Goal: Task Accomplishment & Management: Complete application form

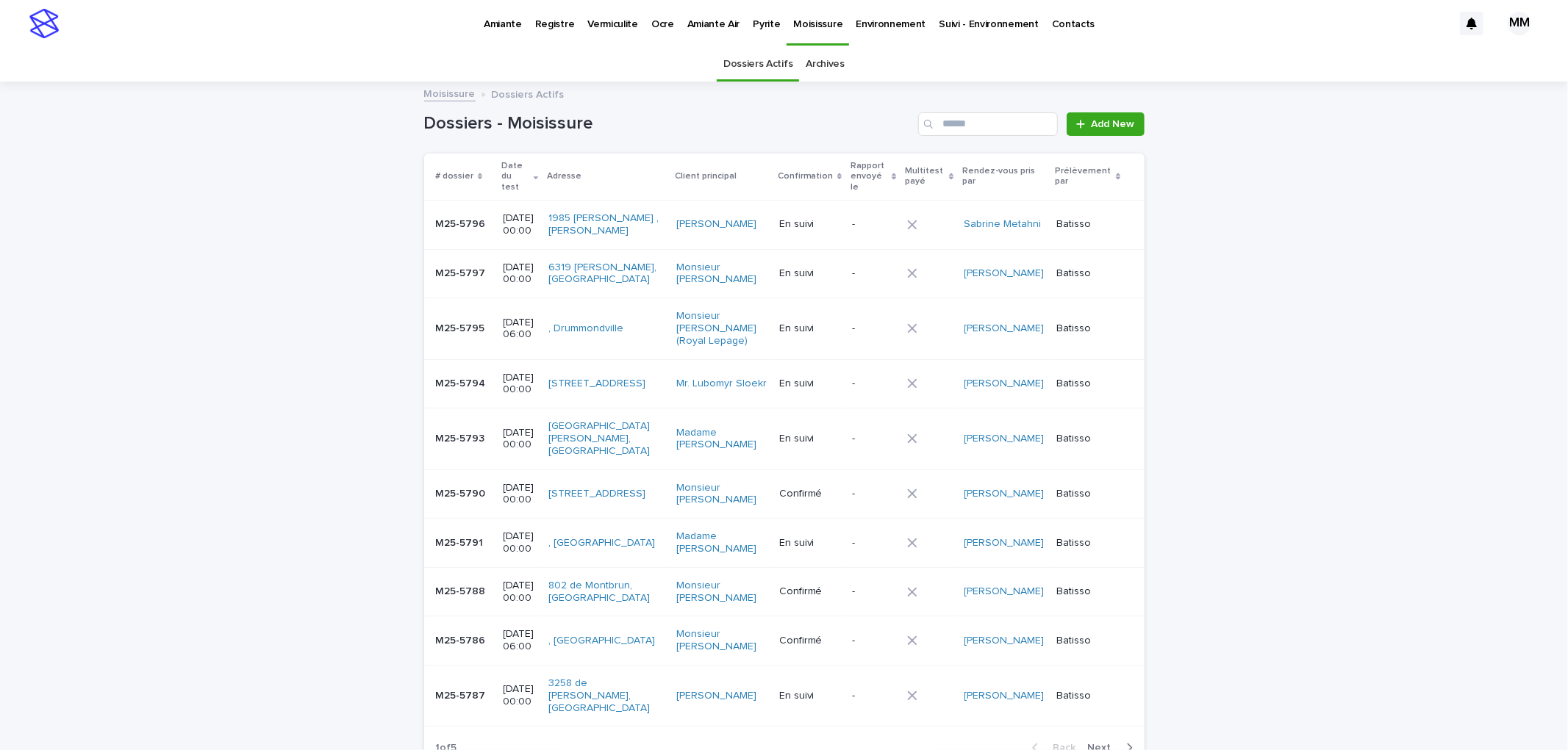
click at [758, 28] on p "Pyrite" at bounding box center [766, 15] width 27 height 31
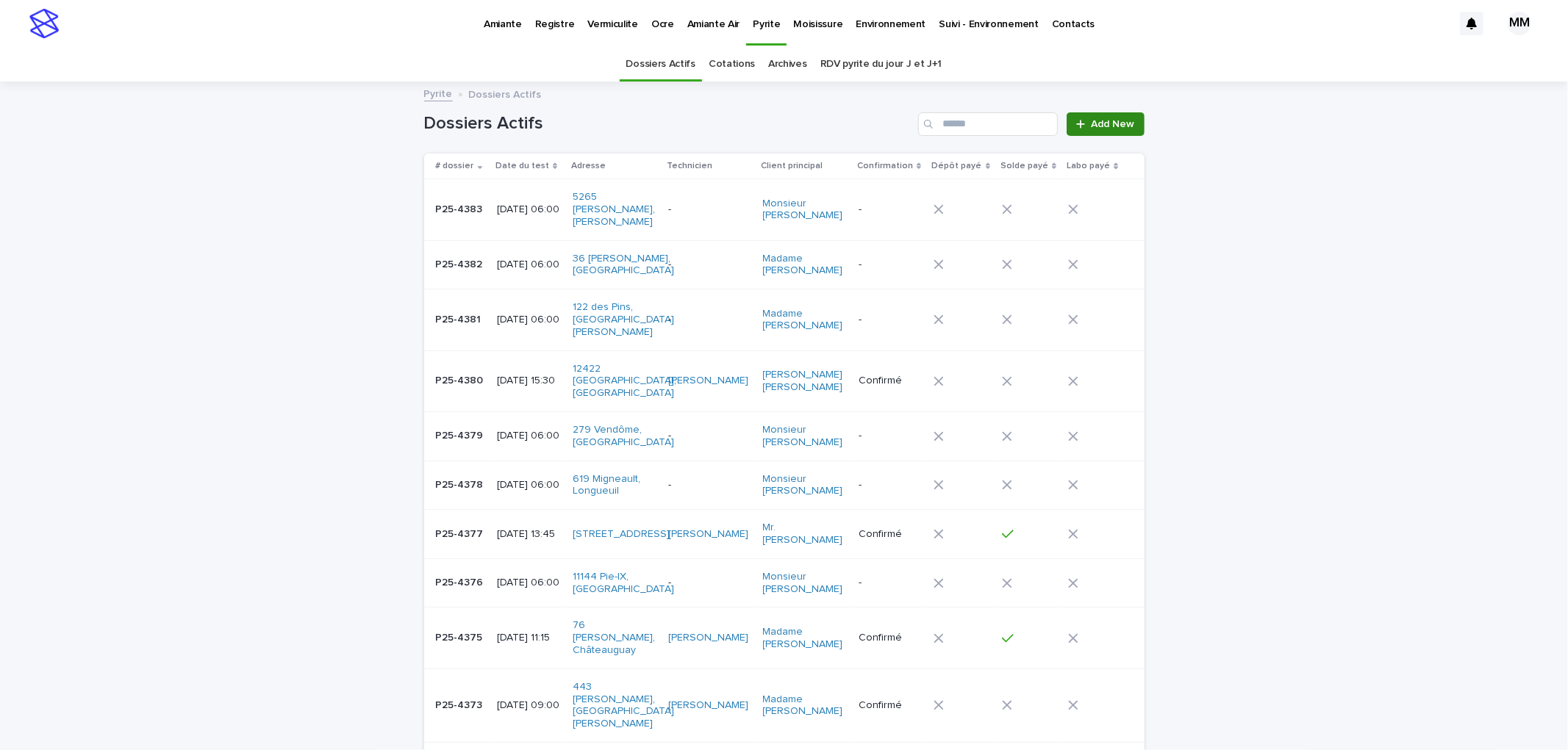
click at [1101, 121] on span "Add New" at bounding box center [1113, 124] width 43 height 11
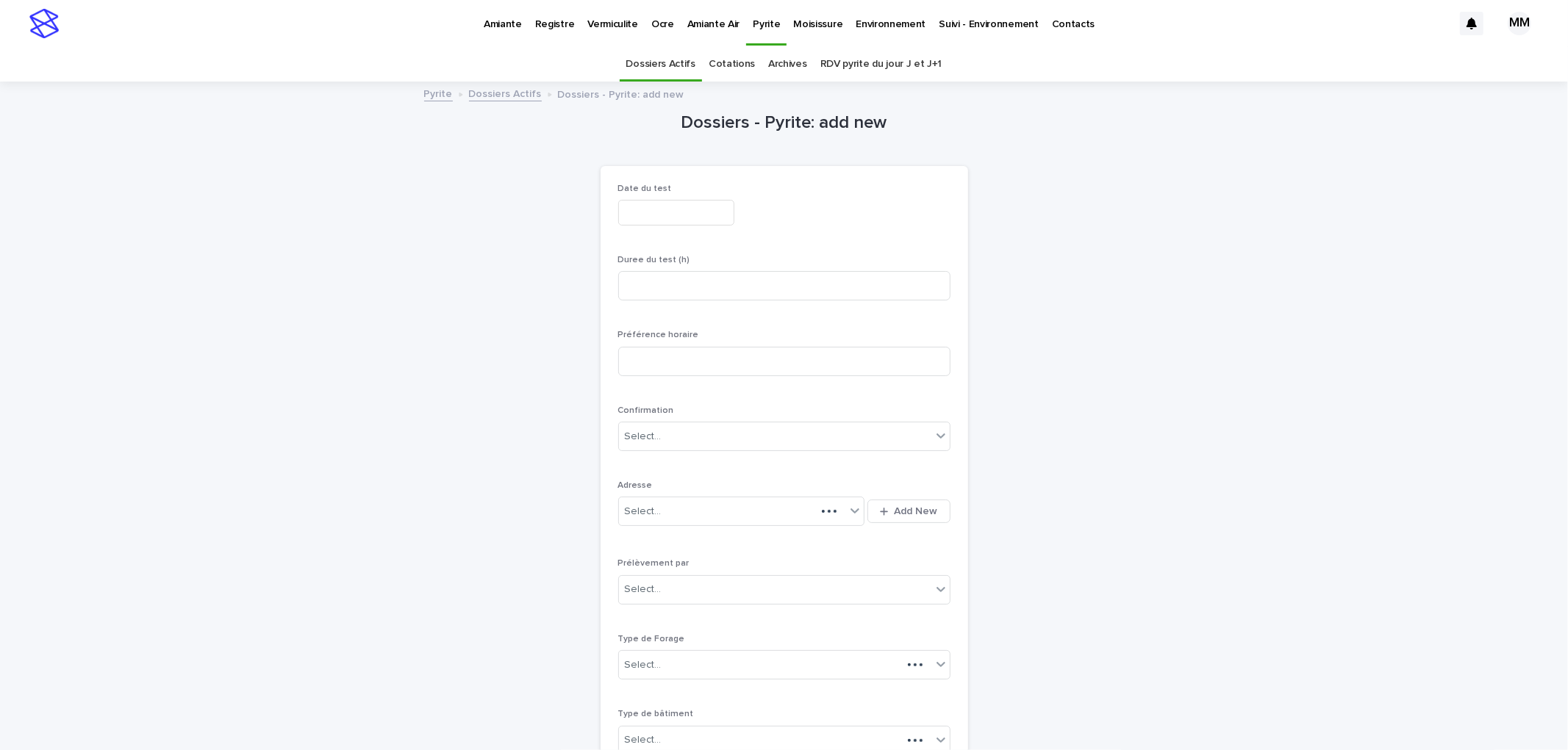
scroll to position [47, 0]
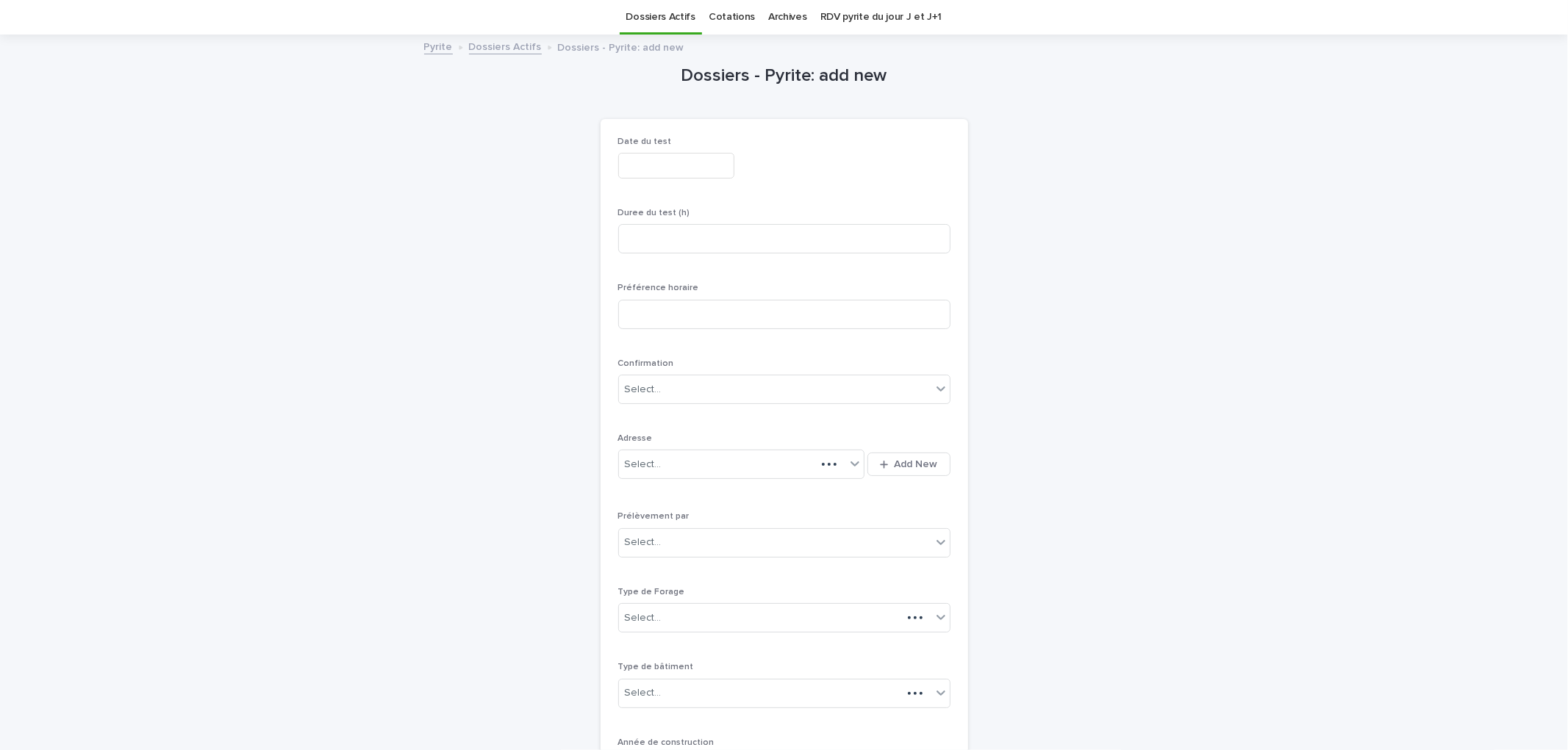
click at [644, 172] on input "text" at bounding box center [676, 166] width 116 height 26
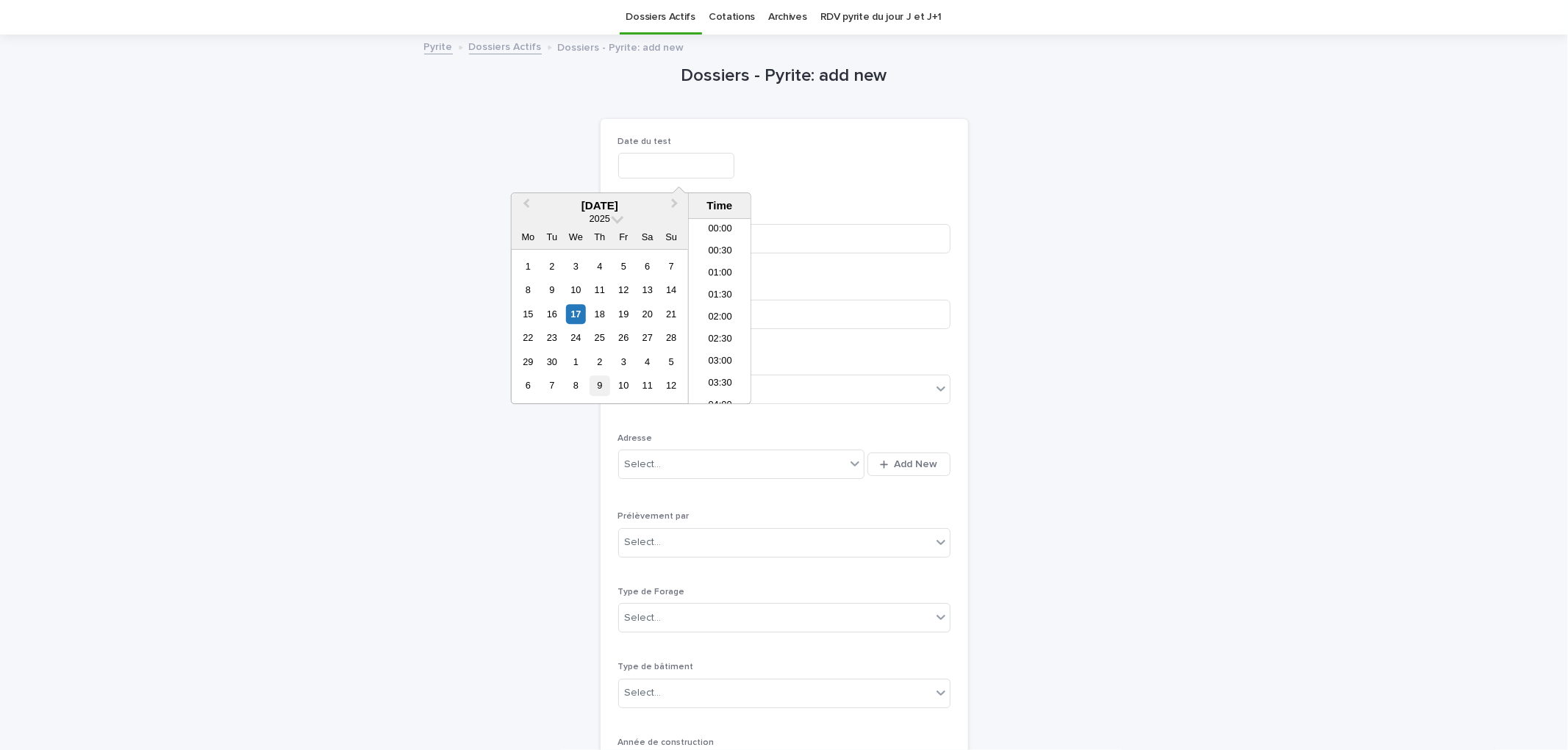
scroll to position [559, 0]
click at [576, 312] on div "17" at bounding box center [576, 314] width 20 height 20
type input "**********"
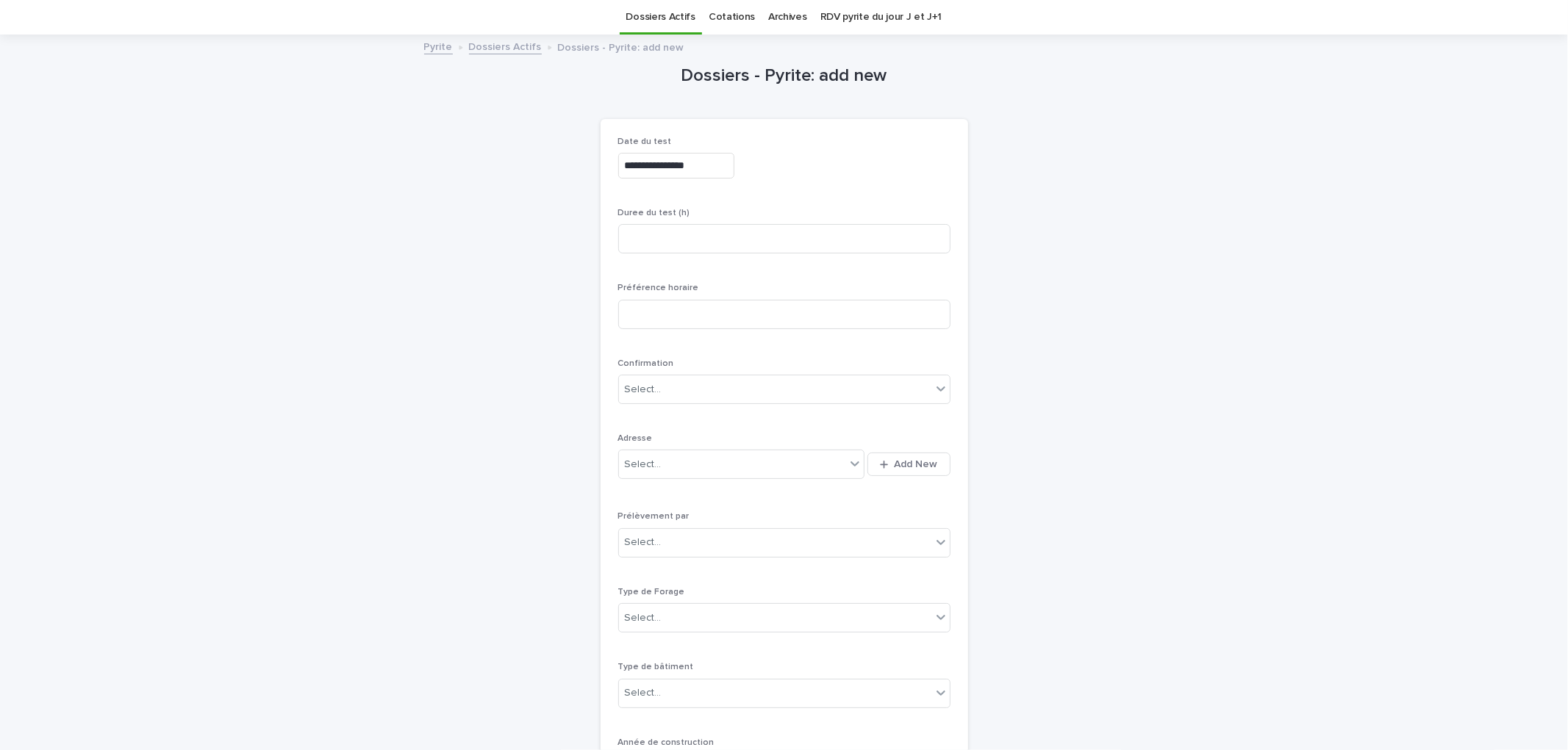
click at [878, 190] on div "**********" at bounding box center [784, 541] width 332 height 809
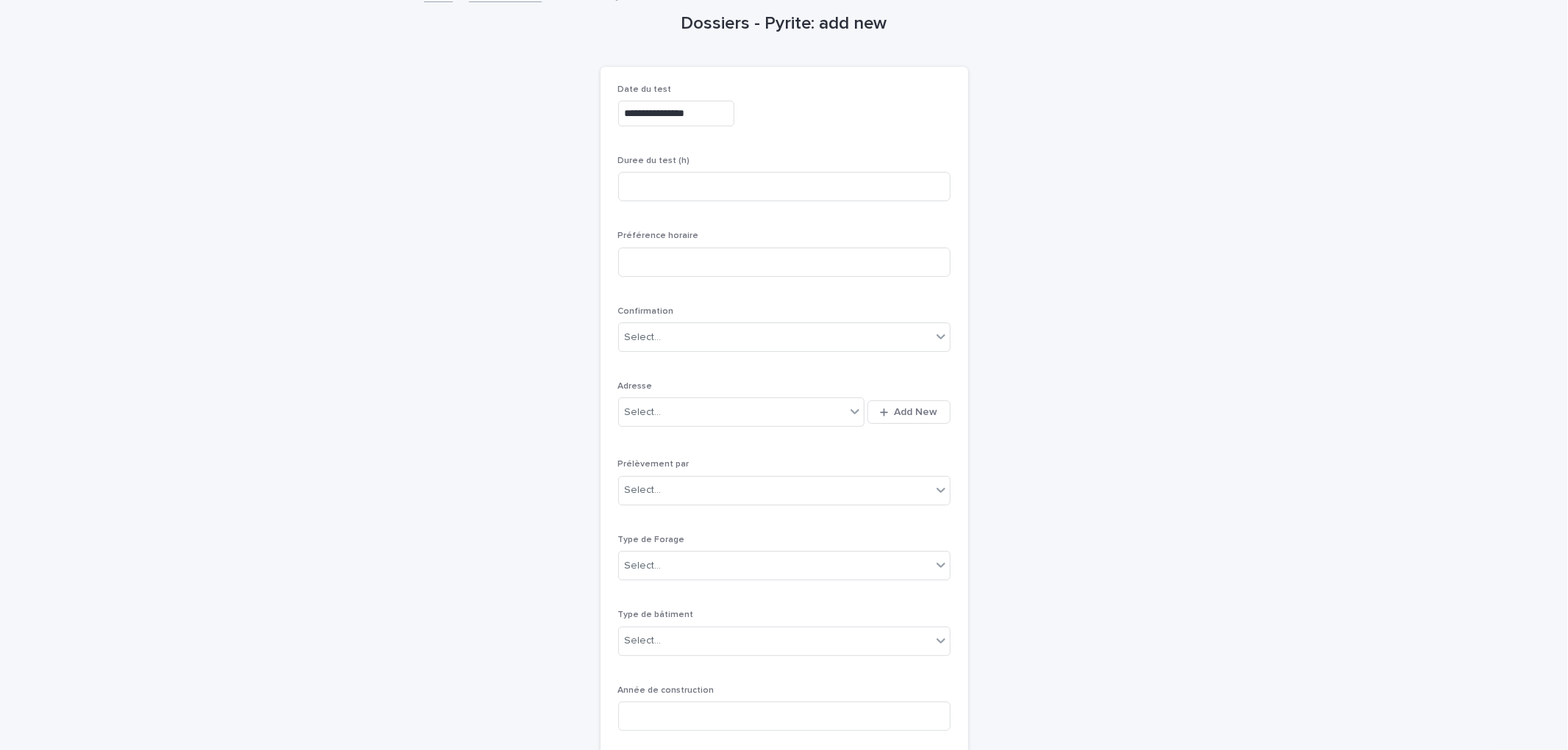
scroll to position [129, 0]
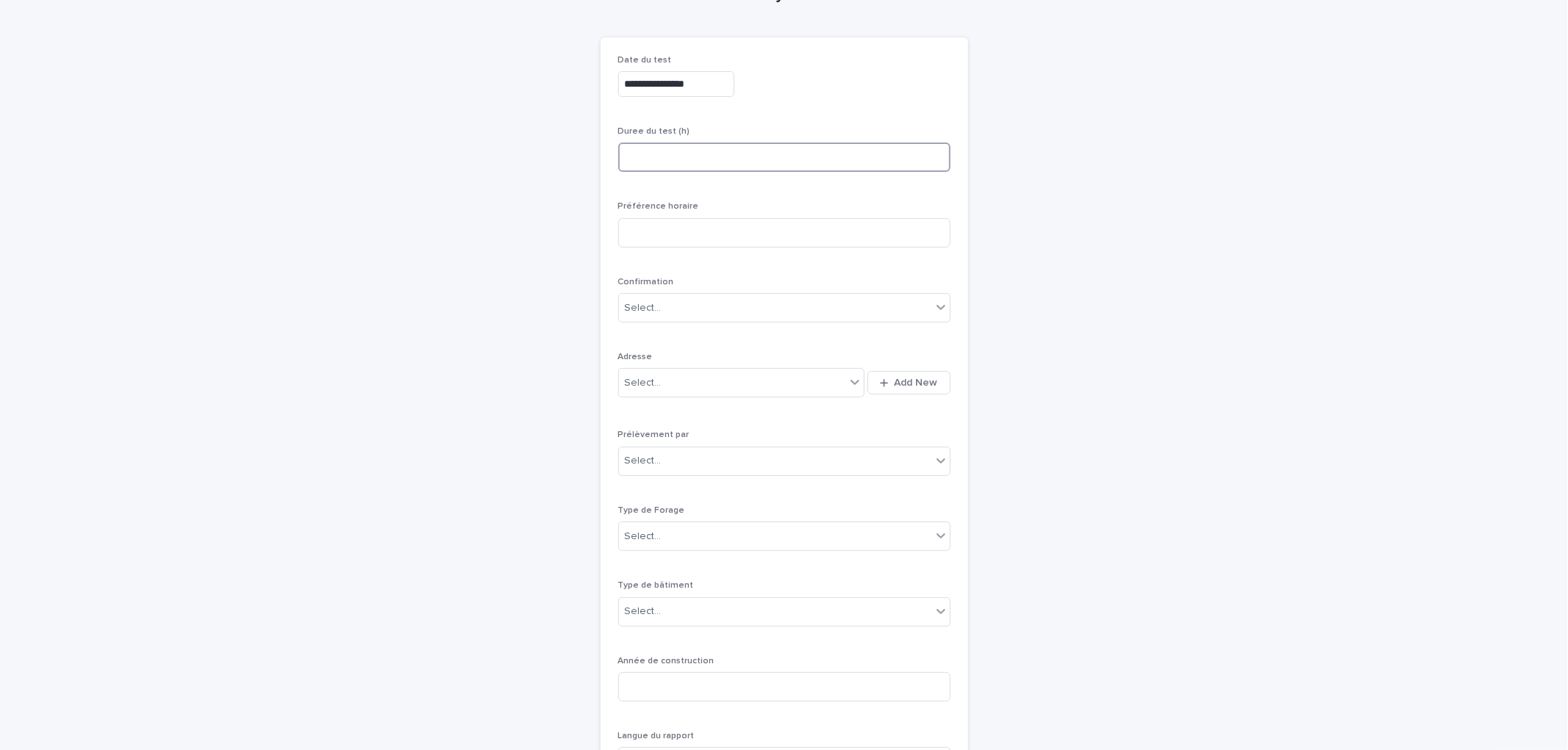
click at [694, 165] on input at bounding box center [784, 157] width 332 height 29
type input "*"
click at [1006, 259] on div "**********" at bounding box center [784, 649] width 720 height 1390
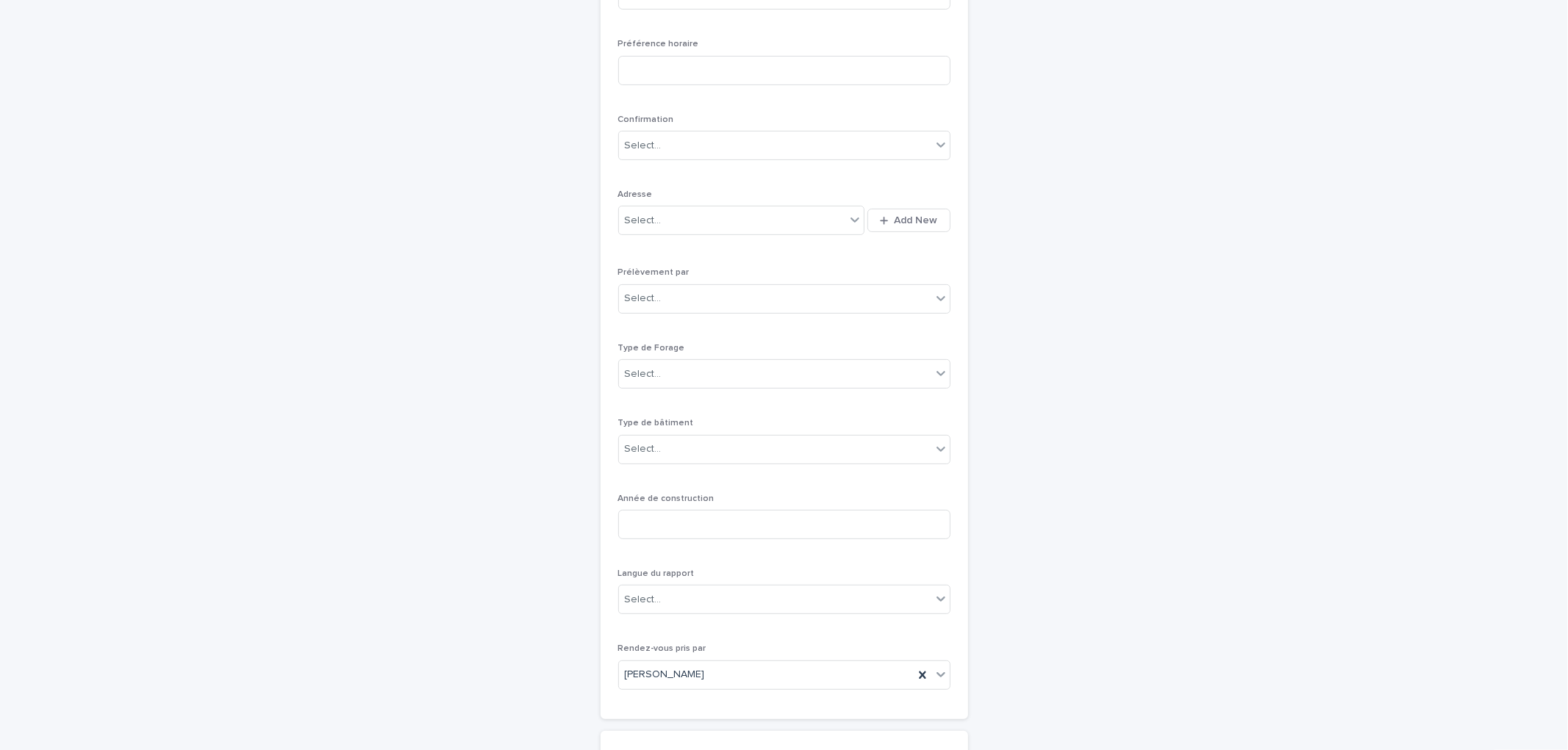
scroll to position [292, 0]
click at [895, 215] on span "Add New" at bounding box center [916, 220] width 43 height 11
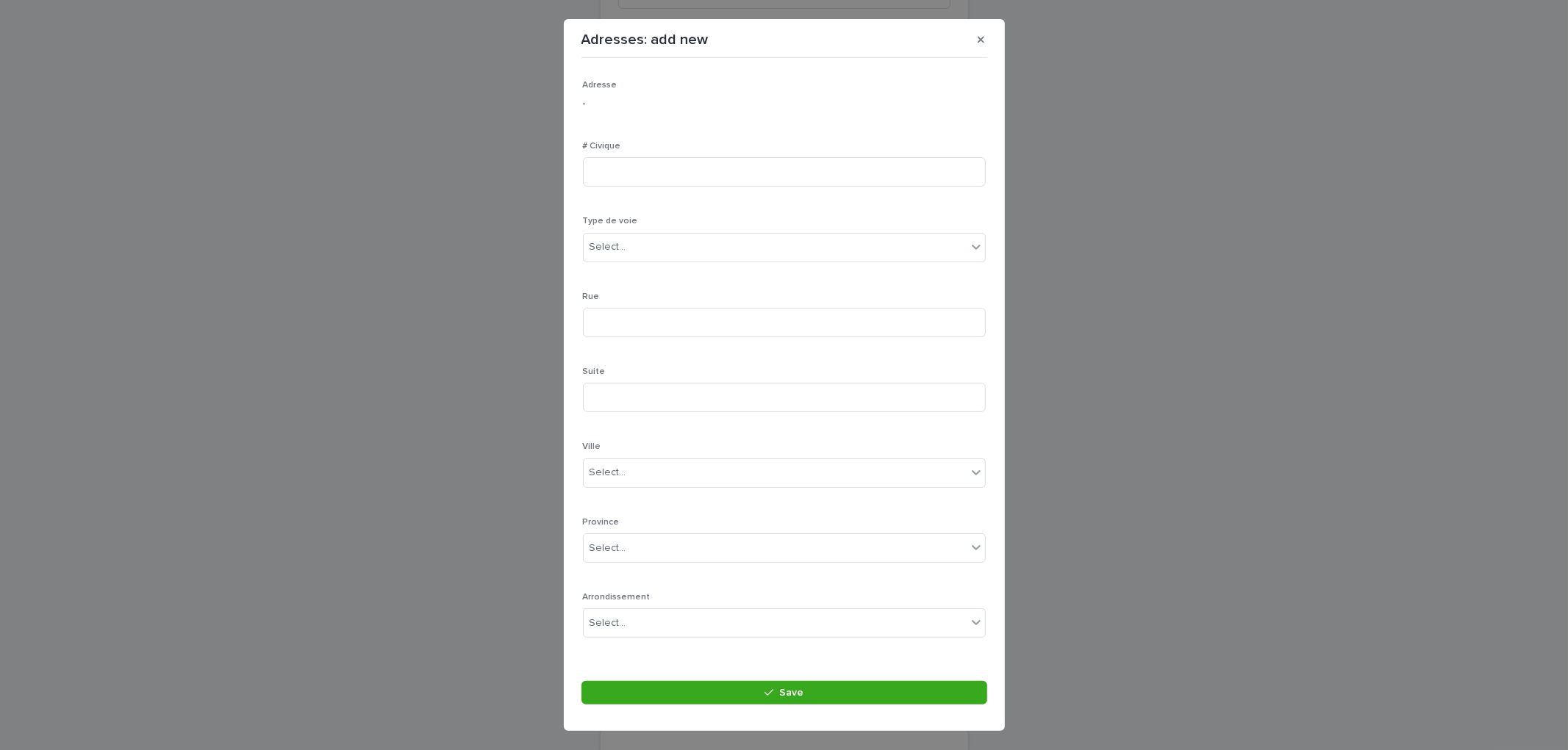
click at [645, 152] on div "# Civique" at bounding box center [784, 170] width 403 height 57
click at [644, 164] on input at bounding box center [784, 172] width 403 height 29
type input "**"
click at [638, 237] on div "Select..." at bounding box center [775, 247] width 383 height 24
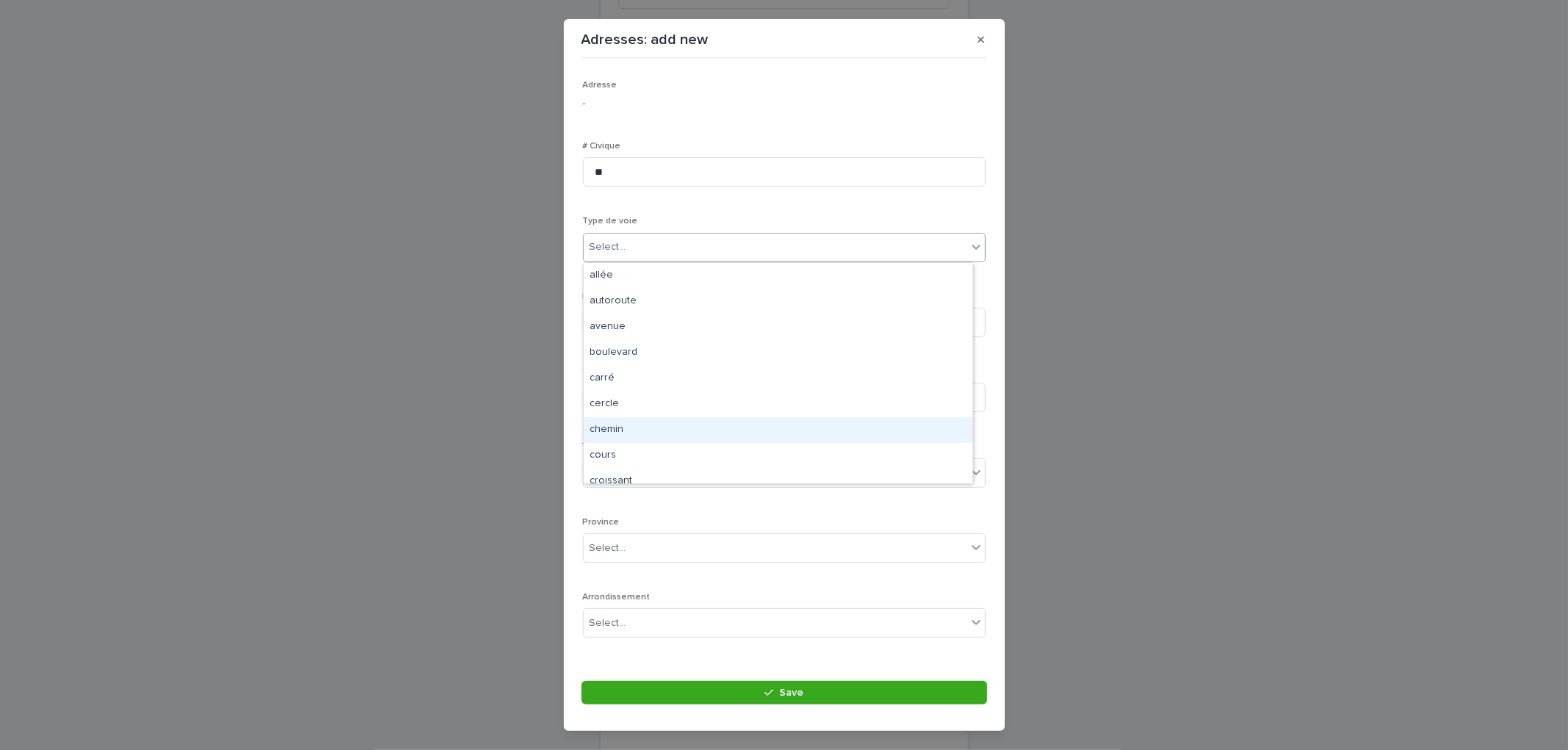
click at [634, 433] on div "chemin" at bounding box center [778, 430] width 389 height 26
click at [663, 316] on input at bounding box center [784, 322] width 403 height 29
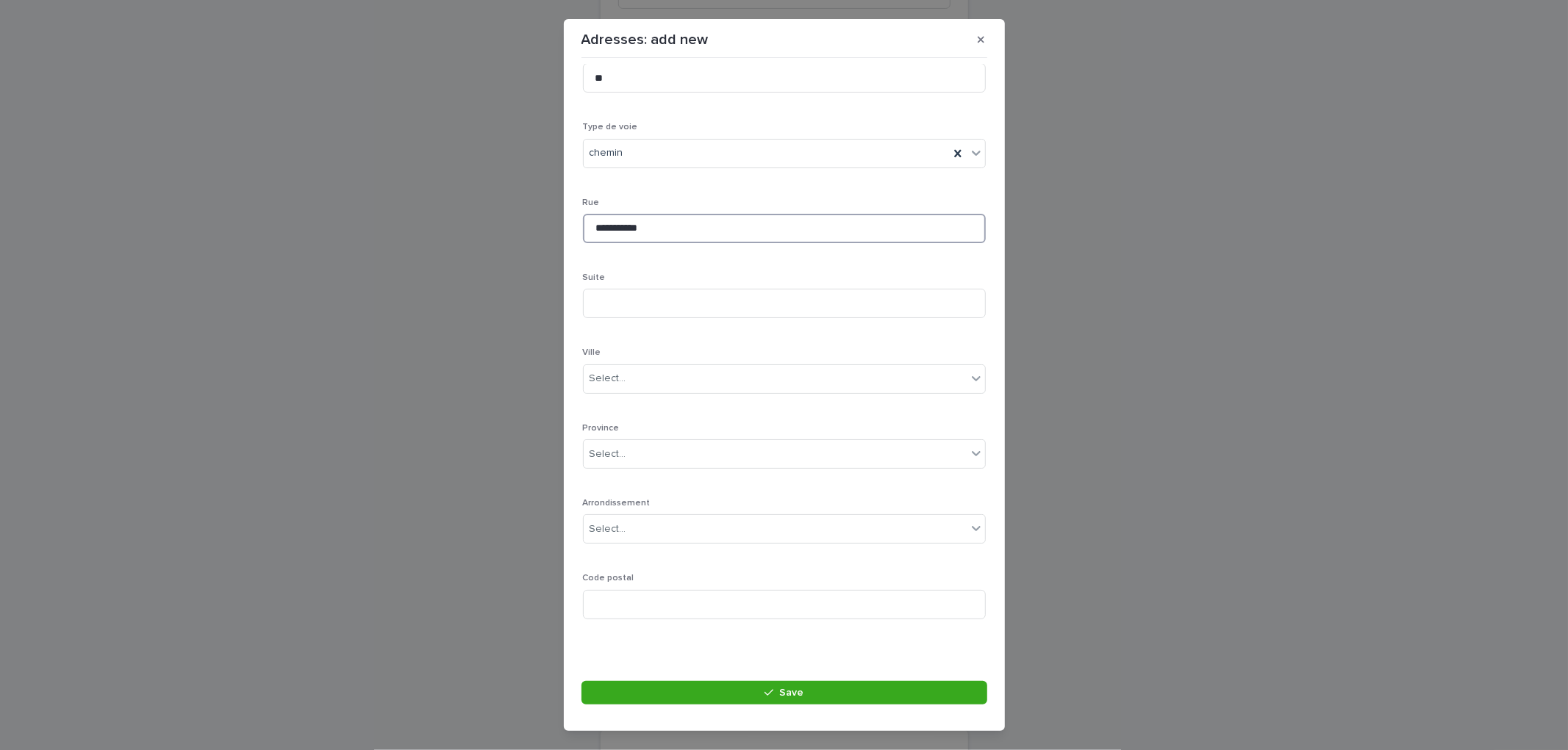
scroll to position [95, 0]
type input "**********"
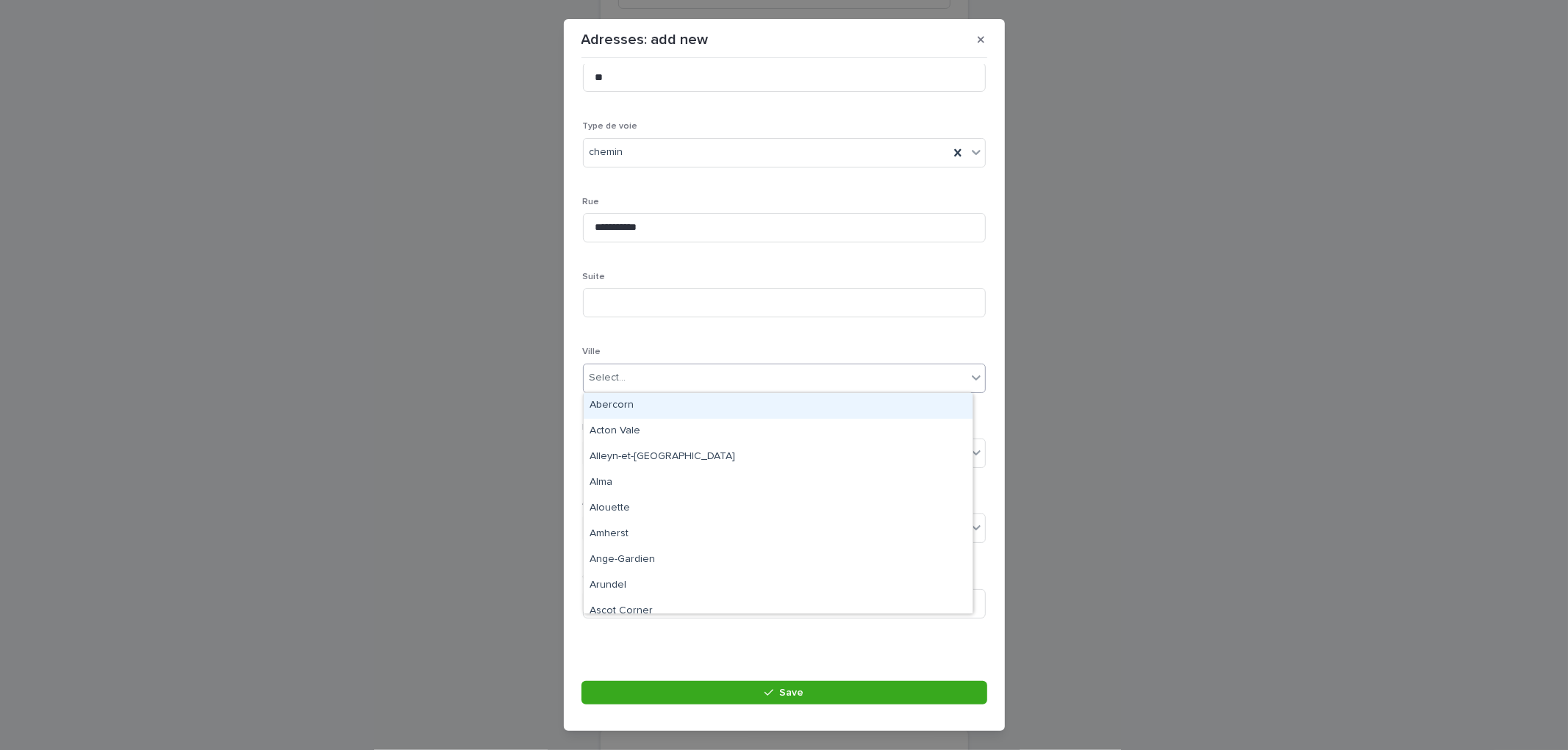
click at [629, 373] on div "Select..." at bounding box center [775, 378] width 383 height 24
type input "******"
click at [658, 397] on div "Rigaud" at bounding box center [778, 406] width 389 height 26
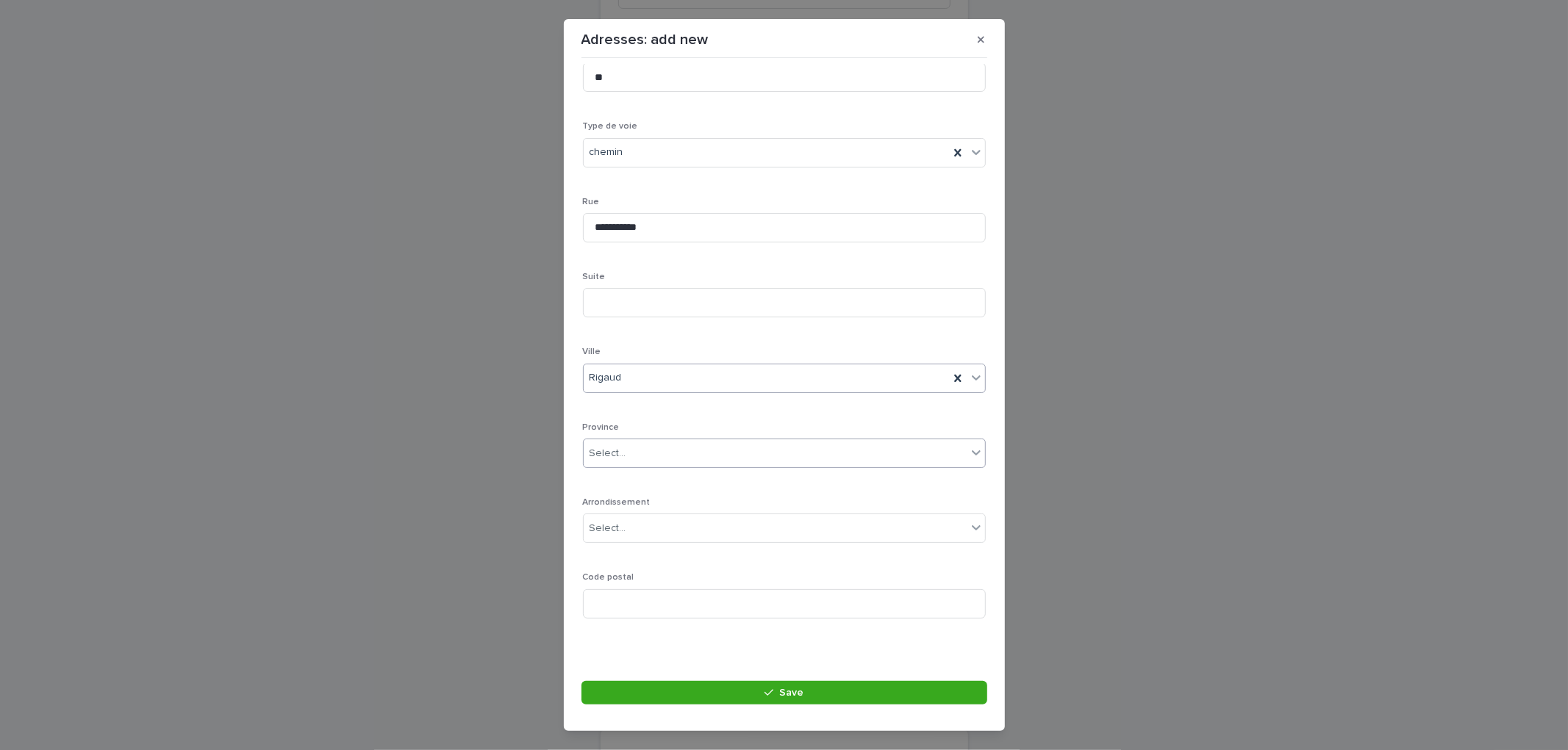
click at [665, 445] on div "Select..." at bounding box center [775, 454] width 383 height 24
type input "**"
click at [631, 476] on div "QC" at bounding box center [778, 481] width 389 height 26
click at [656, 606] on input at bounding box center [784, 603] width 403 height 29
type input "*******"
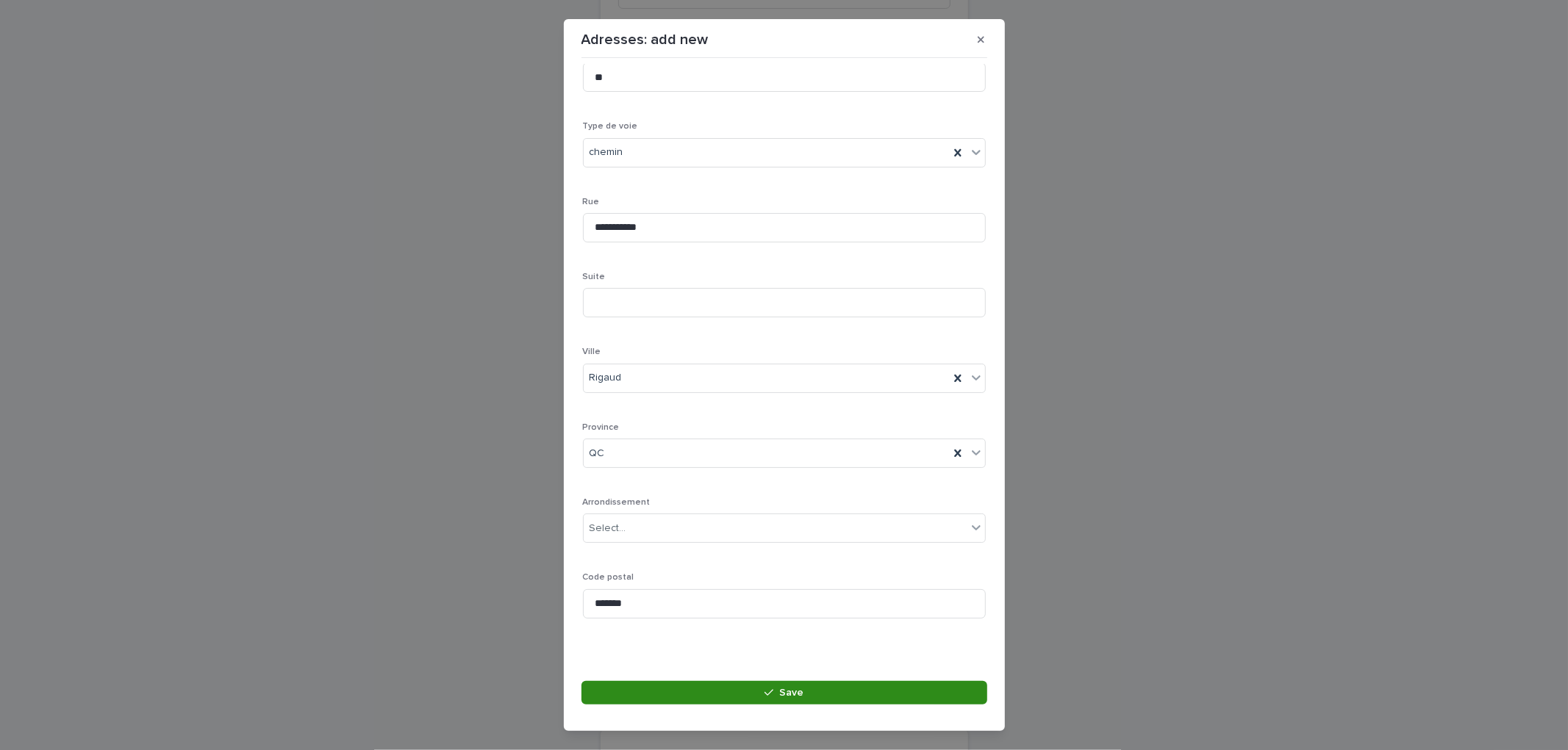
click at [831, 689] on button "Save" at bounding box center [784, 693] width 406 height 23
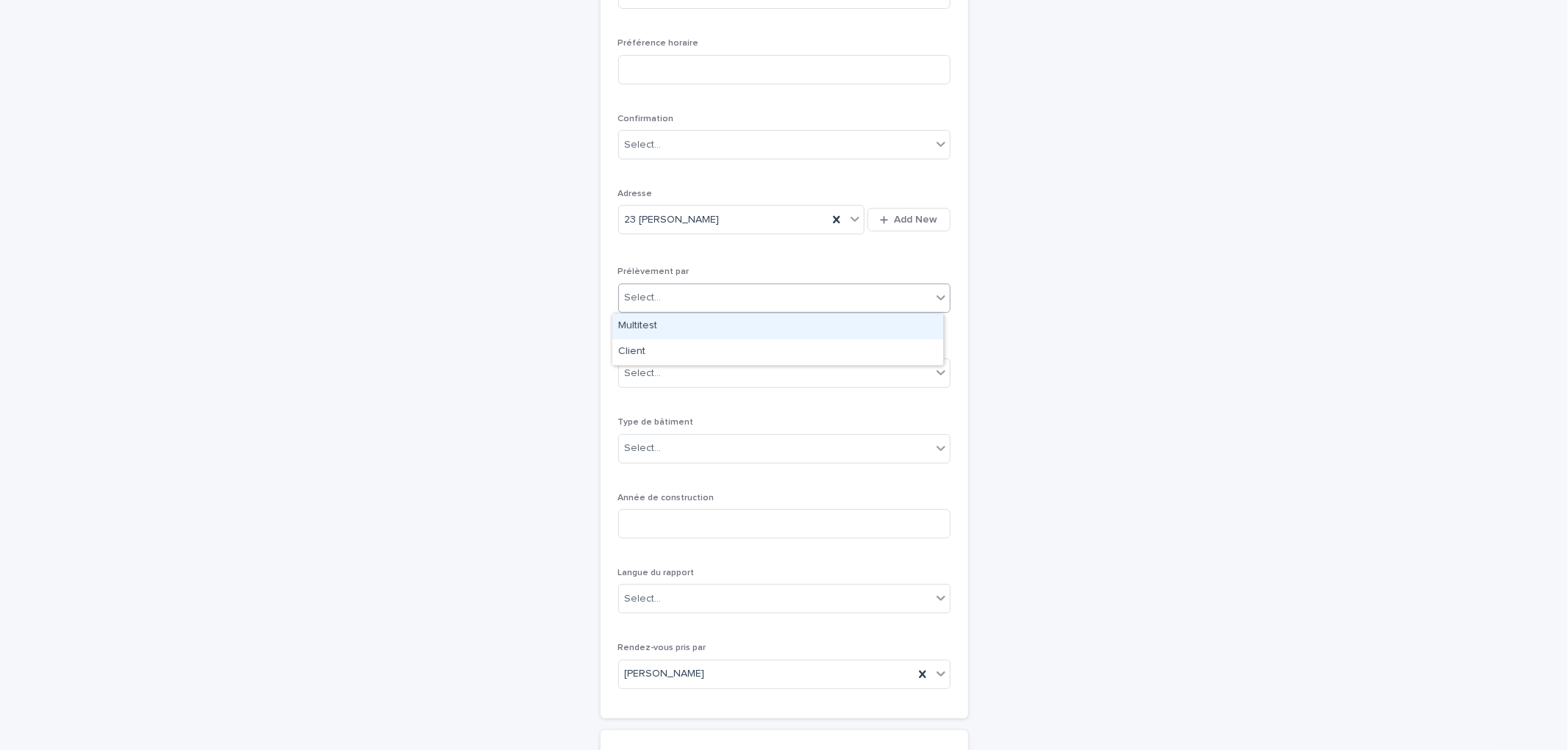
click at [666, 308] on div "Select..." at bounding box center [775, 298] width 312 height 24
click at [665, 328] on div "Multitest" at bounding box center [778, 327] width 331 height 26
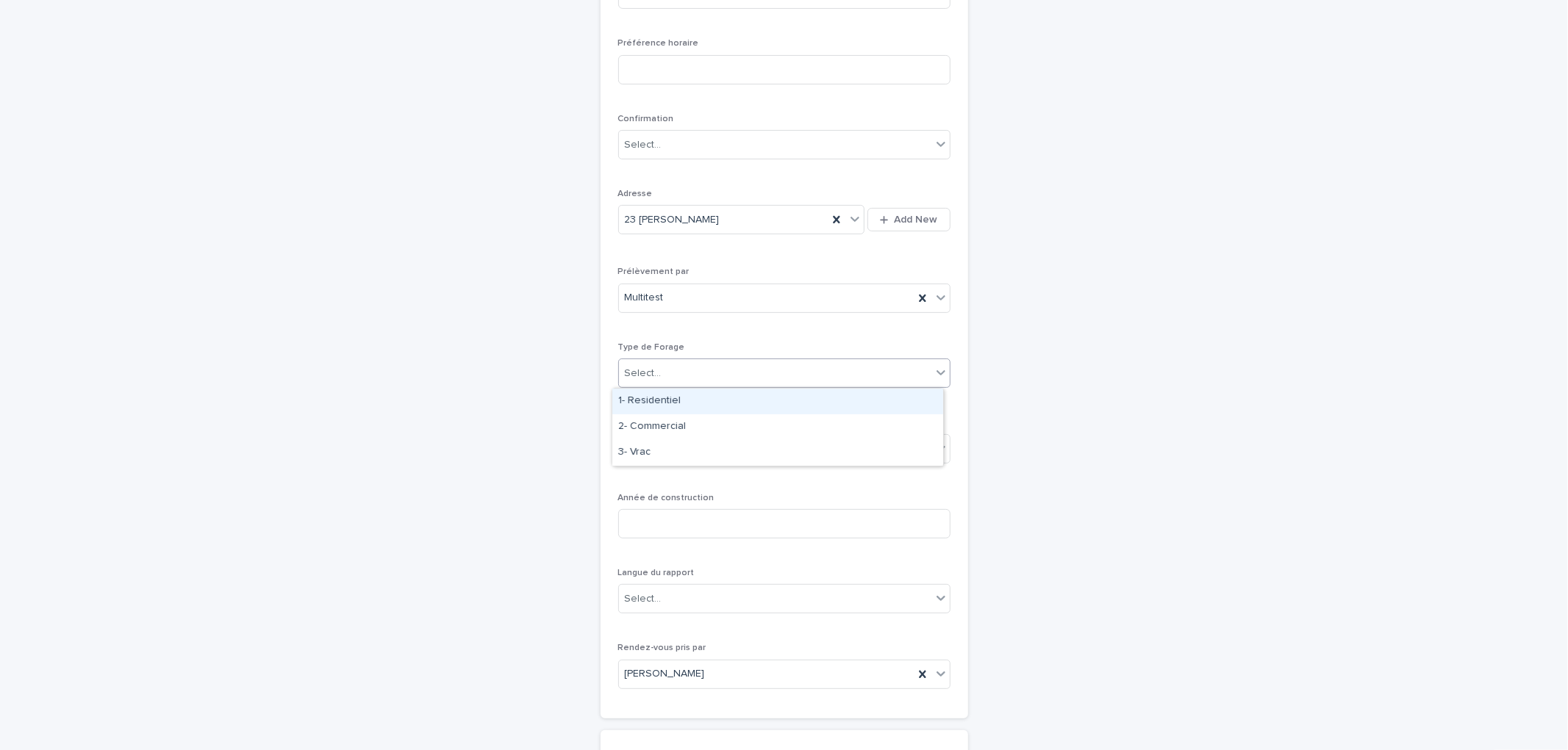
click at [694, 385] on div "Select..." at bounding box center [784, 373] width 332 height 29
click at [657, 437] on div "2- Commercial" at bounding box center [778, 427] width 331 height 26
click at [709, 457] on div "Select..." at bounding box center [775, 448] width 312 height 24
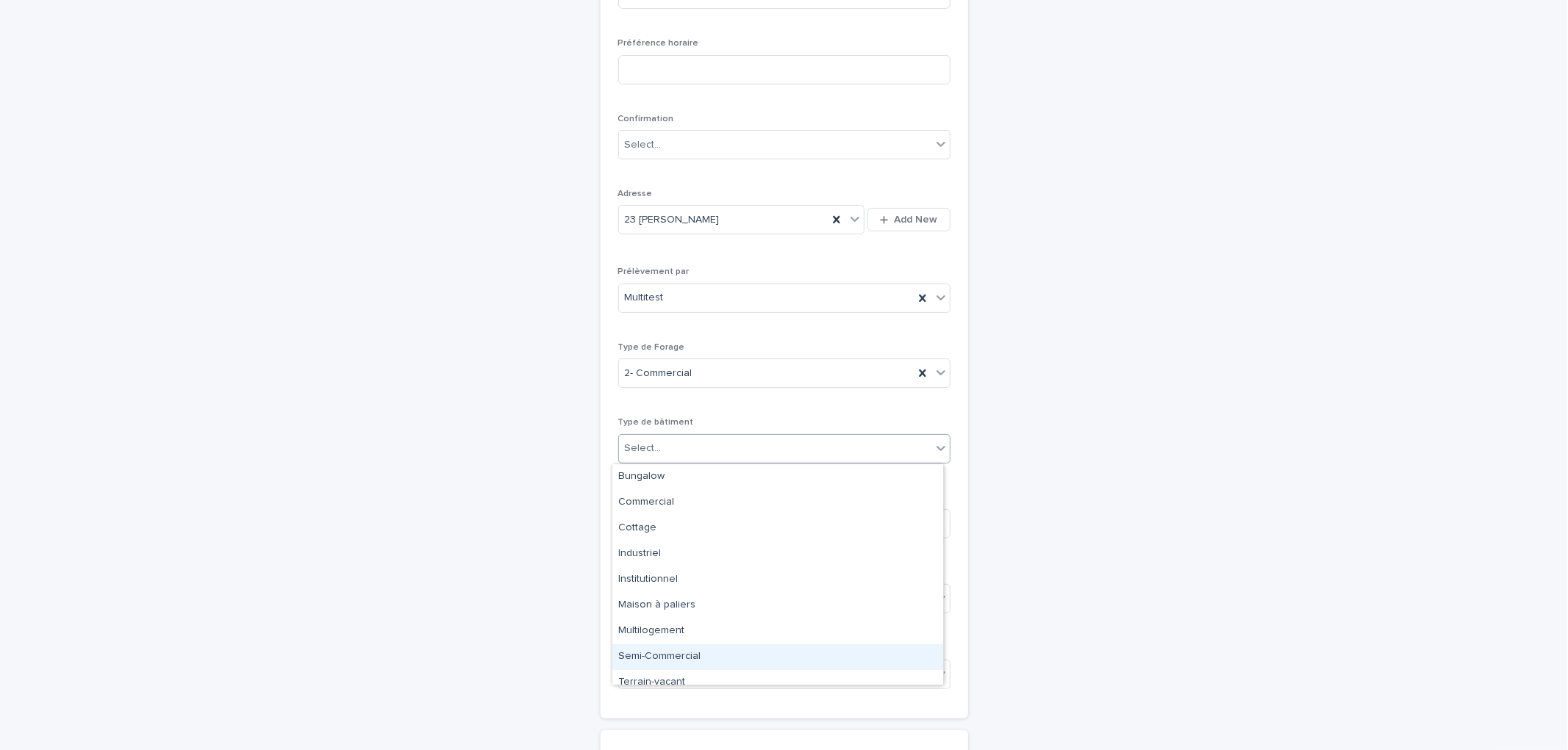
scroll to position [11, 0]
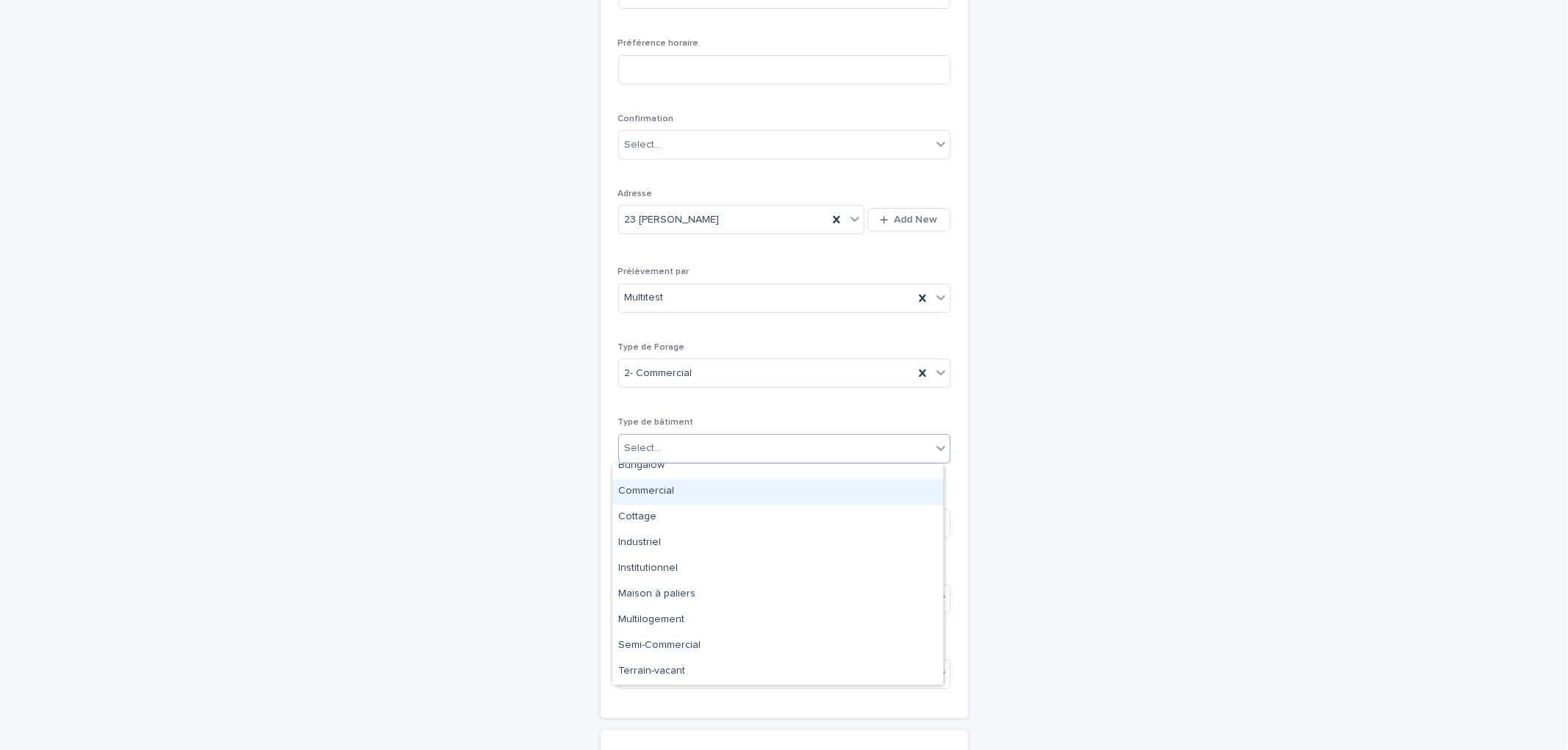
click at [676, 494] on div "Commercial" at bounding box center [778, 492] width 331 height 26
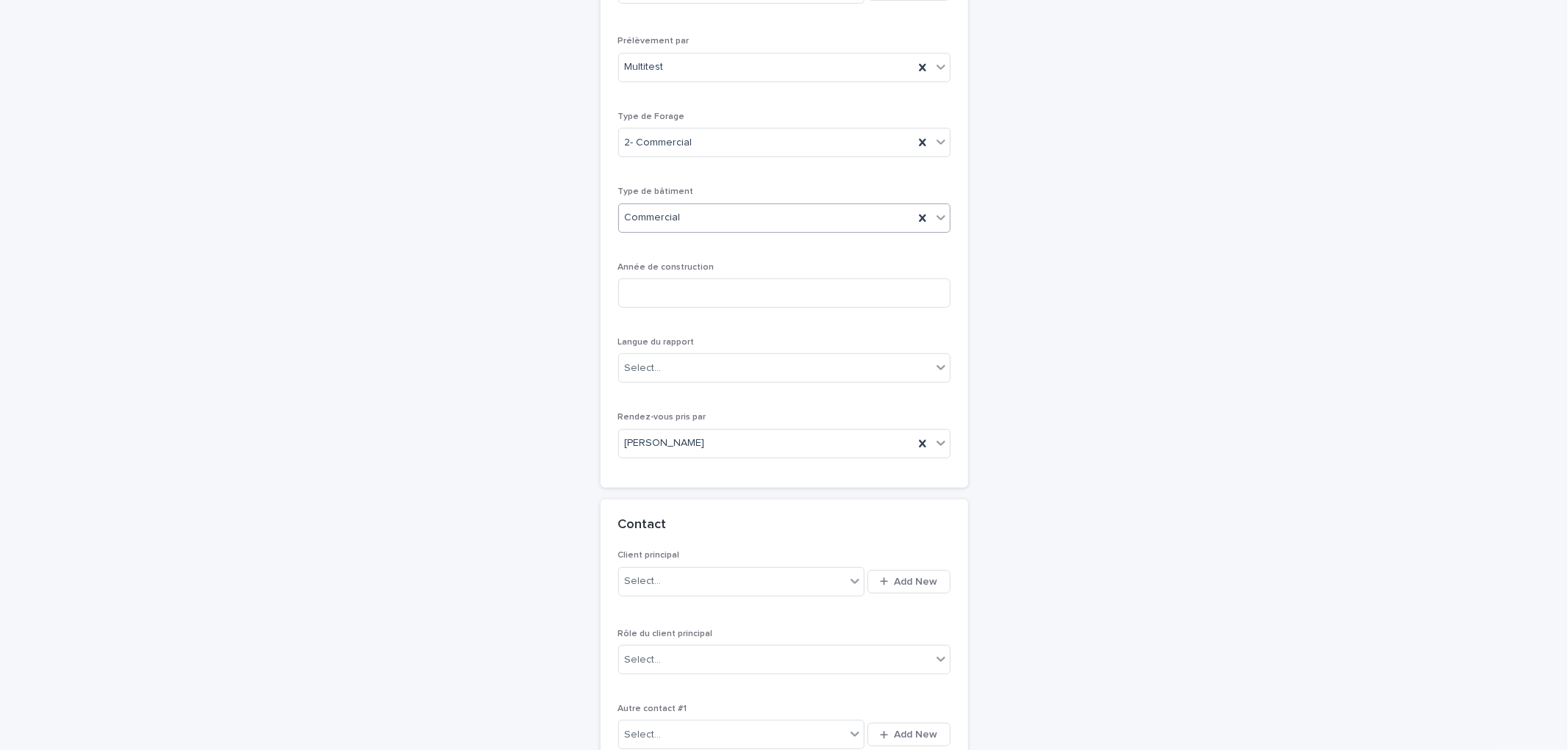
scroll to position [537, 0]
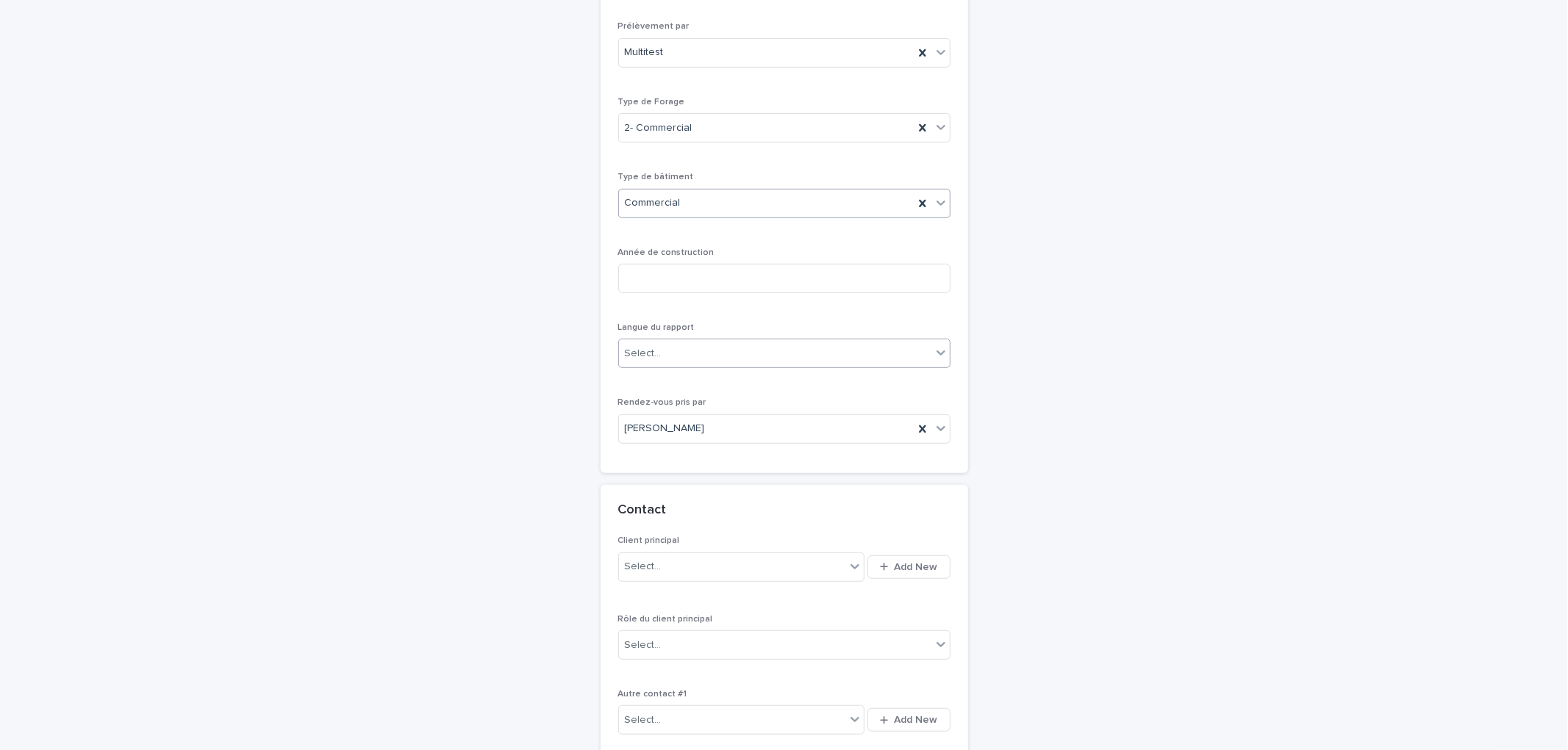
click at [660, 366] on div "Select..." at bounding box center [784, 353] width 332 height 29
click at [681, 391] on div "Français" at bounding box center [778, 383] width 331 height 26
drag, startPoint x: 1160, startPoint y: 336, endPoint x: 1011, endPoint y: 350, distance: 149.7
click at [1158, 336] on div "**********" at bounding box center [784, 277] width 1568 height 1463
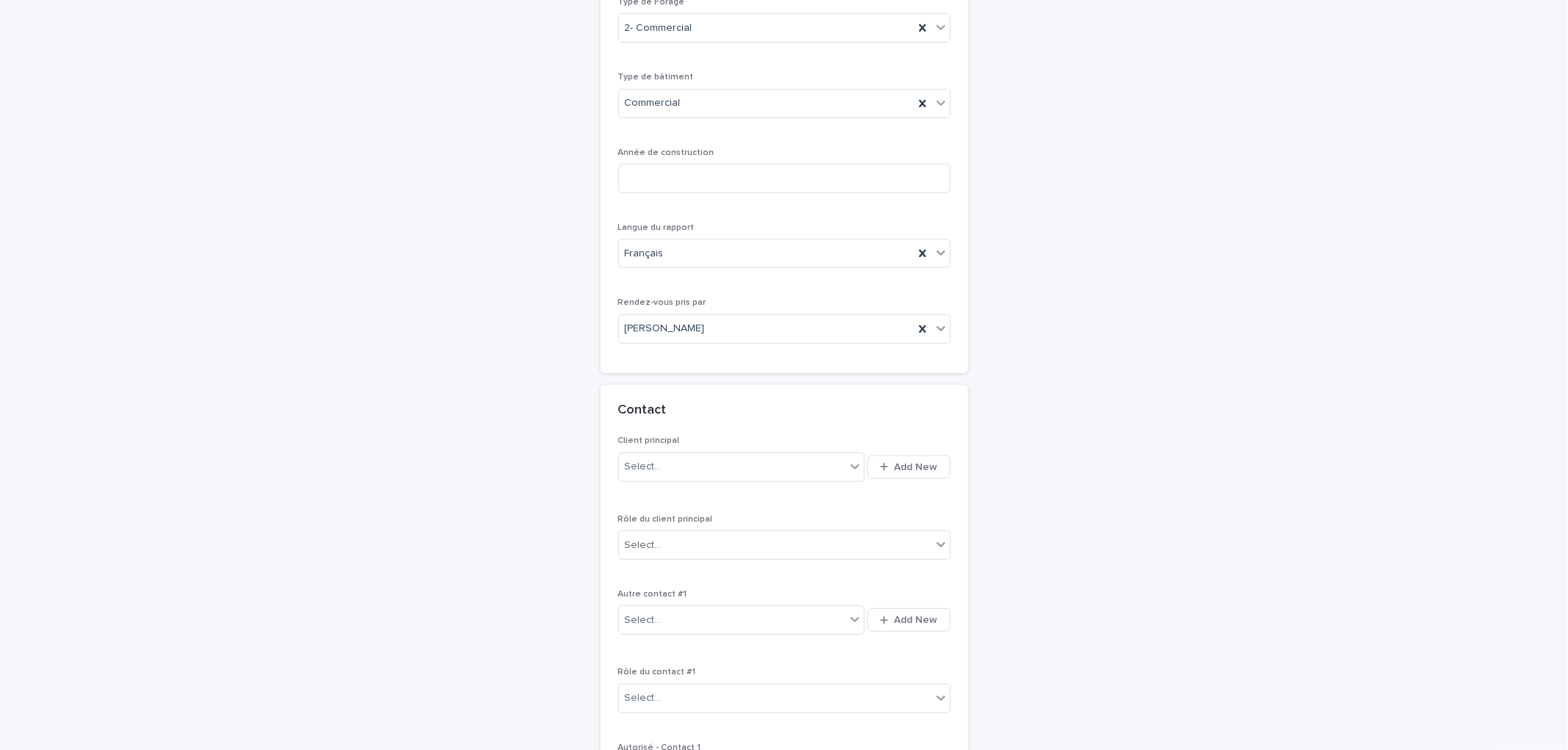
scroll to position [700, 0]
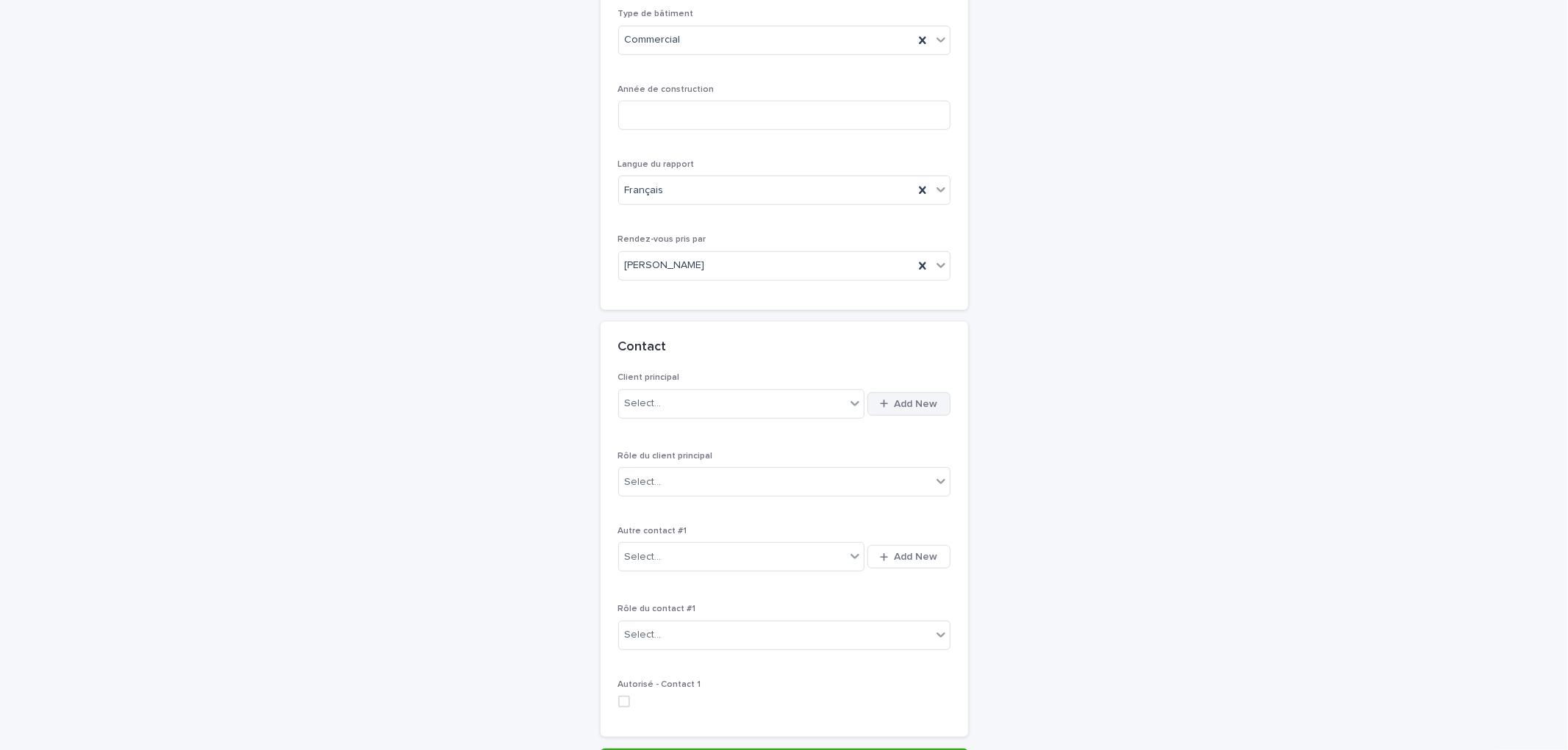
click at [903, 409] on button "Add New" at bounding box center [908, 404] width 82 height 23
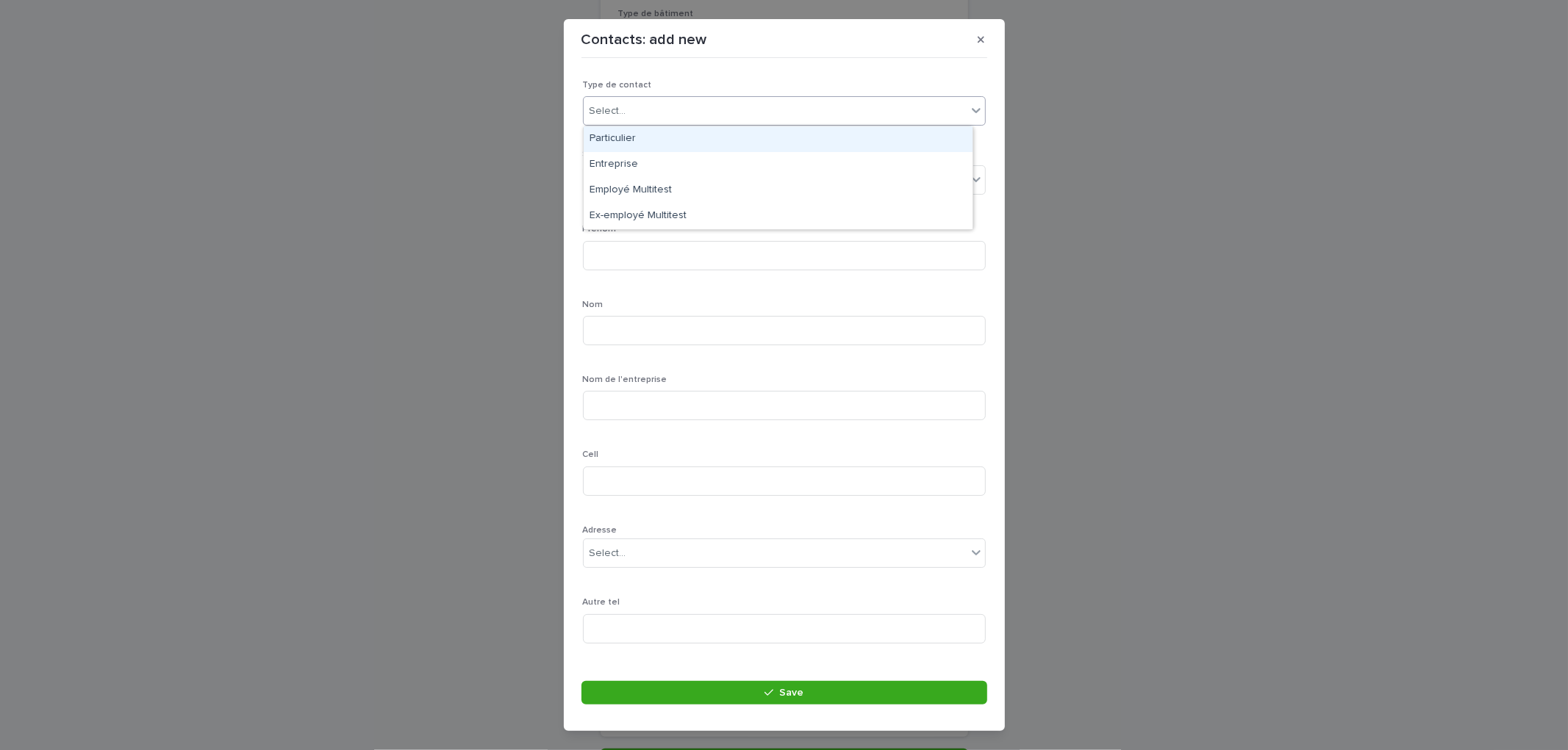
click at [658, 119] on div "Select..." at bounding box center [775, 111] width 383 height 24
click at [669, 172] on div "Entreprise" at bounding box center [778, 165] width 389 height 26
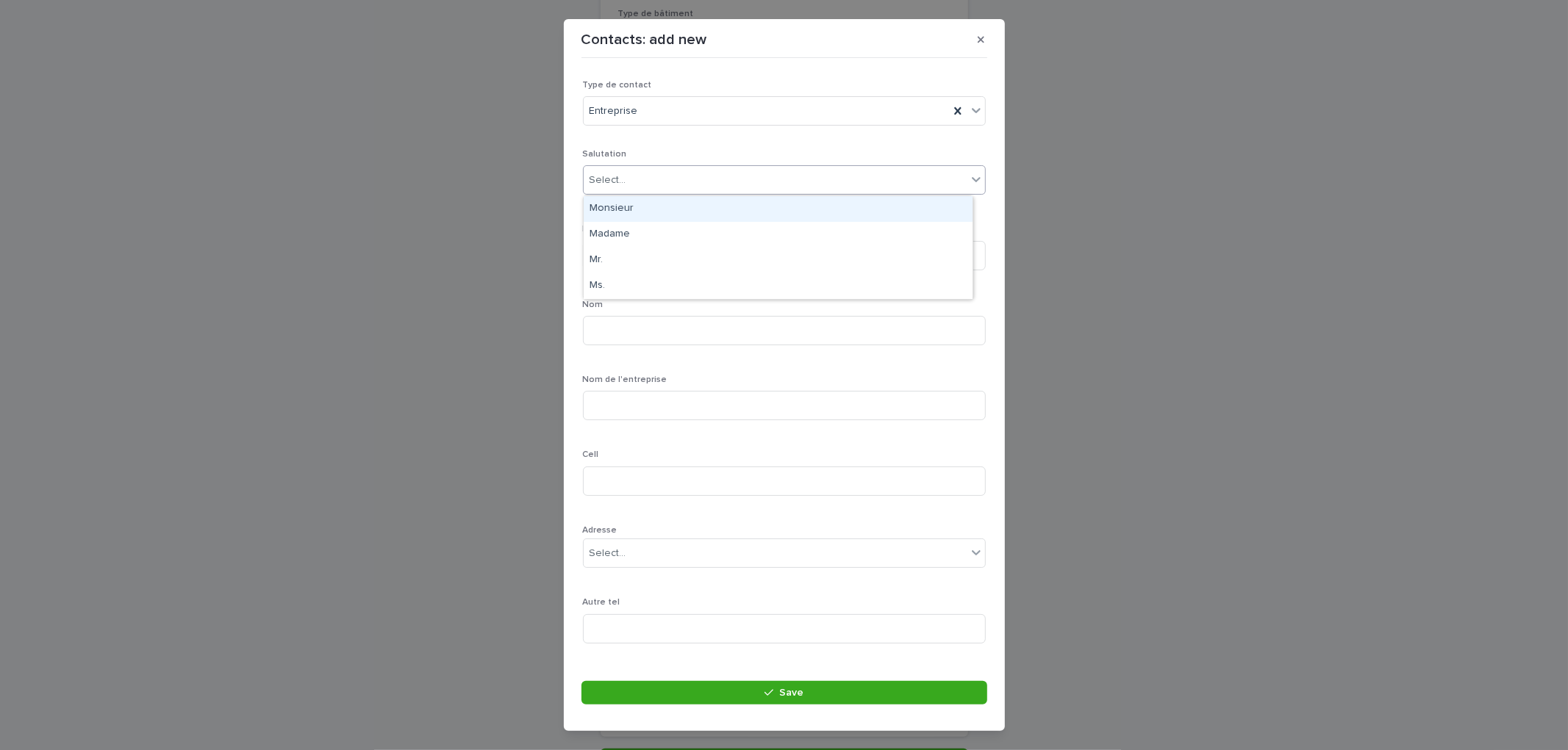
click at [669, 175] on div "Select..." at bounding box center [775, 181] width 383 height 24
click at [657, 212] on div "Monsieur" at bounding box center [778, 209] width 389 height 26
click at [655, 263] on input at bounding box center [784, 256] width 403 height 29
type input "******"
click at [650, 321] on input at bounding box center [784, 330] width 403 height 29
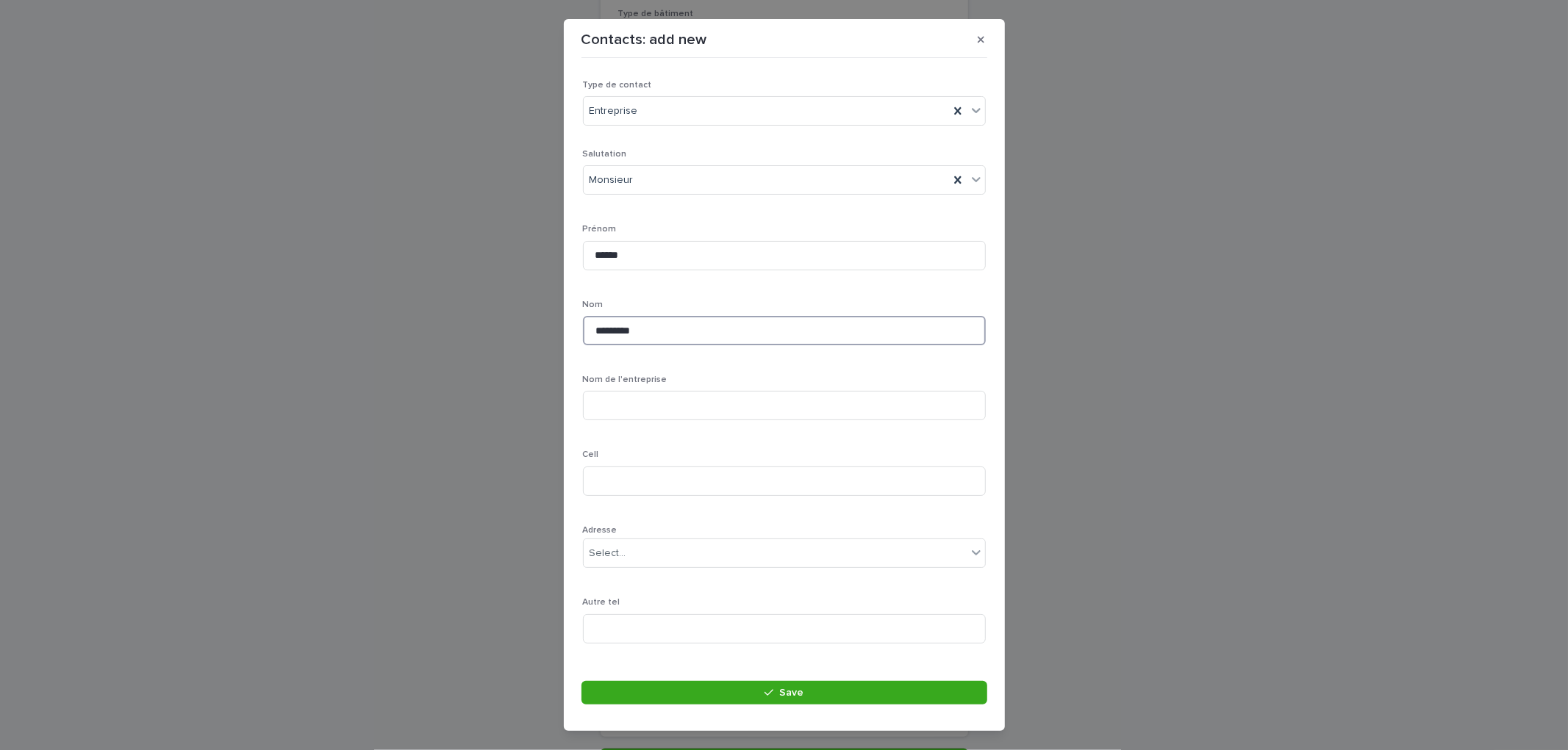
type input "********"
click at [623, 405] on input at bounding box center [784, 405] width 403 height 29
paste input "**********"
type input "**********"
click at [733, 443] on div "**********" at bounding box center [784, 477] width 403 height 657
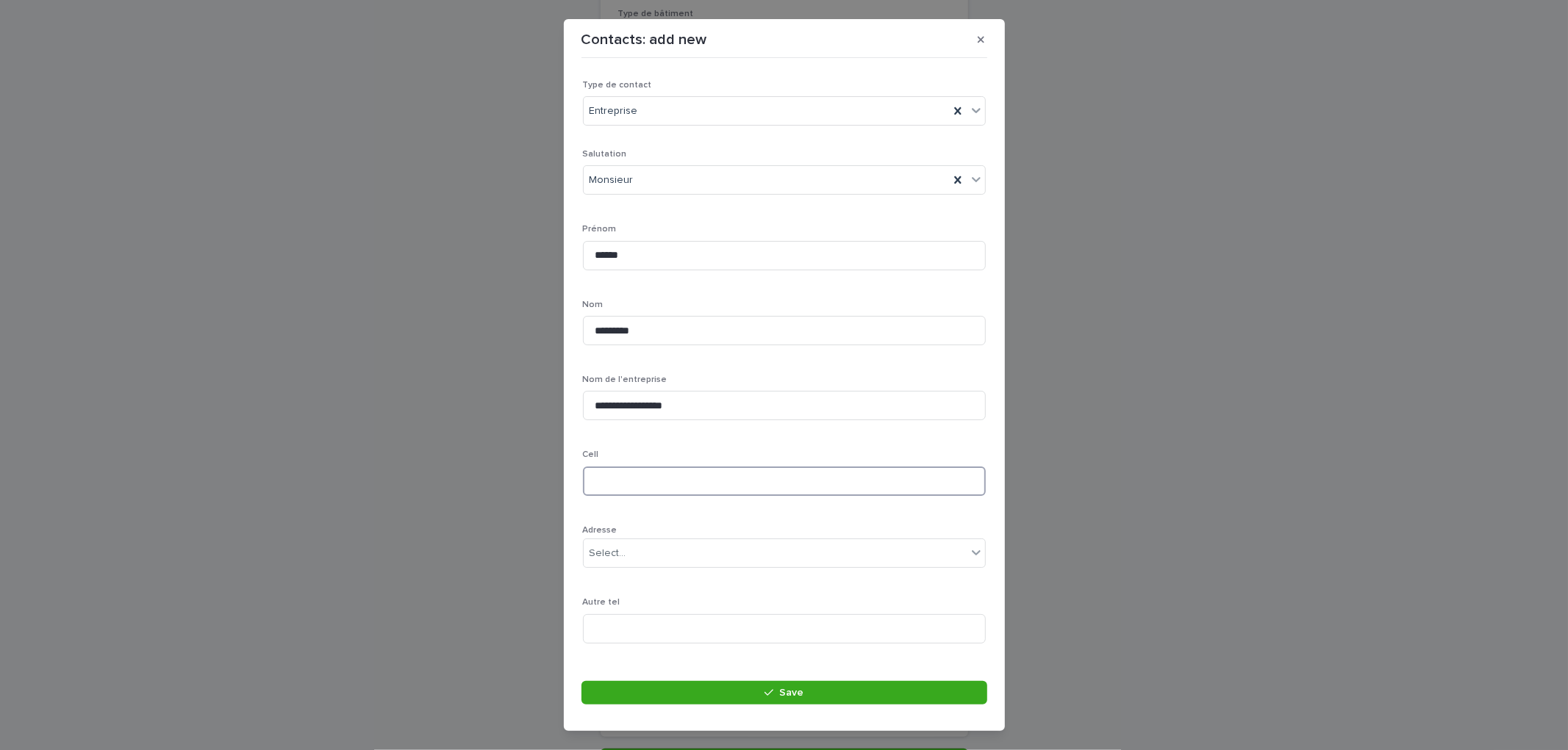
click at [617, 474] on input at bounding box center [784, 481] width 403 height 29
paste input "**********"
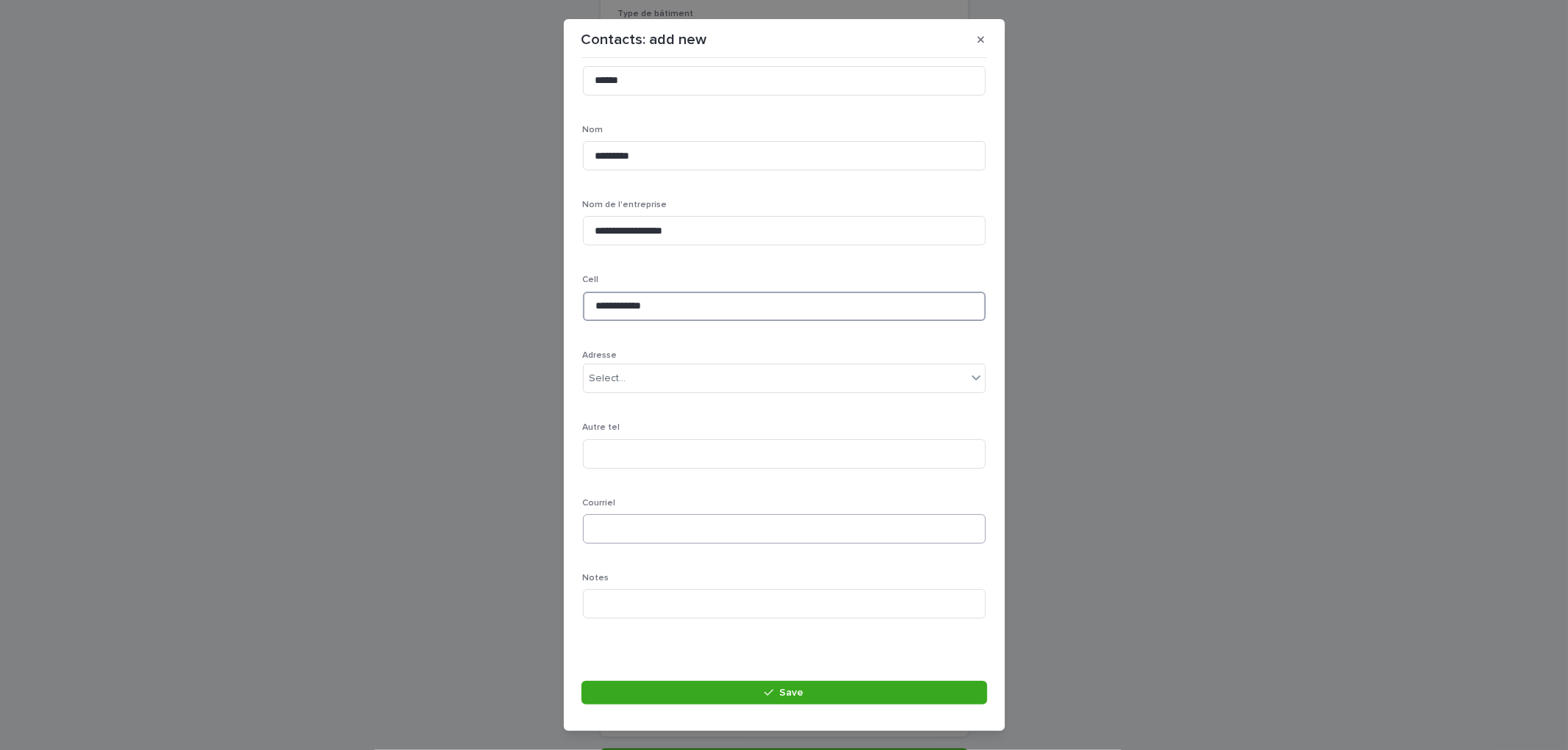
type input "**********"
click at [672, 531] on input at bounding box center [784, 528] width 403 height 29
click at [635, 524] on input at bounding box center [784, 528] width 403 height 29
paste input "**********"
type input "**********"
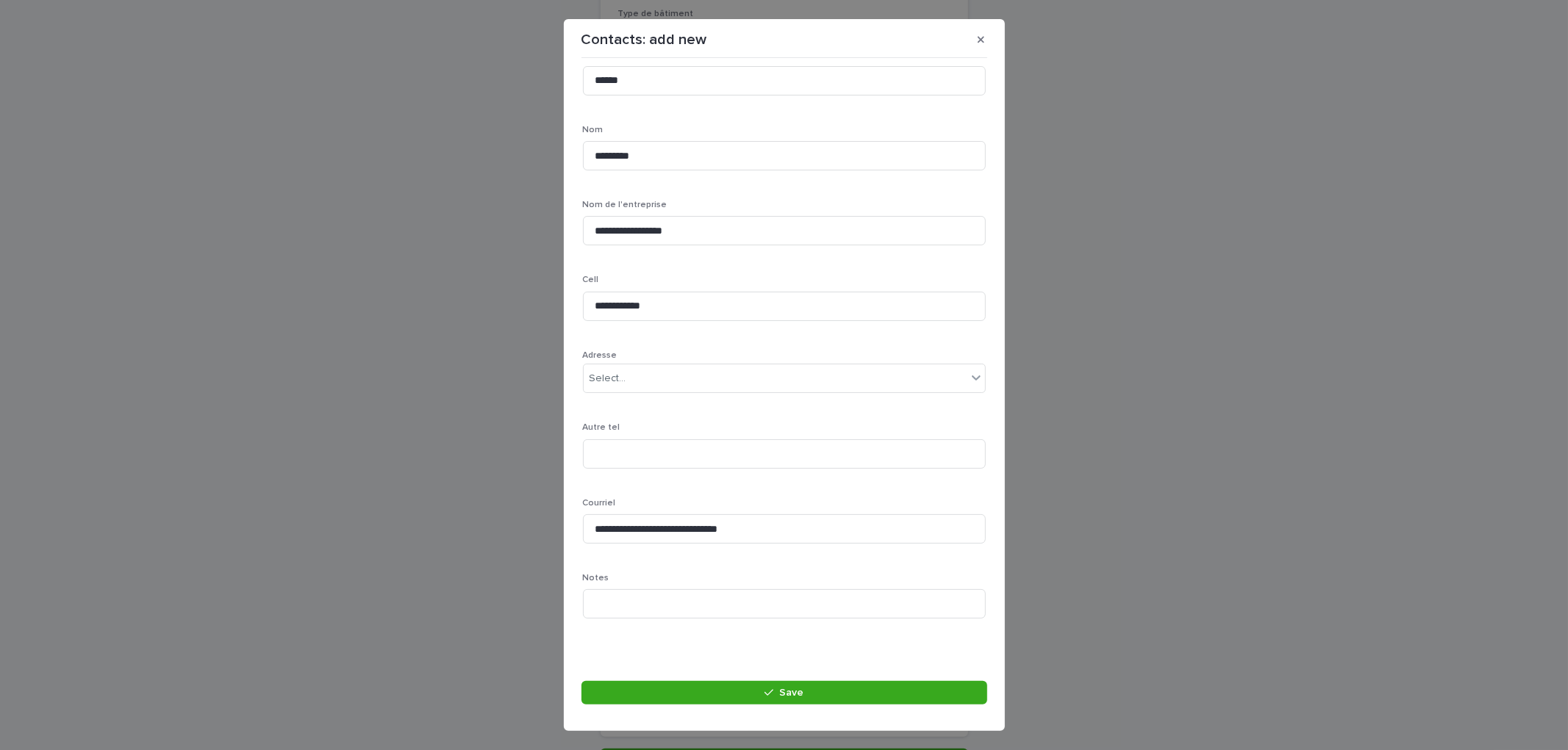
click at [706, 419] on div "**********" at bounding box center [784, 302] width 403 height 657
click at [747, 707] on footer "Save" at bounding box center [784, 697] width 406 height 33
click at [773, 685] on button "Save" at bounding box center [784, 693] width 406 height 23
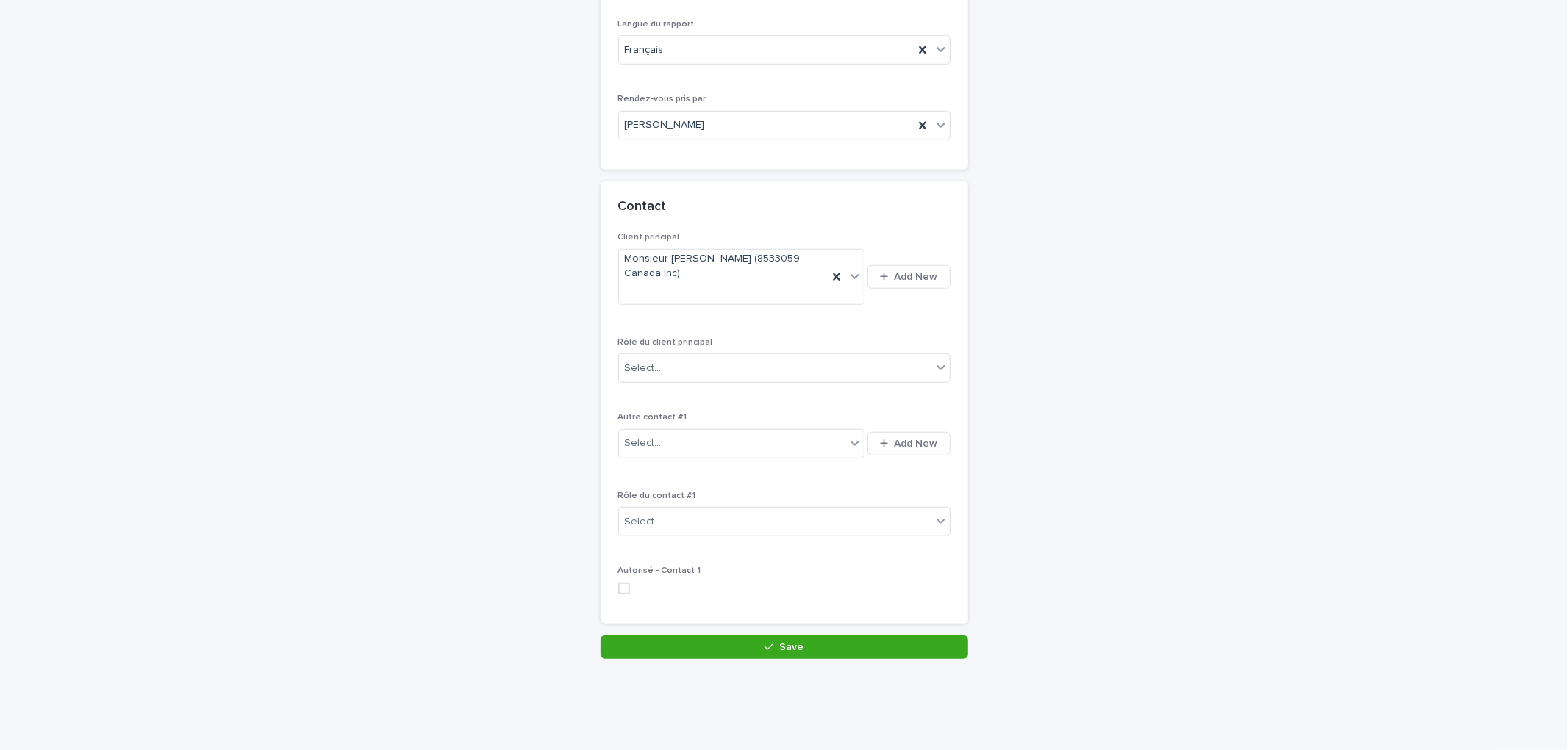
scroll to position [865, 0]
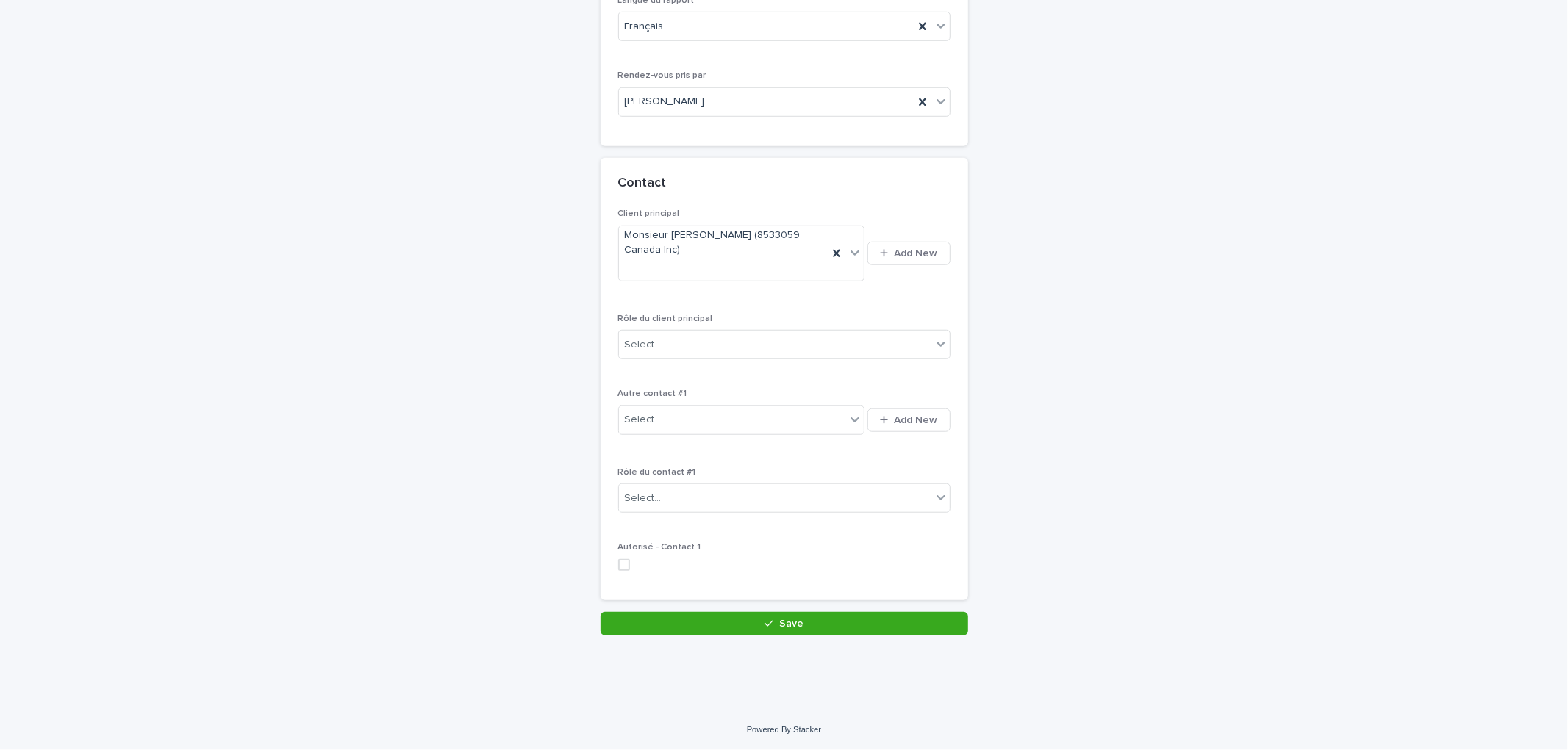
click at [687, 328] on div "Rôle du client principal Select..." at bounding box center [784, 342] width 332 height 57
click at [691, 333] on div "Select..." at bounding box center [775, 345] width 312 height 24
click at [656, 574] on div "Propriétaire" at bounding box center [778, 578] width 331 height 26
click at [799, 628] on button "Save" at bounding box center [784, 624] width 368 height 23
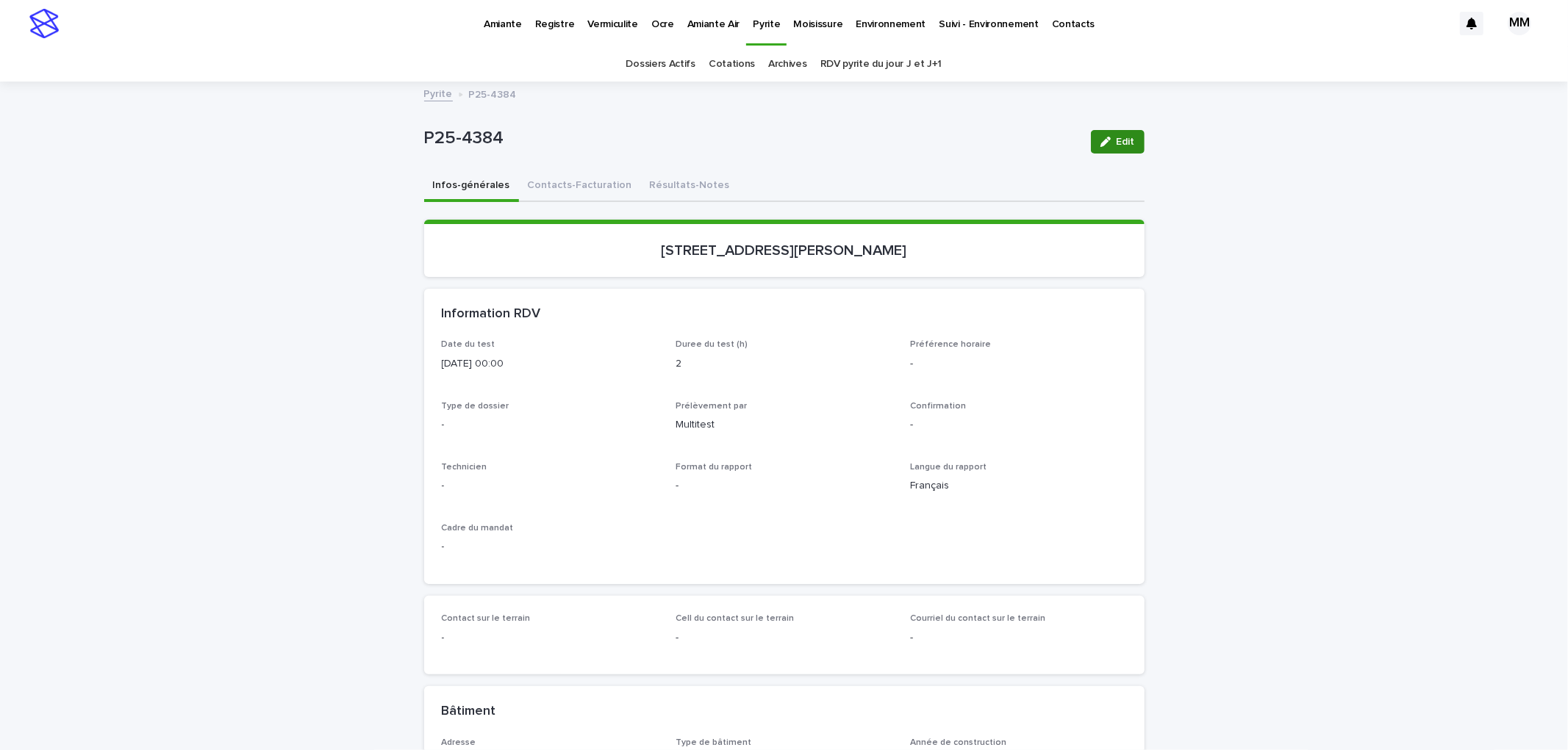
click at [1126, 147] on button "Edit" at bounding box center [1117, 141] width 54 height 23
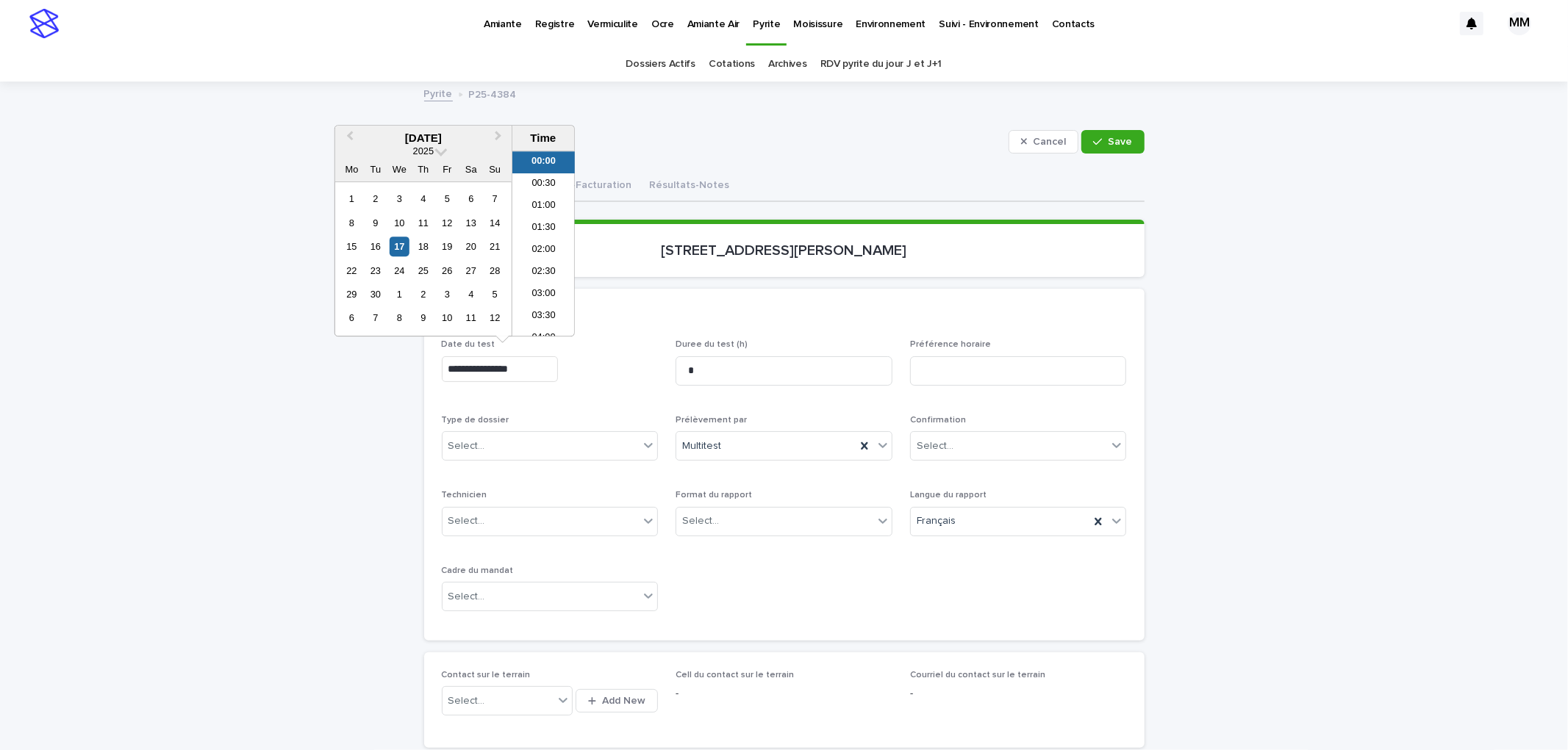
click at [524, 370] on input "**********" at bounding box center [500, 369] width 116 height 26
click at [424, 274] on div "25" at bounding box center [423, 271] width 20 height 20
click at [545, 364] on input "**********" at bounding box center [500, 369] width 116 height 26
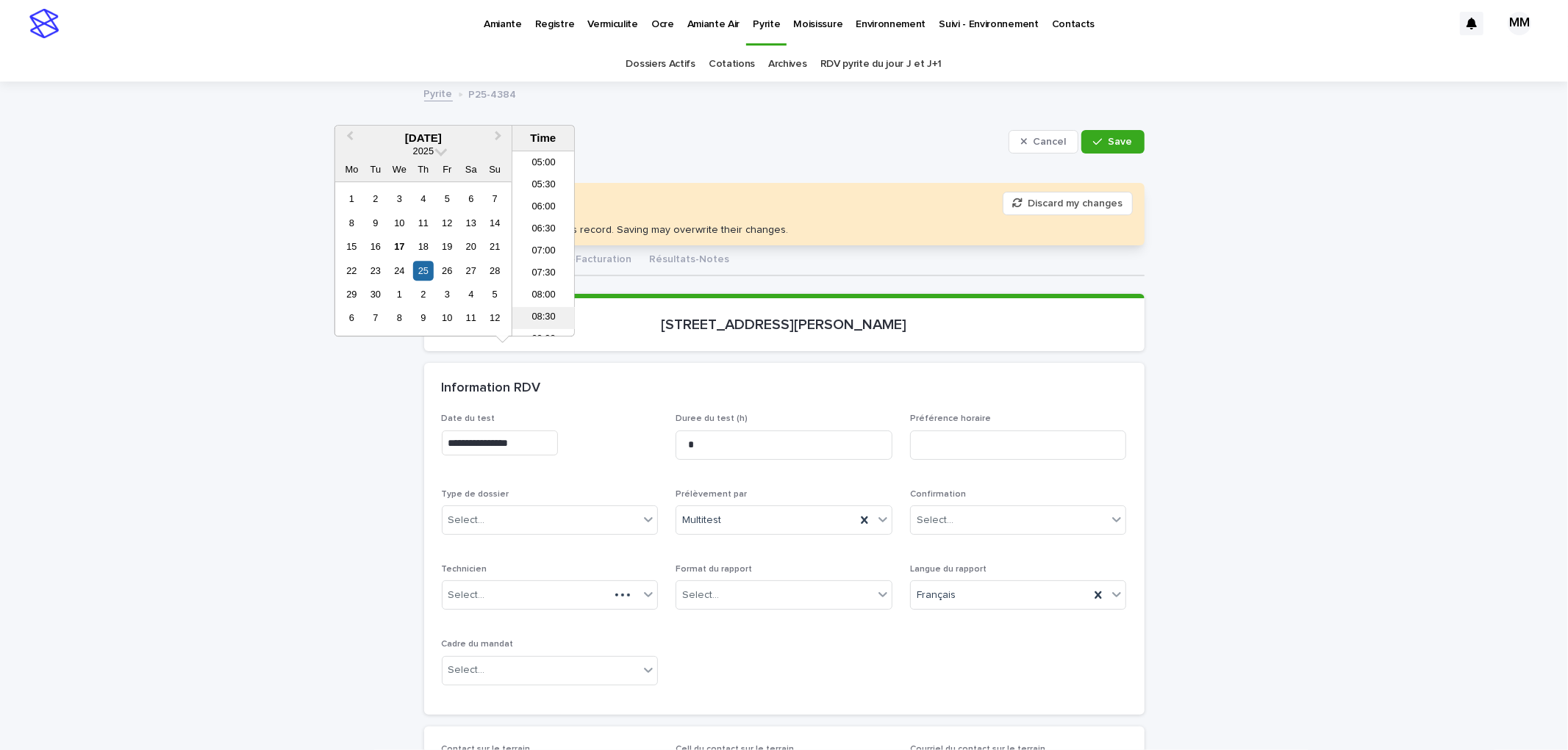
scroll to position [245, 0]
click at [549, 329] on li "09:30" at bounding box center [543, 336] width 63 height 22
type input "**********"
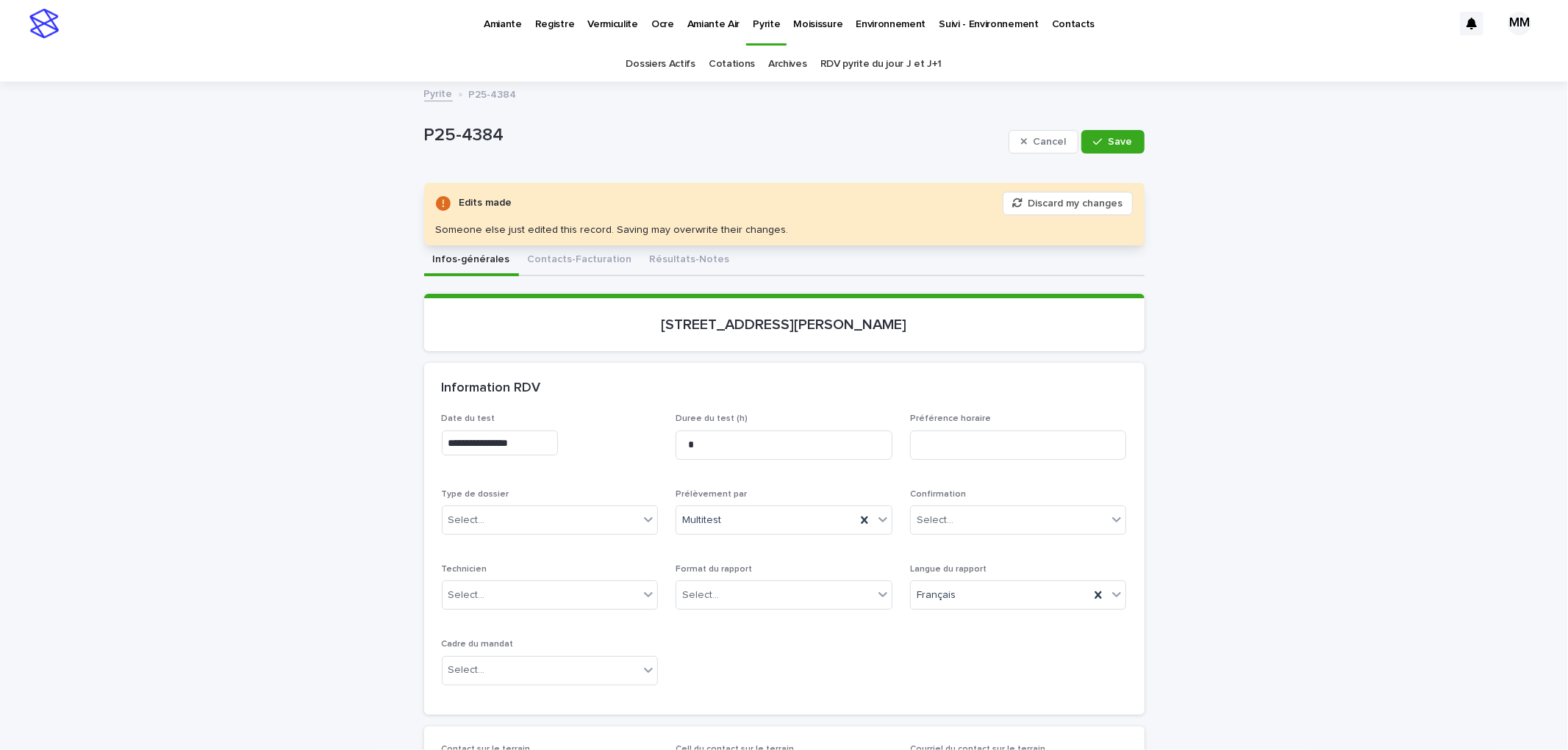
click at [1008, 460] on div "Préférence horaire" at bounding box center [1018, 442] width 217 height 57
click at [1017, 457] on input at bounding box center [1018, 445] width 217 height 29
type input "**********"
click at [1132, 145] on button "Save" at bounding box center [1113, 141] width 63 height 23
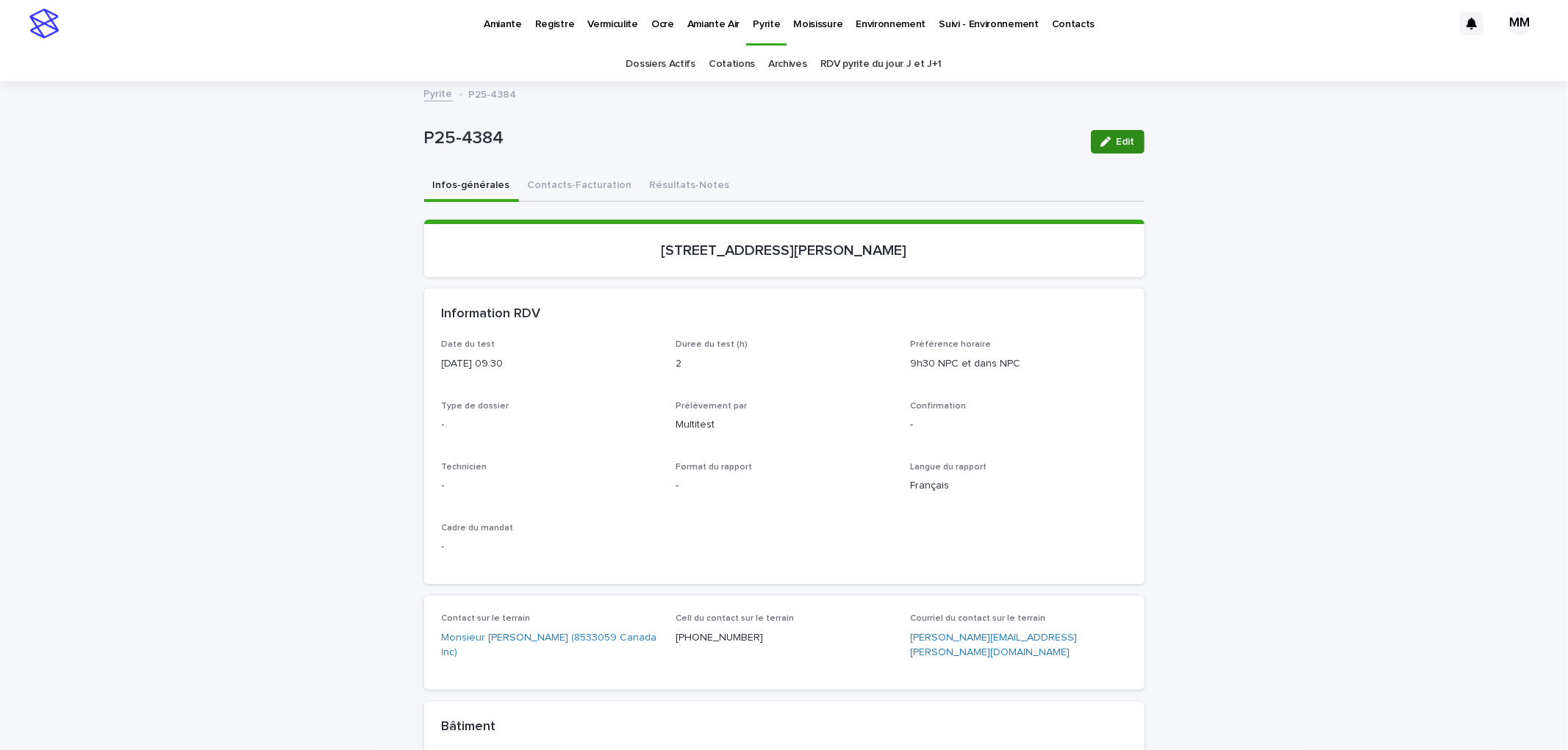
click at [1104, 143] on icon "button" at bounding box center [1106, 142] width 11 height 11
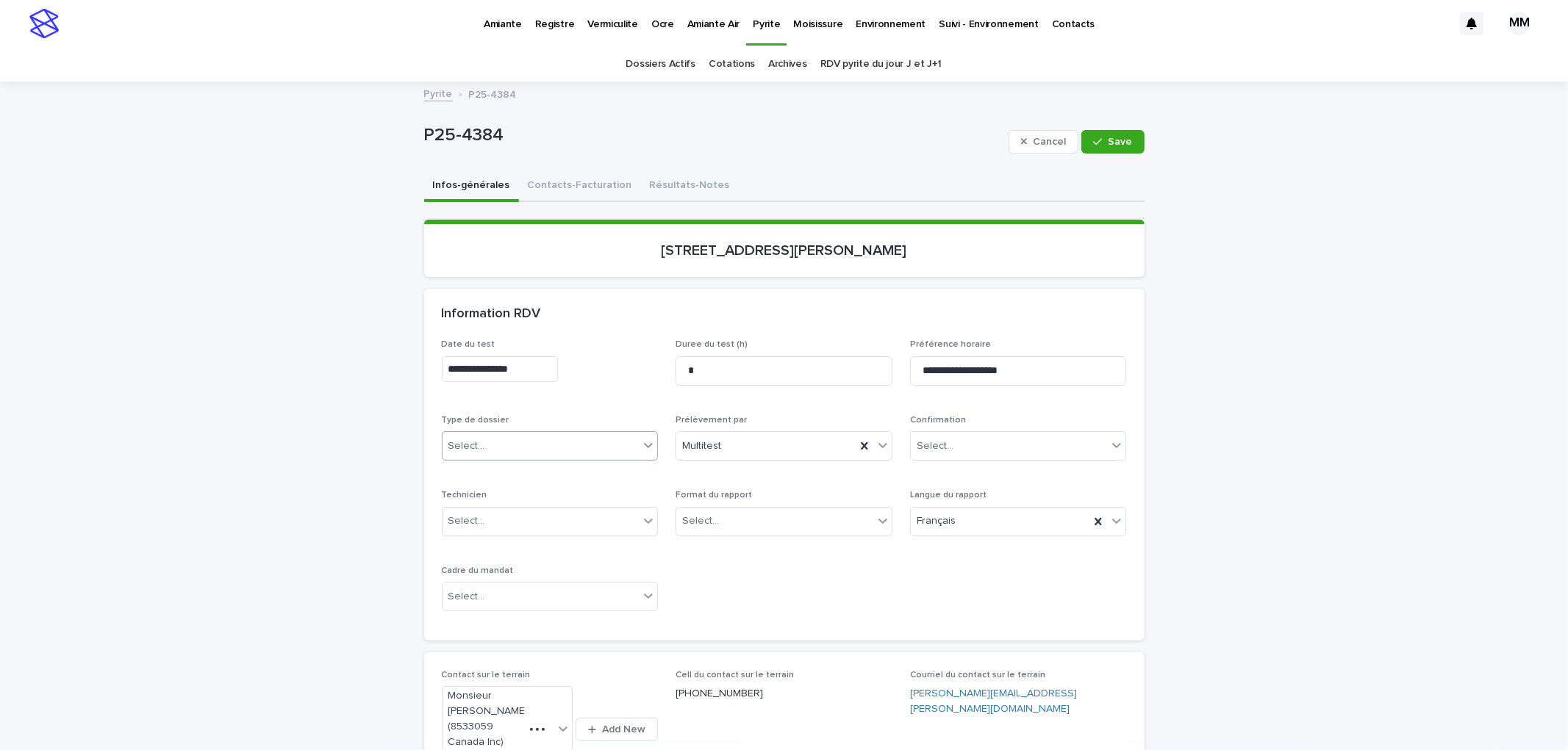
click at [467, 449] on div "Select..." at bounding box center [467, 446] width 37 height 15
click at [731, 519] on div "Select..." at bounding box center [775, 522] width 197 height 24
click at [516, 600] on div "Select..." at bounding box center [541, 597] width 197 height 24
click at [468, 630] on div "Informatif" at bounding box center [543, 624] width 216 height 26
click at [1132, 134] on button "Save" at bounding box center [1113, 141] width 63 height 23
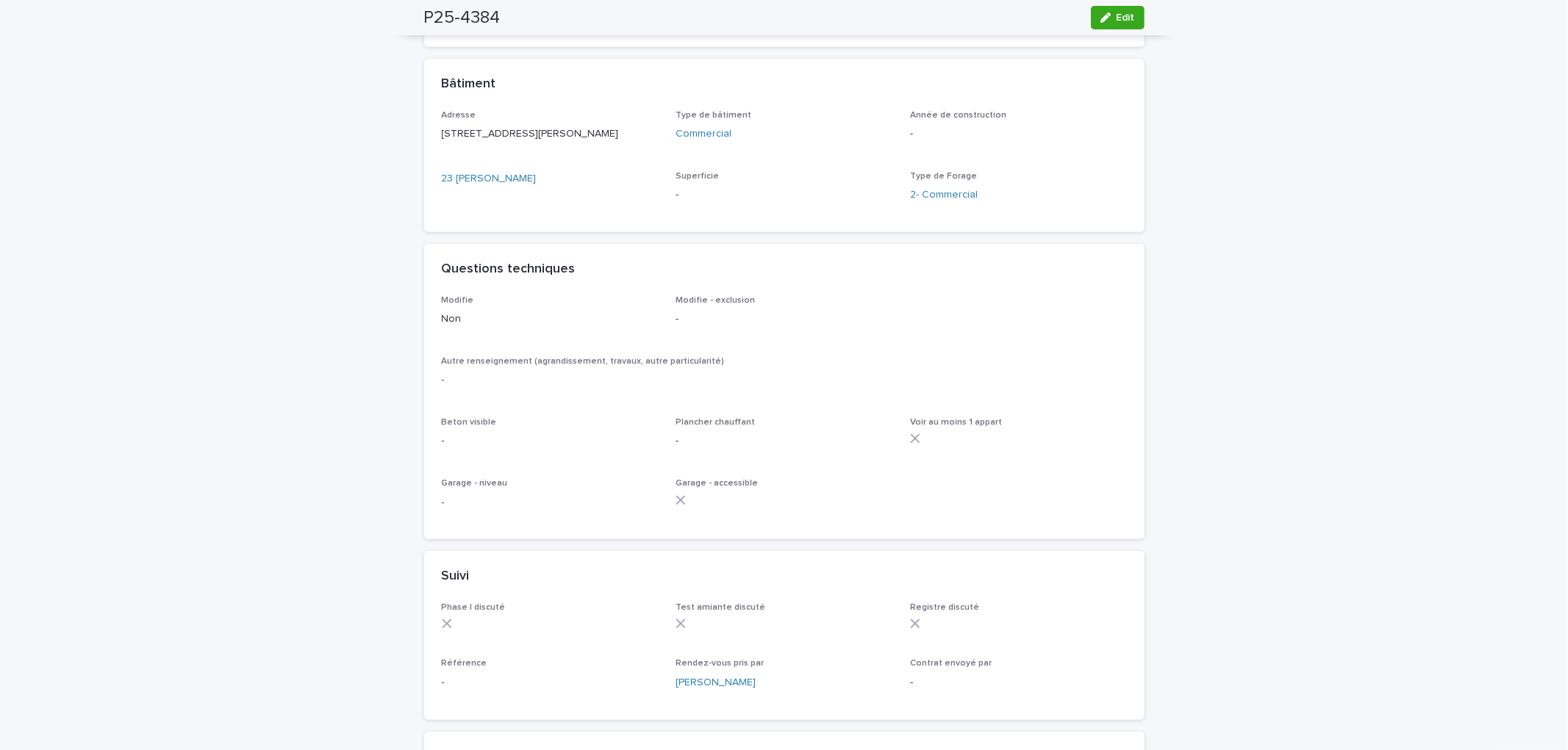
scroll to position [652, 0]
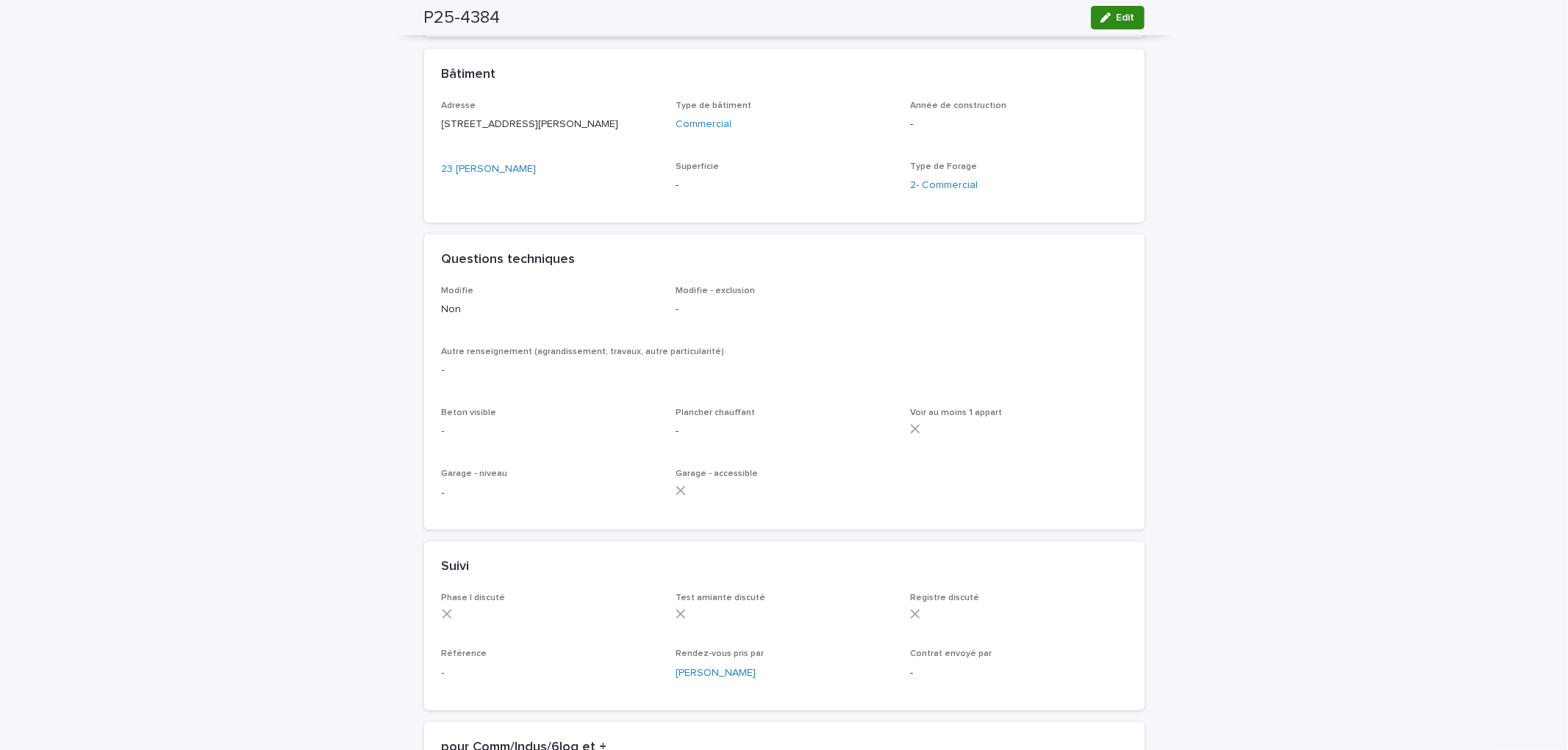
click at [1113, 6] on button "Edit" at bounding box center [1117, 17] width 54 height 23
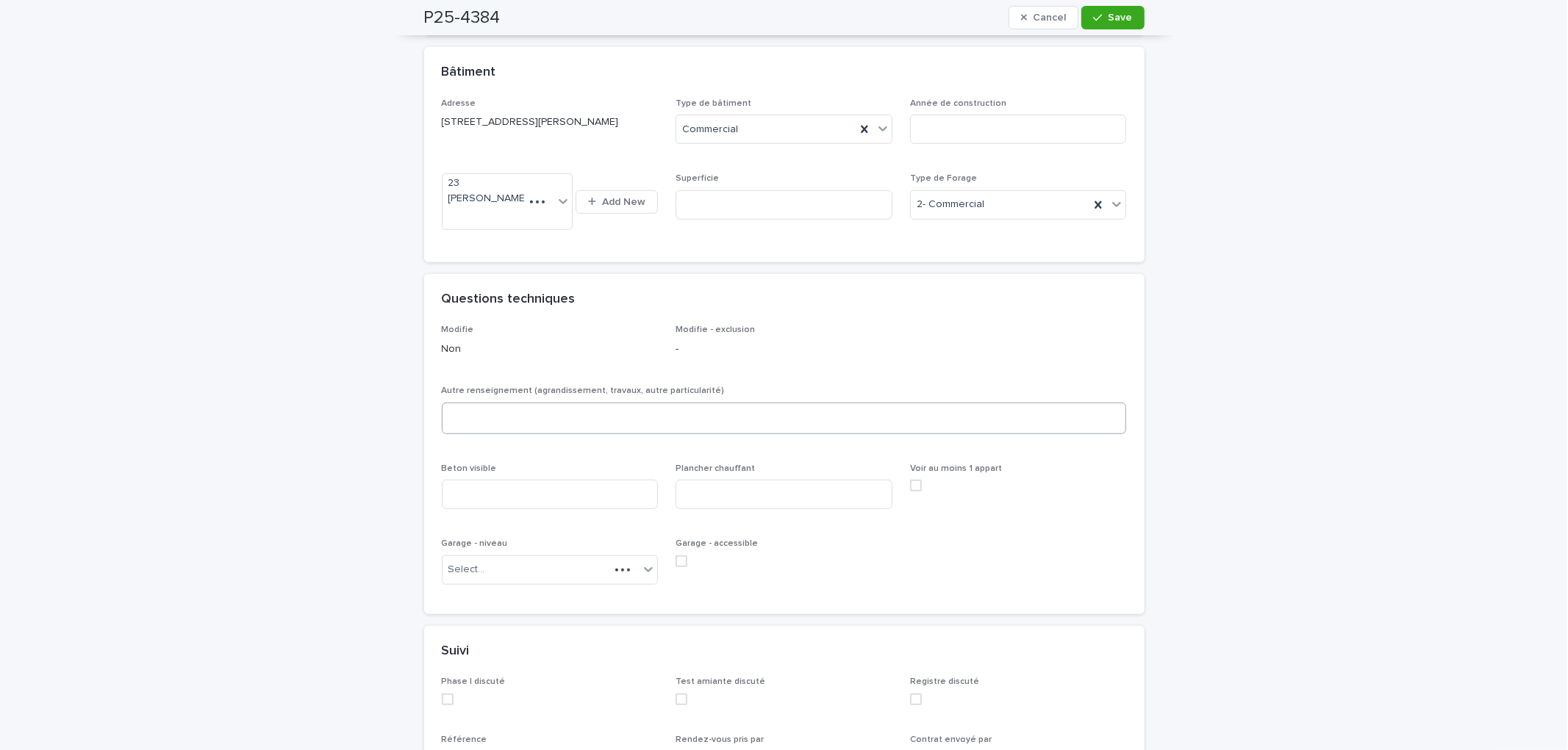
scroll to position [763, 0]
click at [486, 429] on textarea at bounding box center [784, 426] width 685 height 32
type textarea "*"
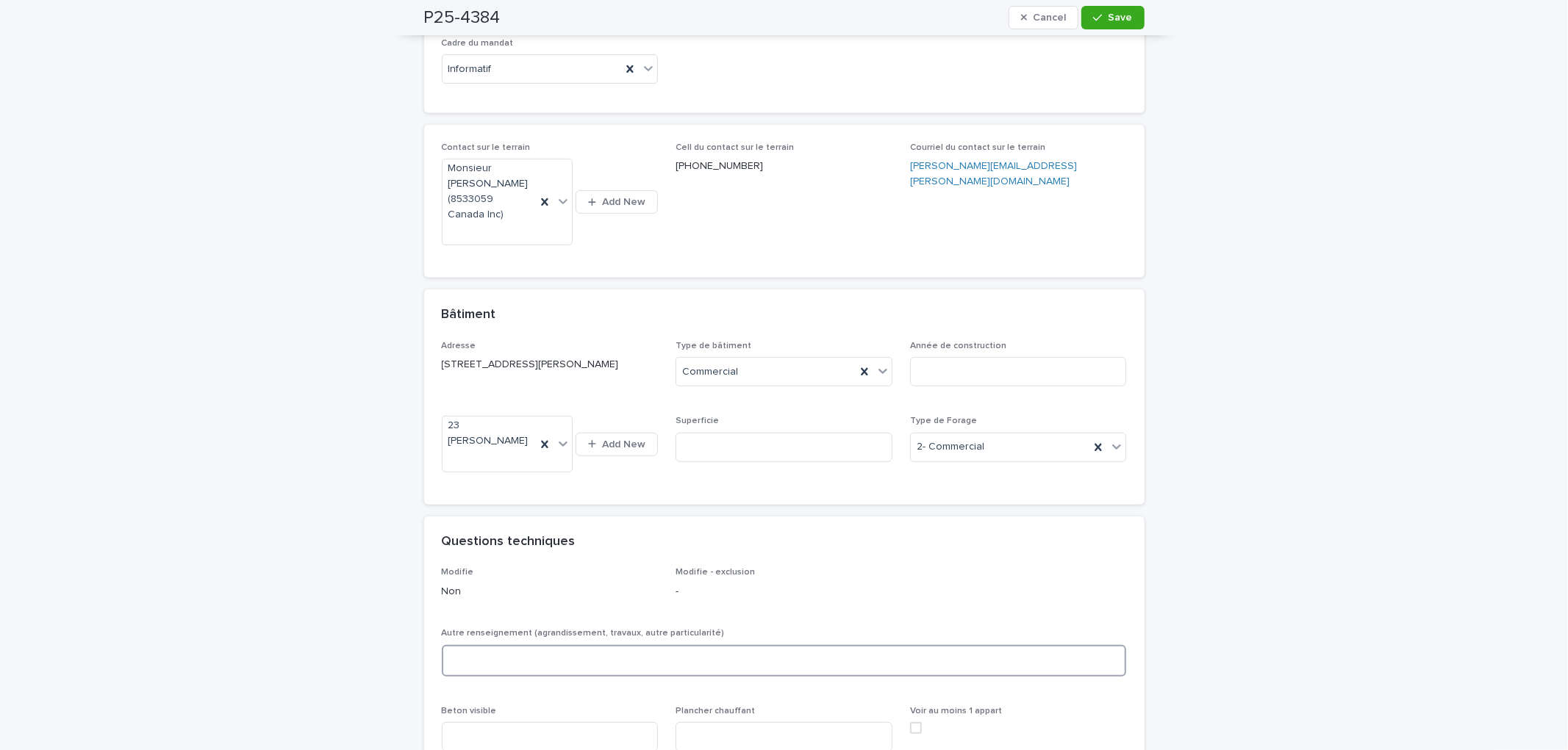
scroll to position [355, 0]
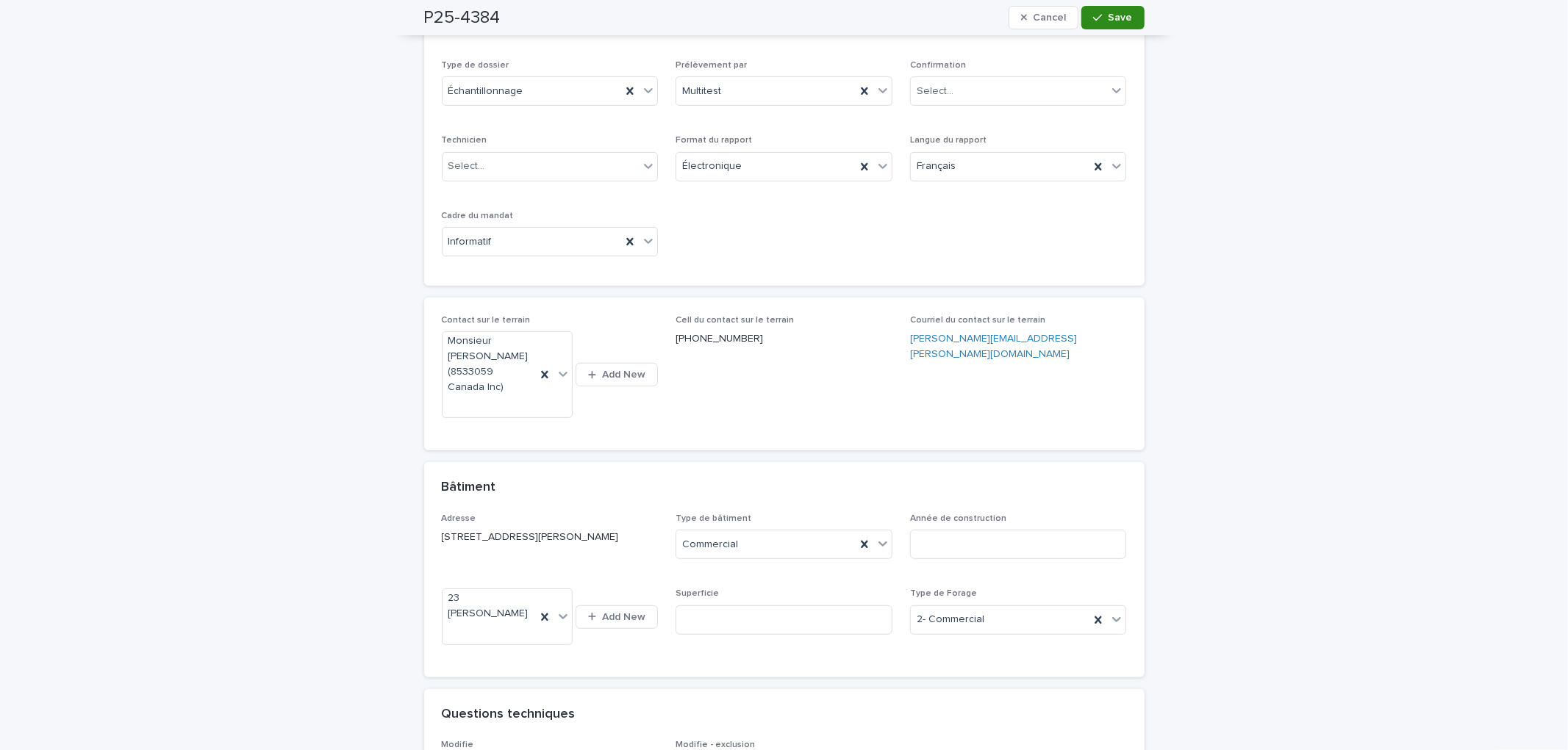
click at [1109, 20] on span "Save" at bounding box center [1121, 18] width 24 height 11
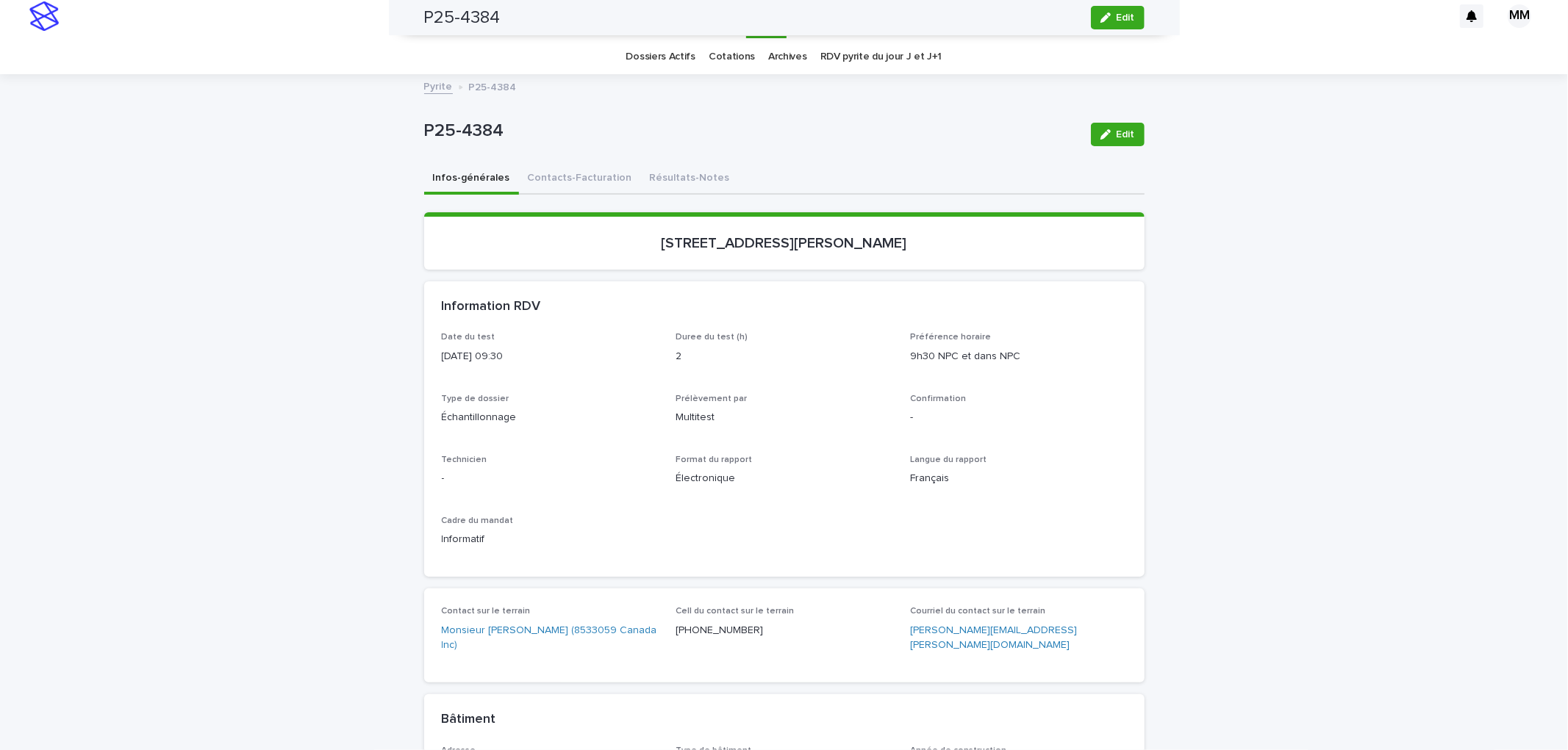
scroll to position [0, 0]
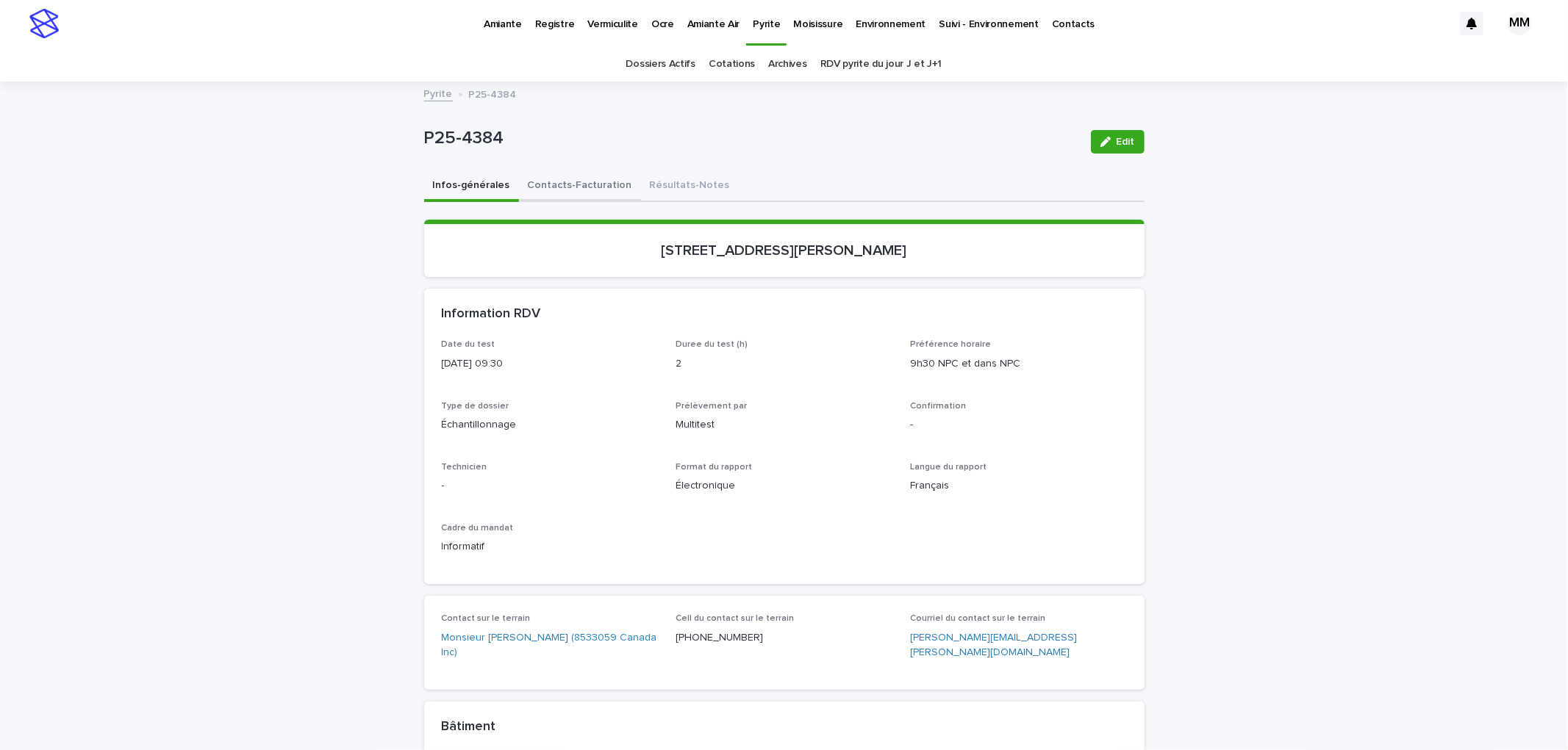
click at [588, 189] on button "Contacts-Facturation" at bounding box center [579, 186] width 122 height 31
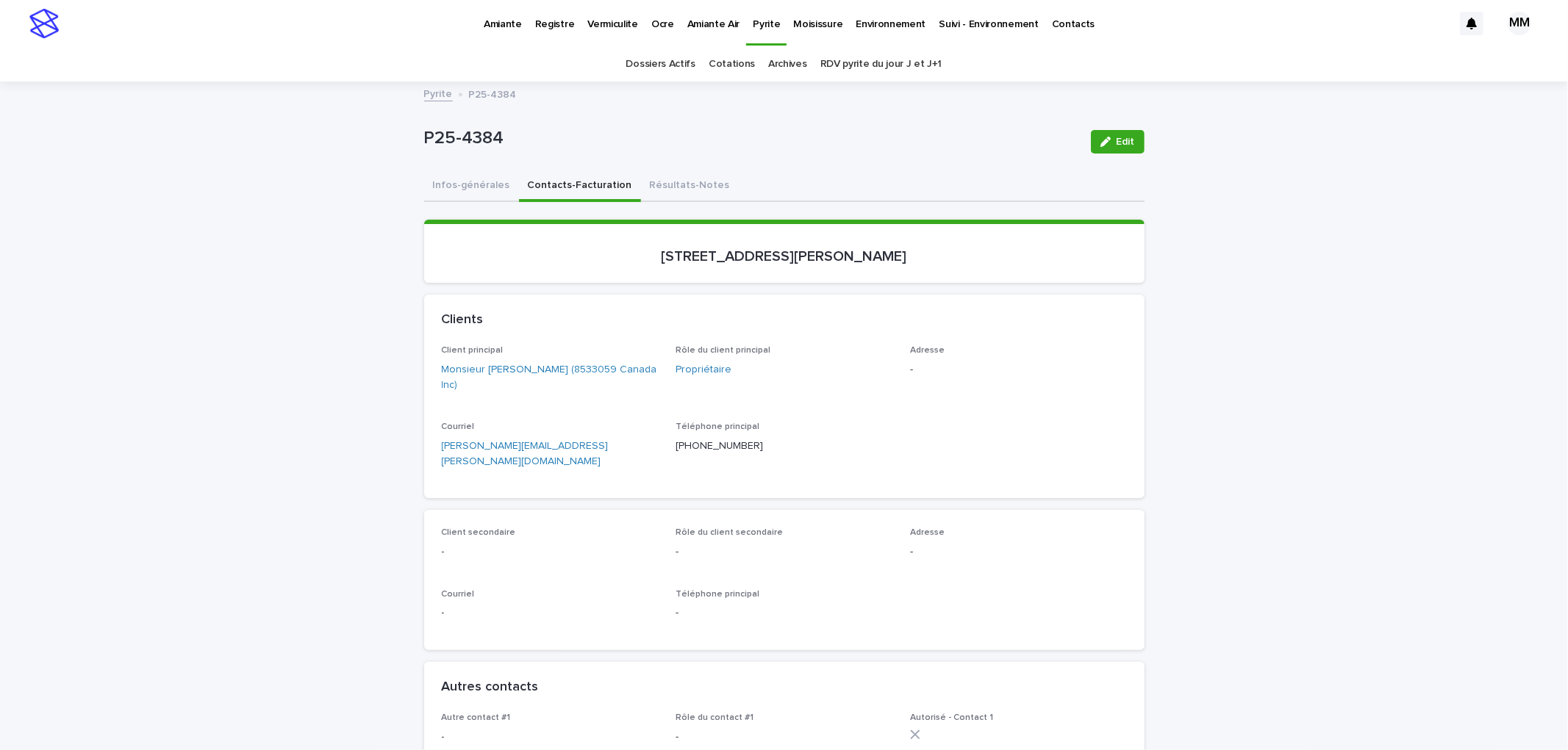
scroll to position [82, 0]
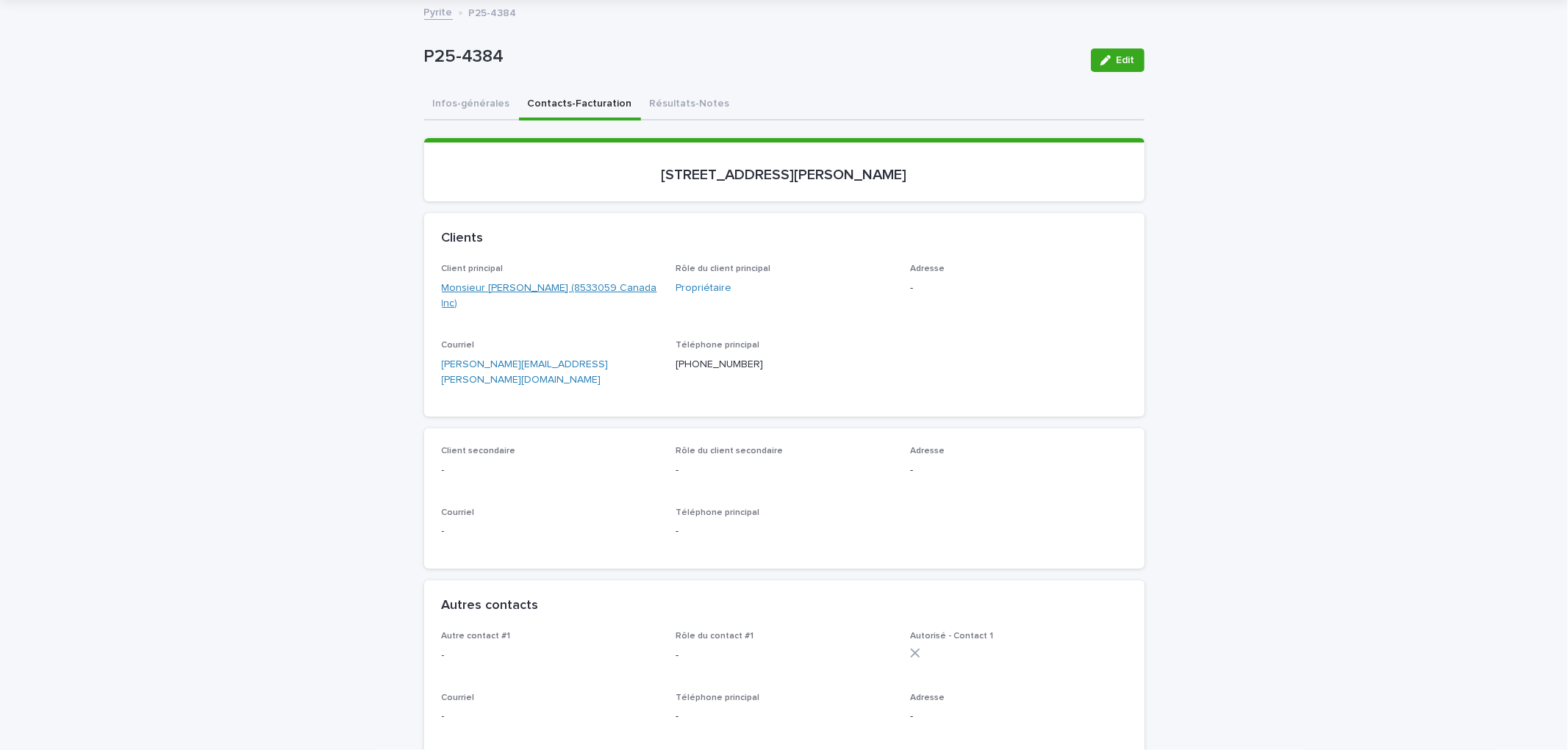
click at [533, 289] on link "Monsieur [PERSON_NAME] (8533059 Canada Inc)" at bounding box center [550, 296] width 217 height 31
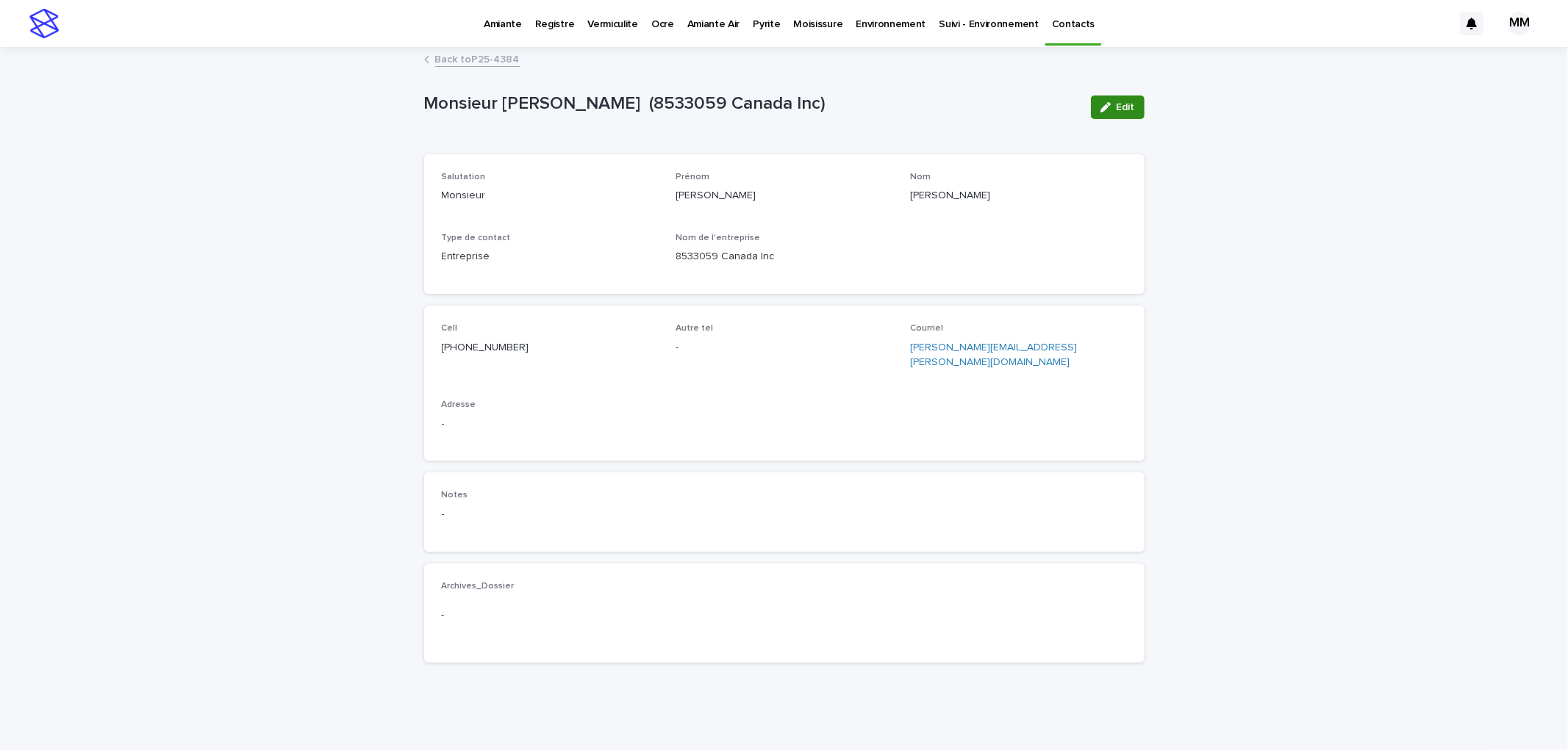
click at [1126, 95] on button "Edit" at bounding box center [1117, 107] width 54 height 23
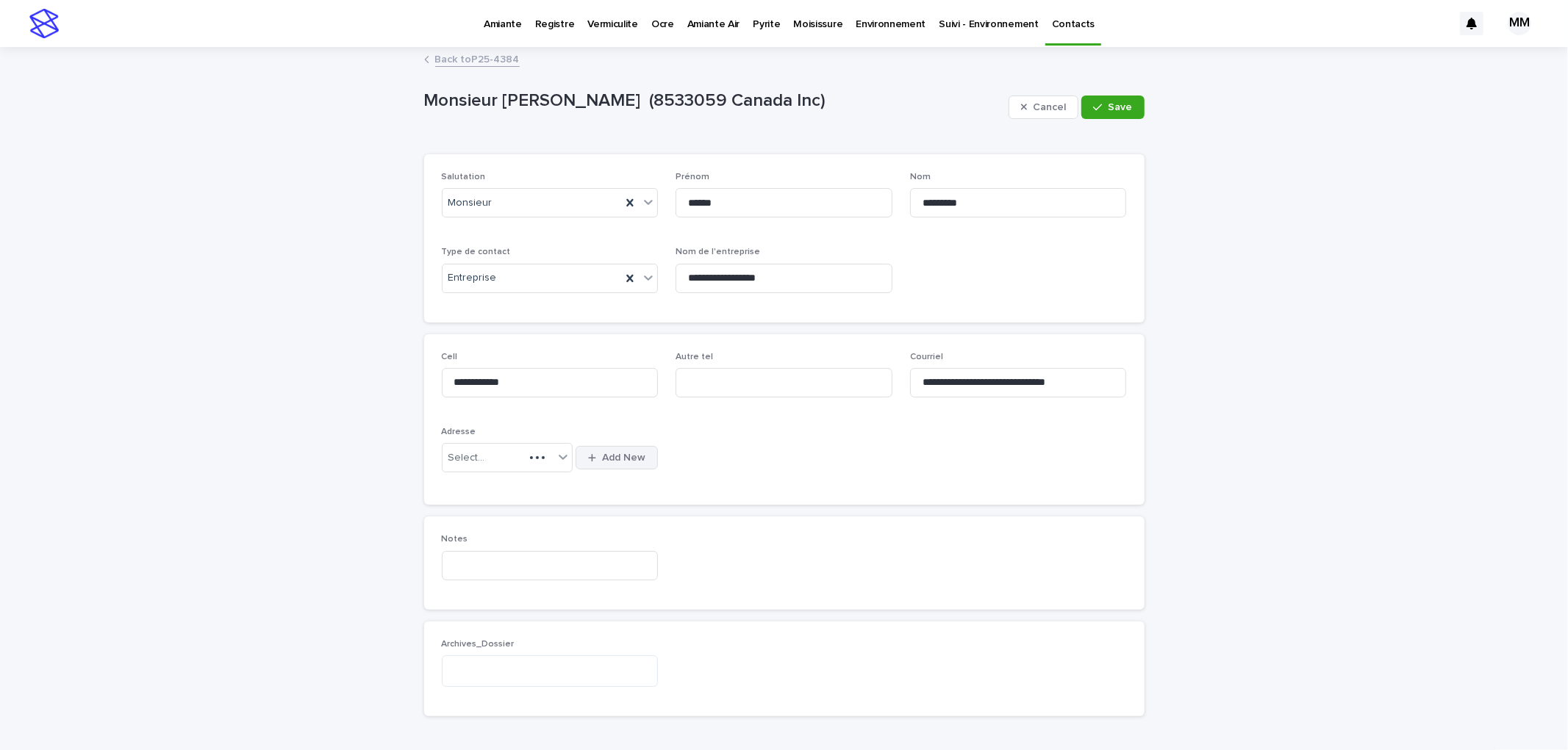
type input "**********"
click at [515, 463] on div "Select..." at bounding box center [498, 458] width 111 height 24
click at [597, 465] on button "Add New" at bounding box center [616, 457] width 82 height 23
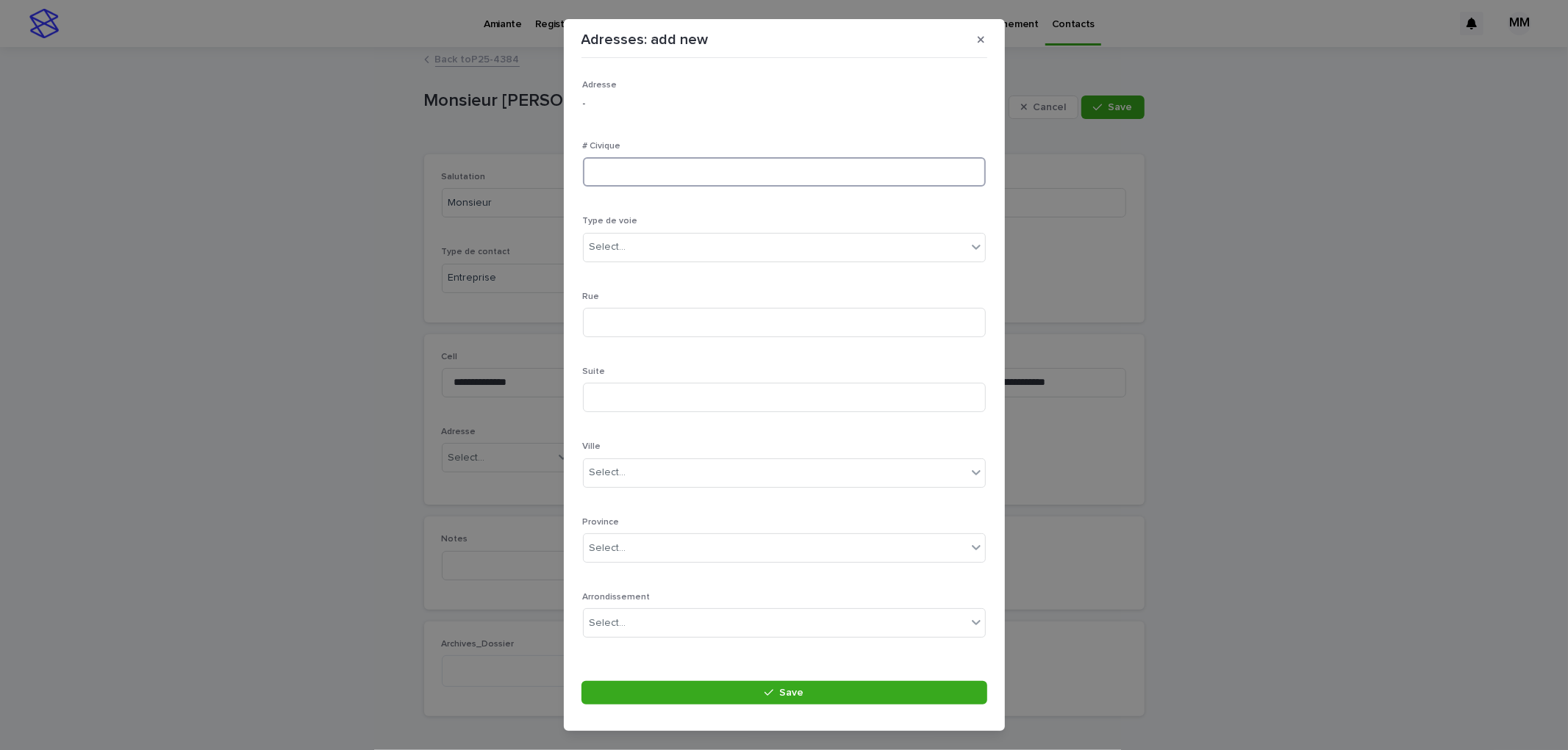
click at [647, 171] on input at bounding box center [784, 172] width 403 height 29
type input "**"
click at [643, 250] on div "Select..." at bounding box center [775, 247] width 383 height 24
click at [630, 341] on div "chemin" at bounding box center [778, 352] width 389 height 26
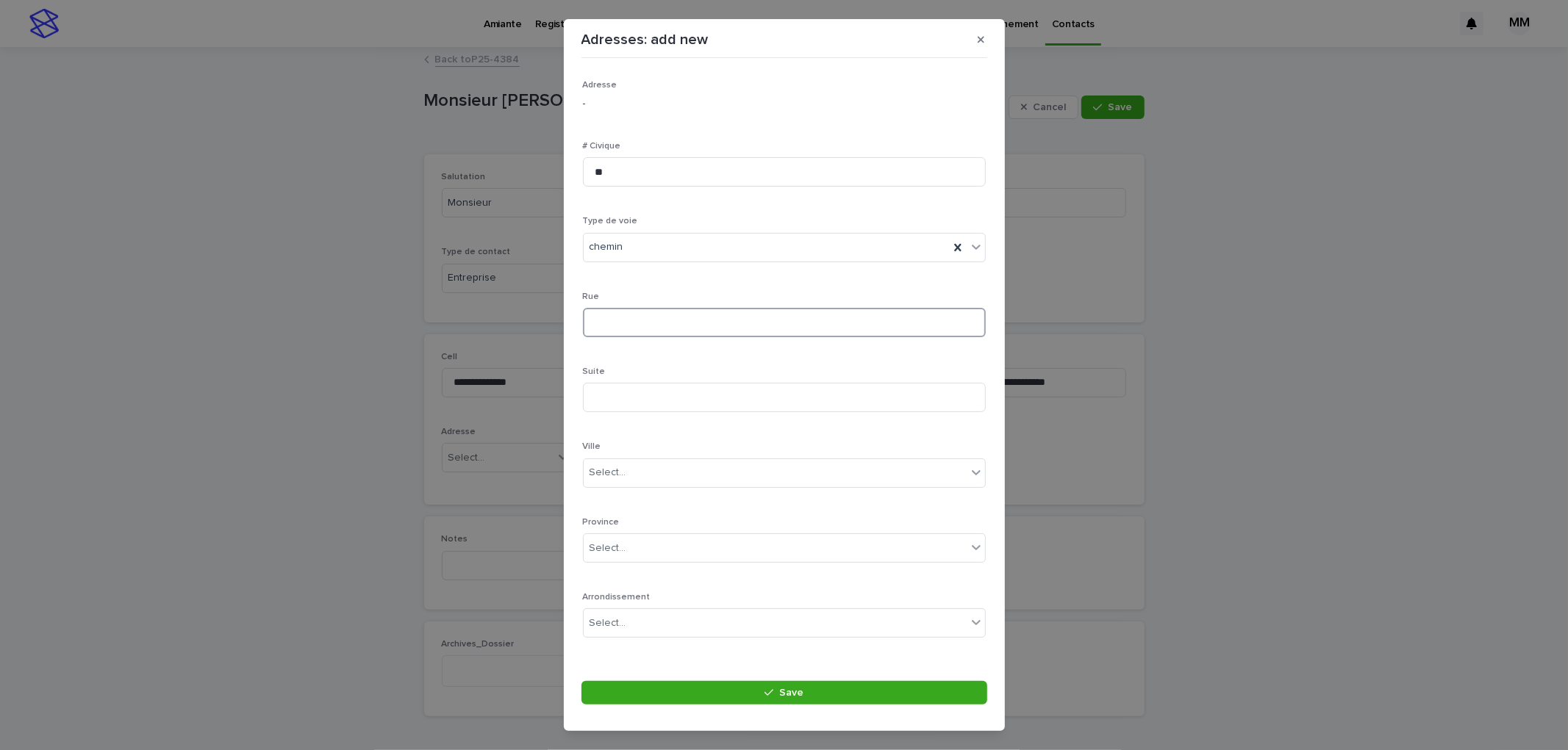
click at [655, 322] on input at bounding box center [784, 322] width 403 height 29
type input "**********"
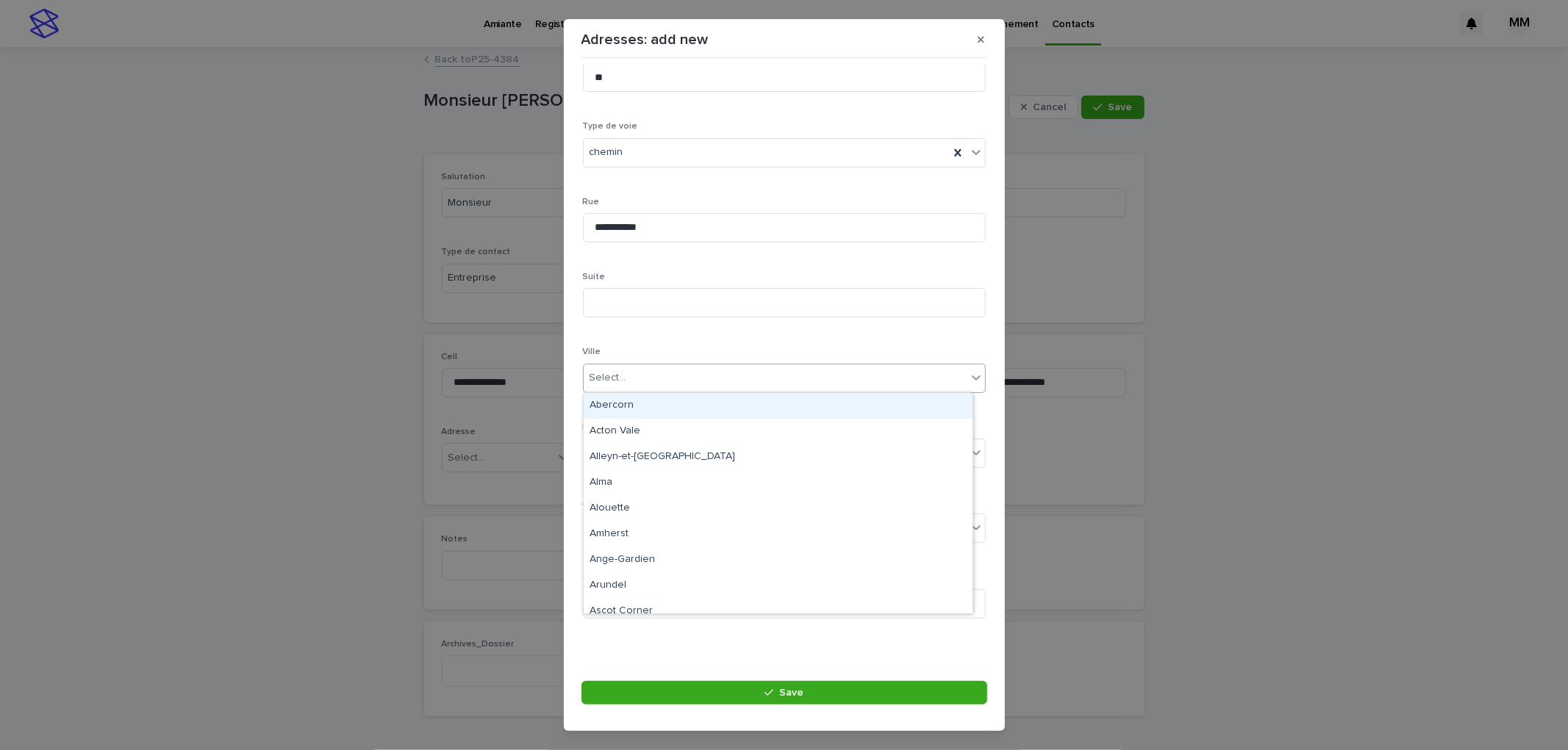
click at [634, 368] on div "Select..." at bounding box center [775, 378] width 383 height 24
type input "*****"
click at [630, 402] on div "Rigaud" at bounding box center [778, 406] width 389 height 26
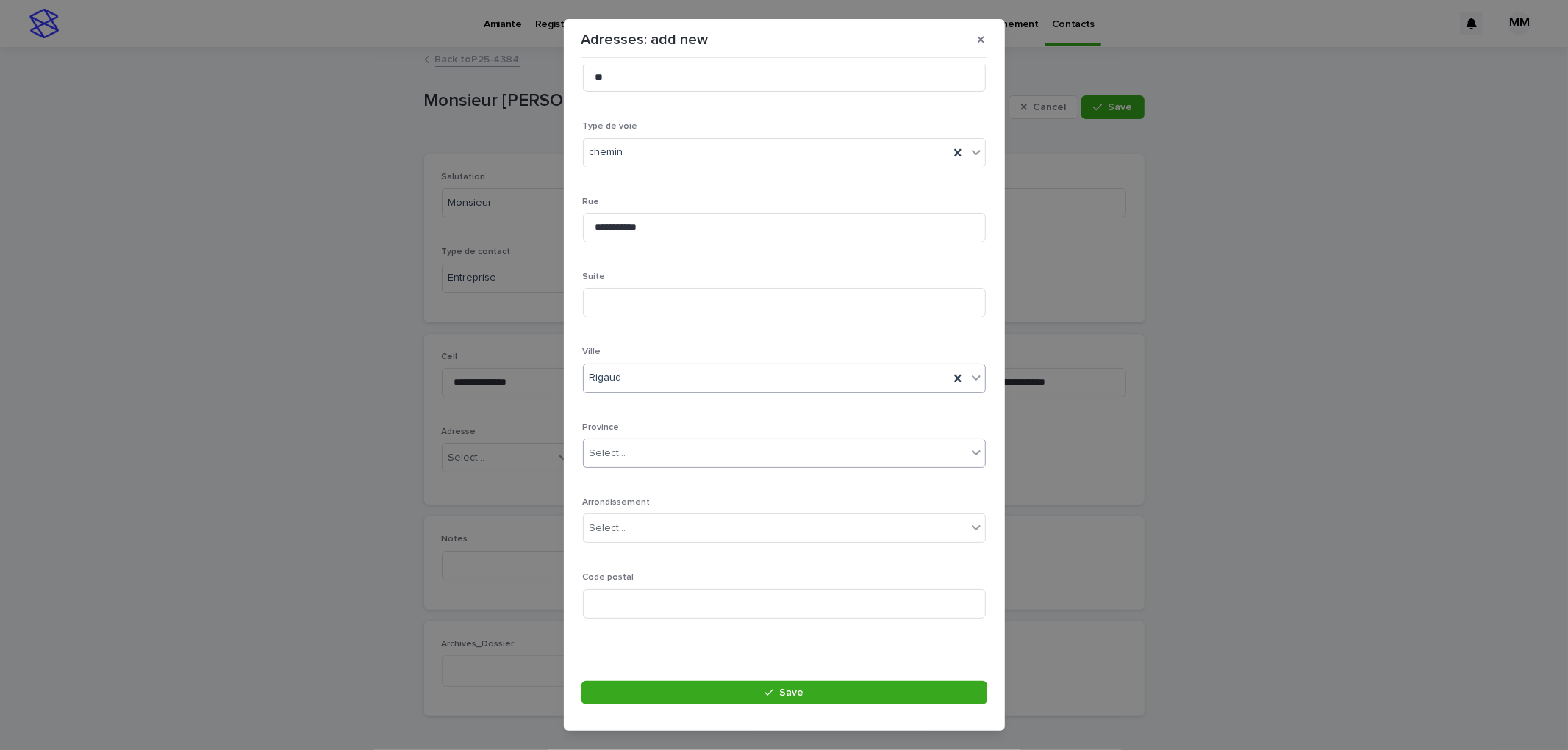
click at [615, 457] on div "Select..." at bounding box center [607, 454] width 37 height 15
type input "**"
click at [617, 473] on div "QC" at bounding box center [778, 481] width 389 height 26
click at [681, 593] on input at bounding box center [784, 603] width 403 height 29
click at [703, 584] on div "Code postal" at bounding box center [784, 601] width 403 height 57
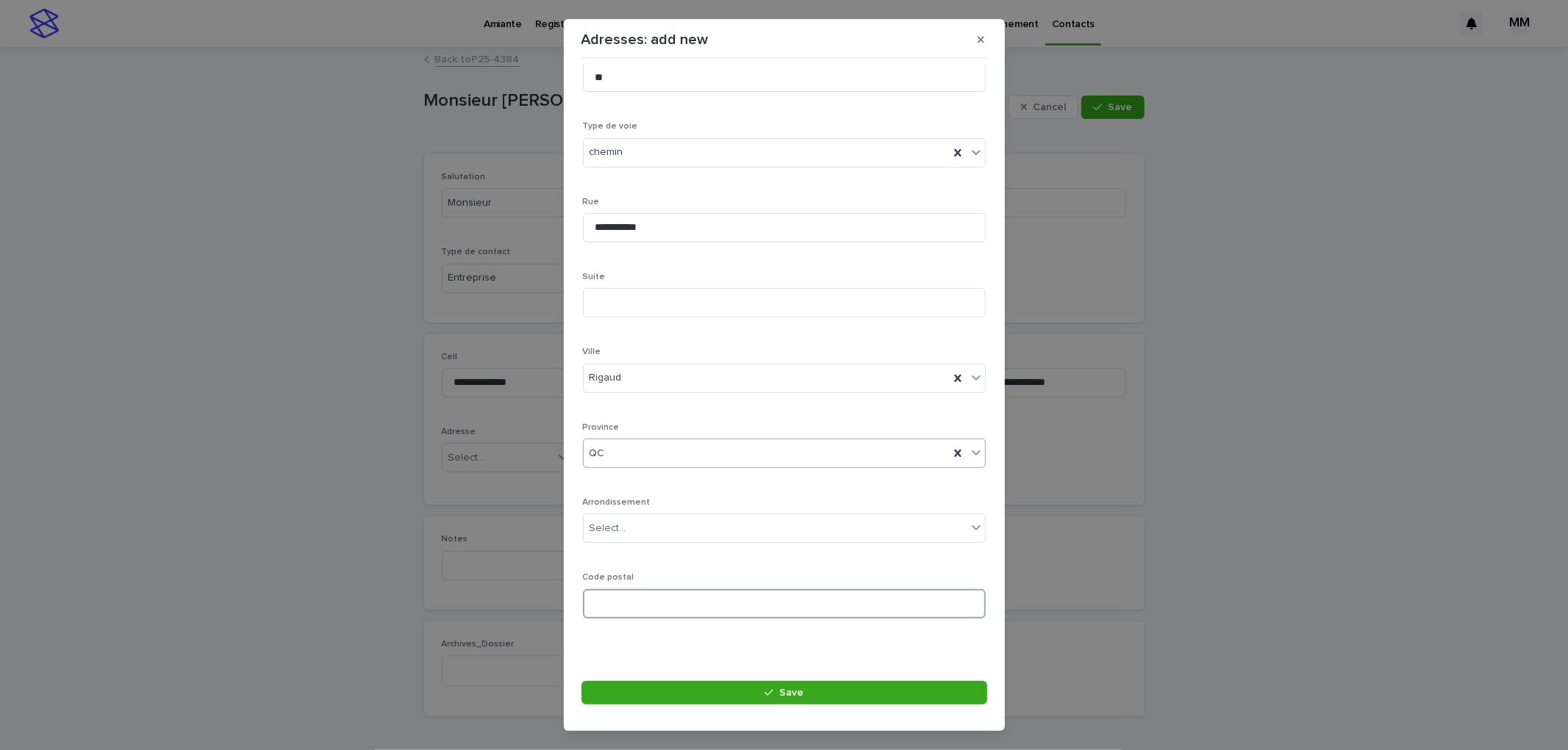
click at [712, 603] on input at bounding box center [784, 603] width 403 height 29
type input "*******"
click at [834, 696] on button "Save" at bounding box center [784, 693] width 406 height 23
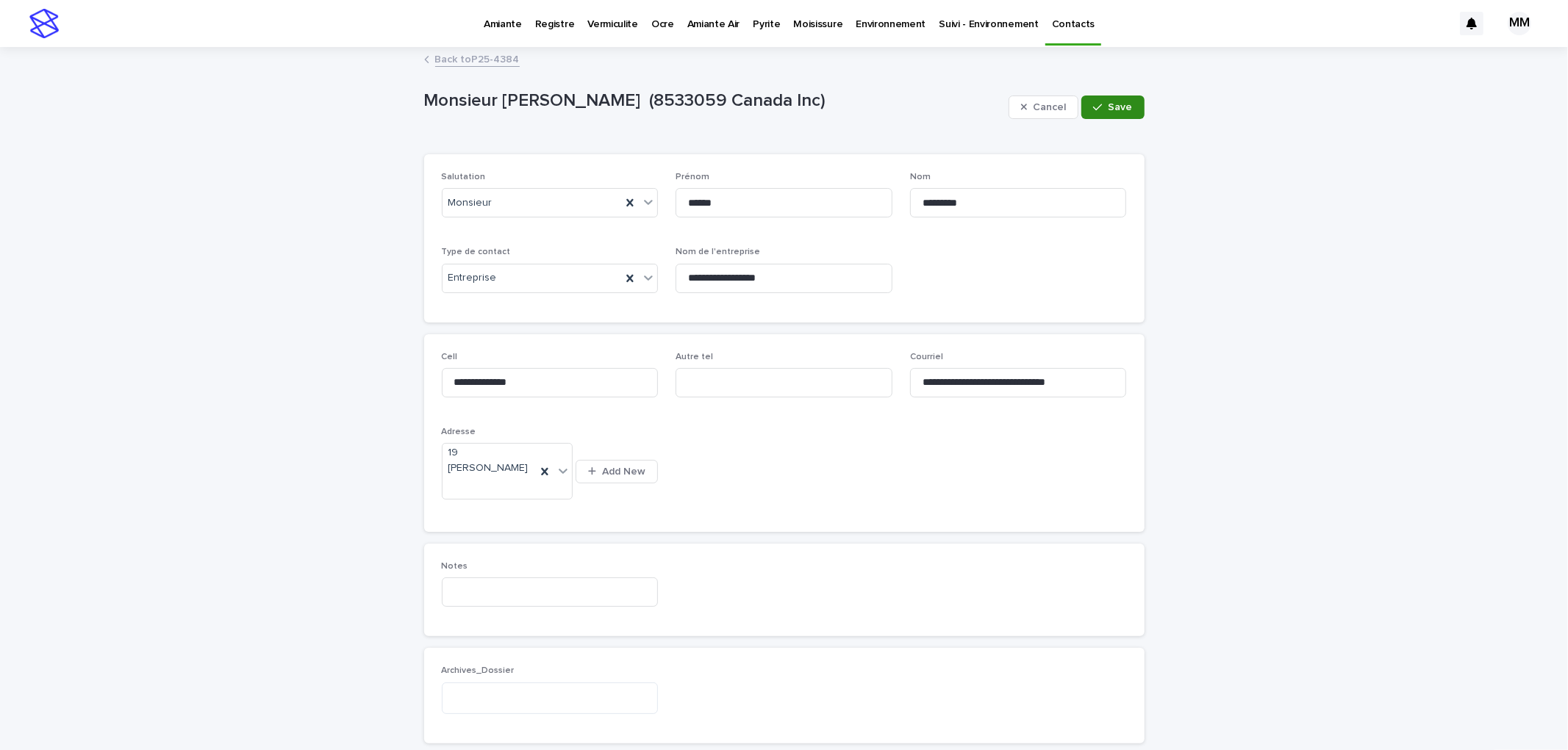
click at [1119, 113] on button "Save" at bounding box center [1113, 107] width 63 height 23
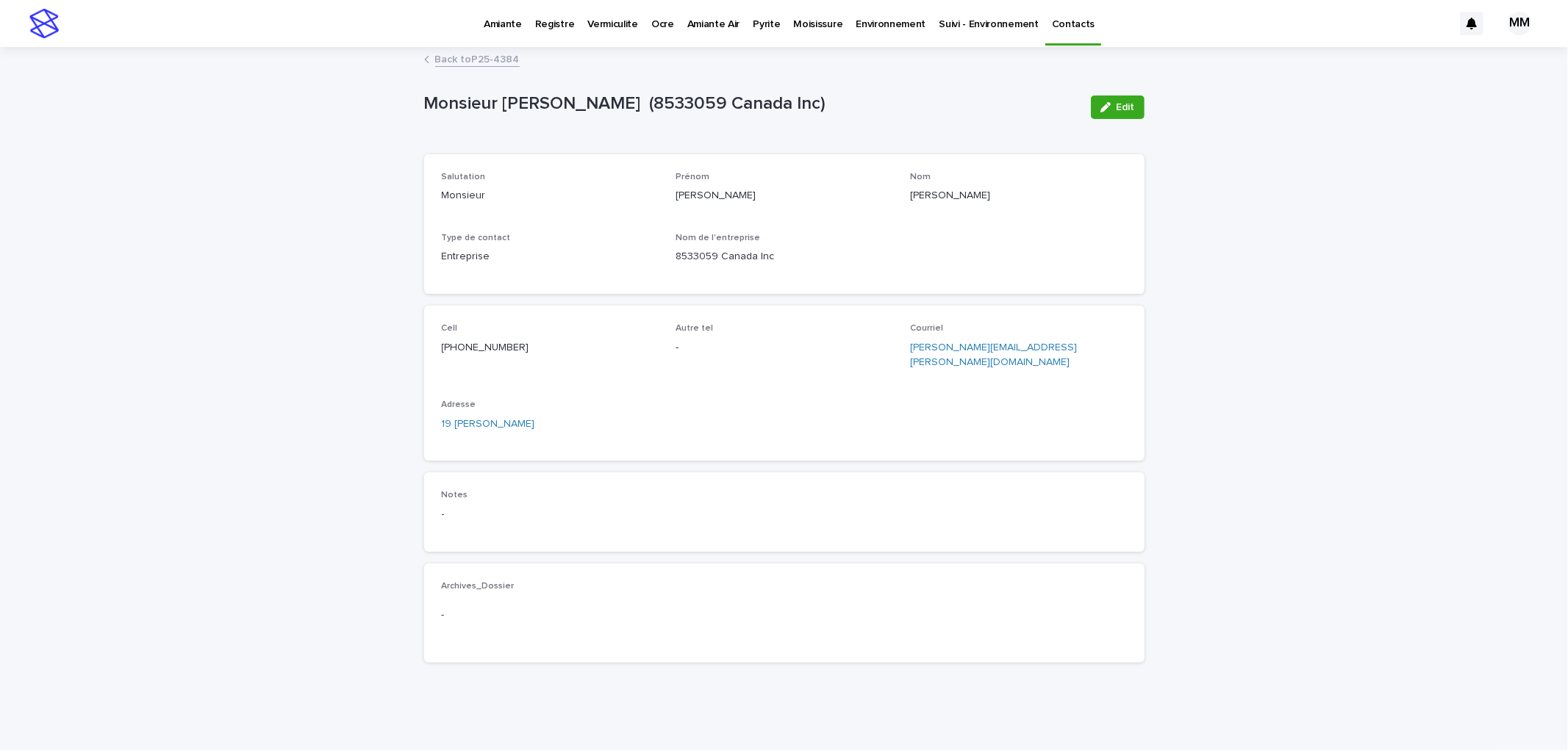
click at [450, 52] on link "Back to P25-4384" at bounding box center [477, 58] width 85 height 17
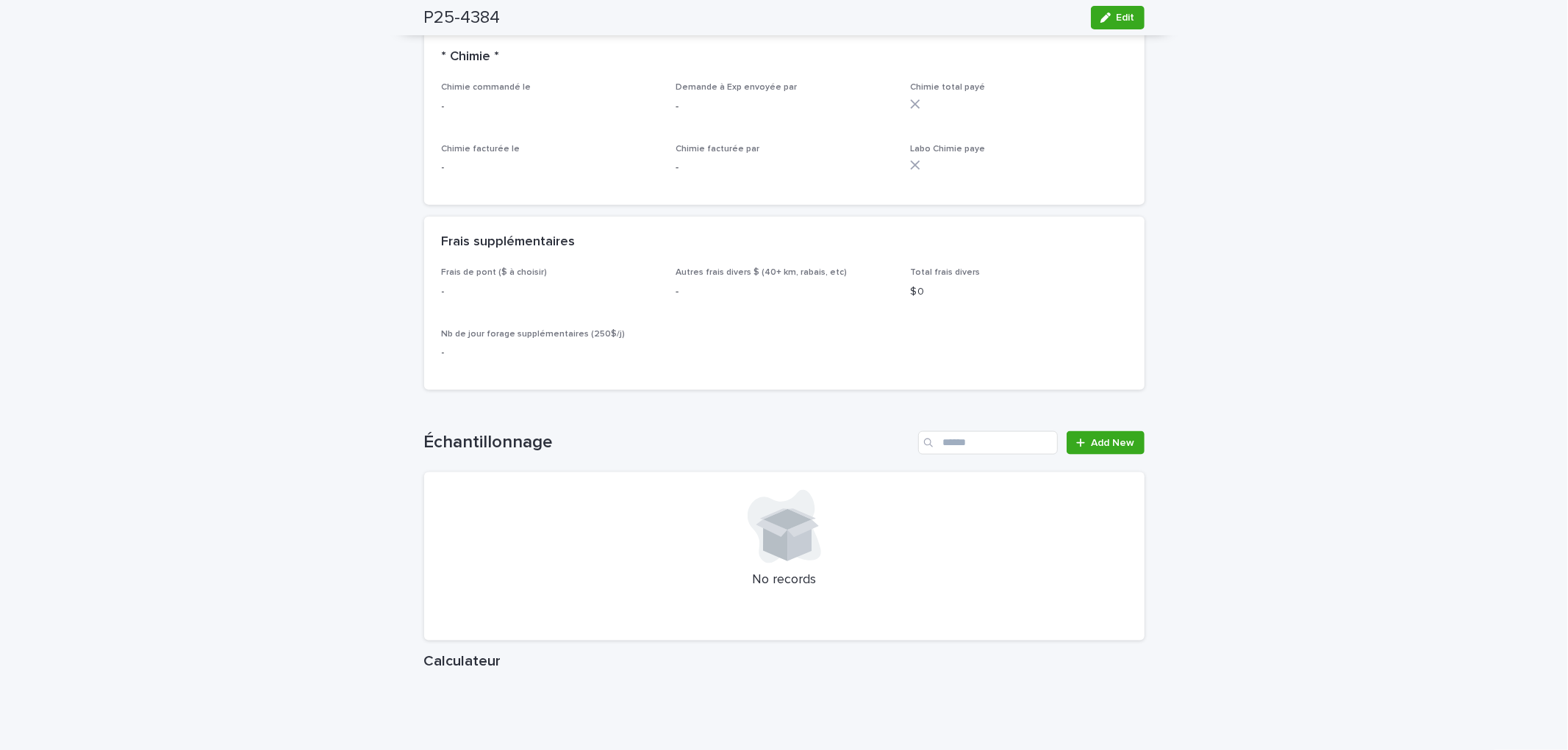
scroll to position [1551, 0]
click at [1116, 16] on span "Edit" at bounding box center [1126, 18] width 18 height 11
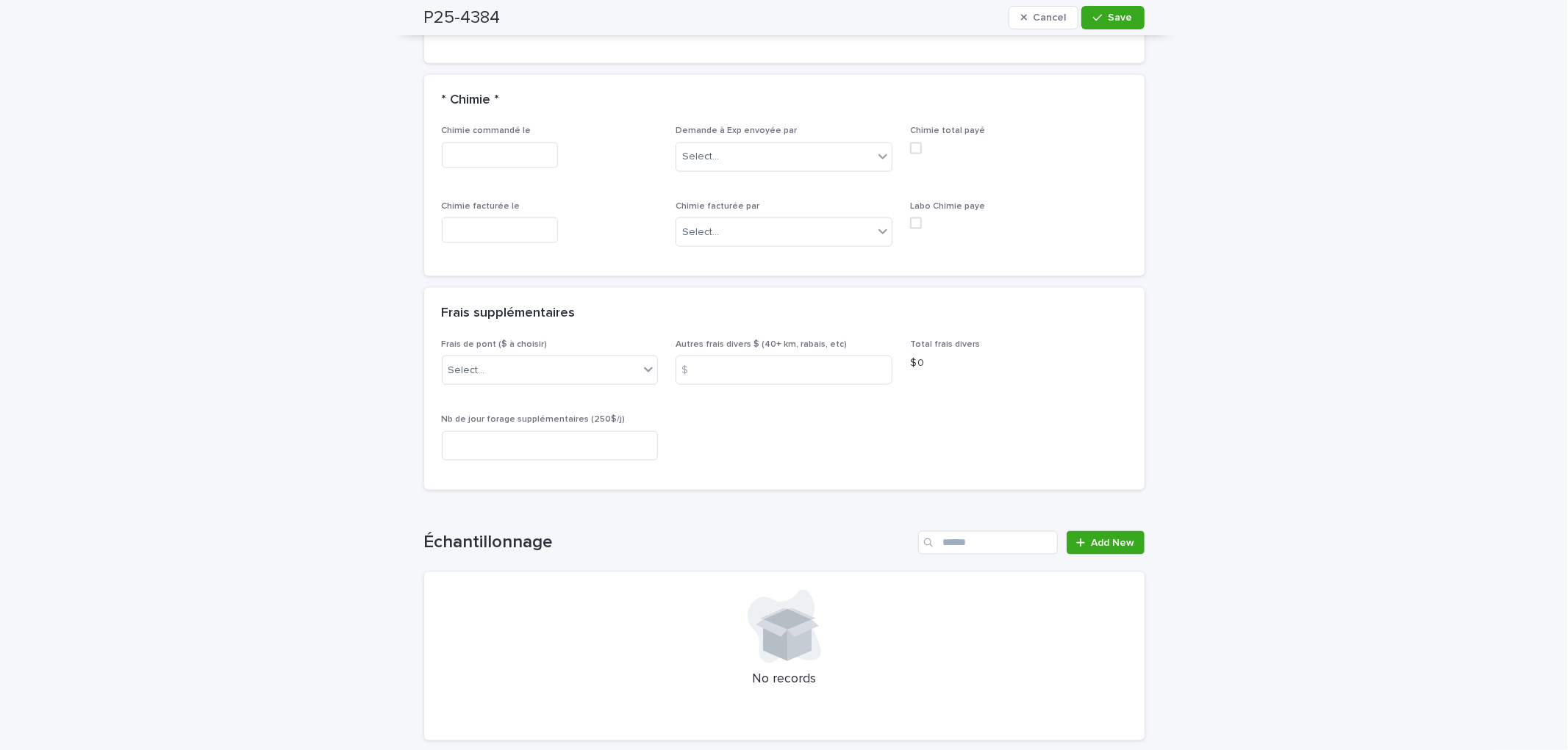
scroll to position [1679, 0]
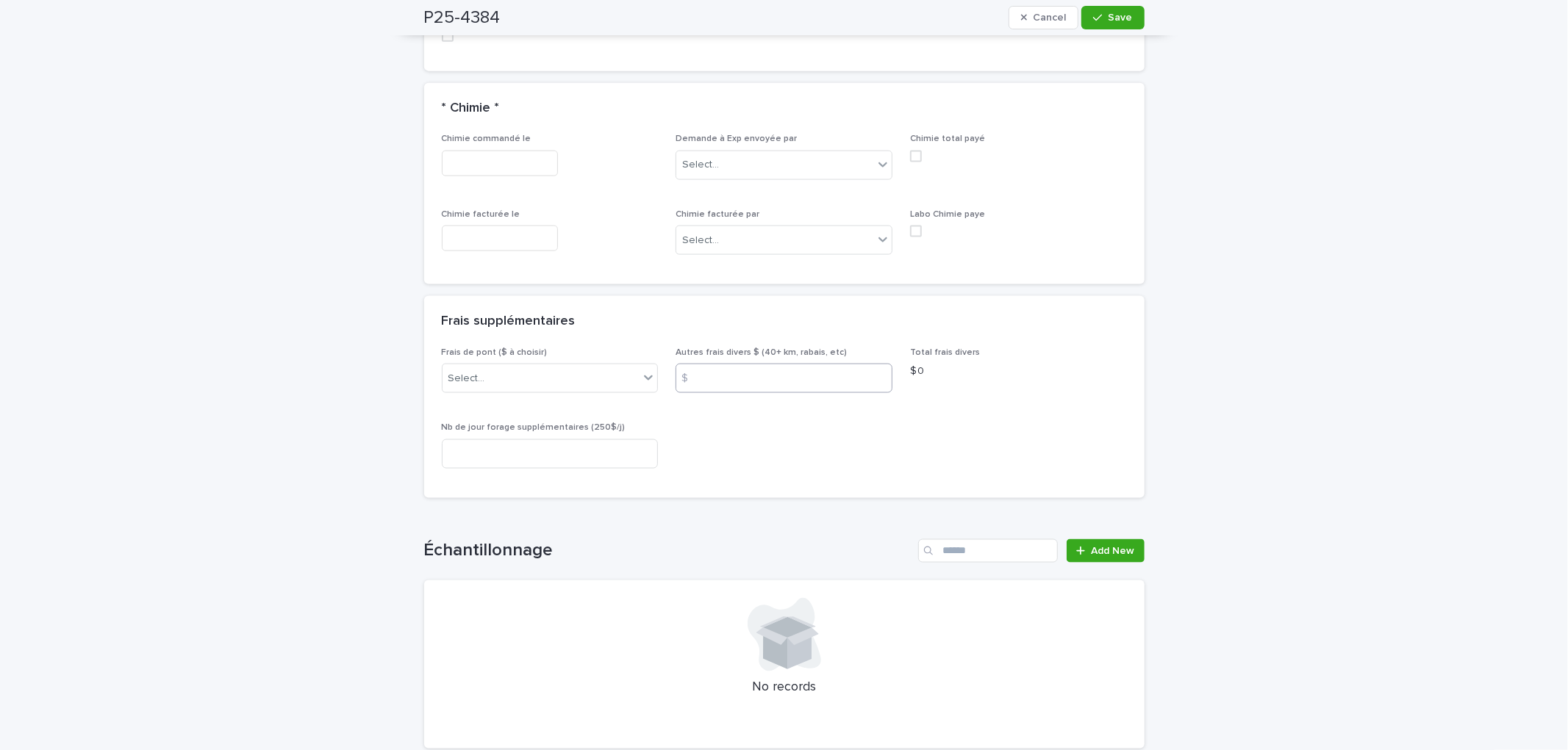
drag, startPoint x: 737, startPoint y: 388, endPoint x: 747, endPoint y: 365, distance: 25.1
click at [740, 383] on div "Autres frais divers $ (40+ km, rabais, etc) $" at bounding box center [784, 377] width 217 height 57
click at [744, 364] on input at bounding box center [784, 378] width 217 height 29
type input "***"
click at [1129, 11] on button "Save" at bounding box center [1113, 17] width 63 height 23
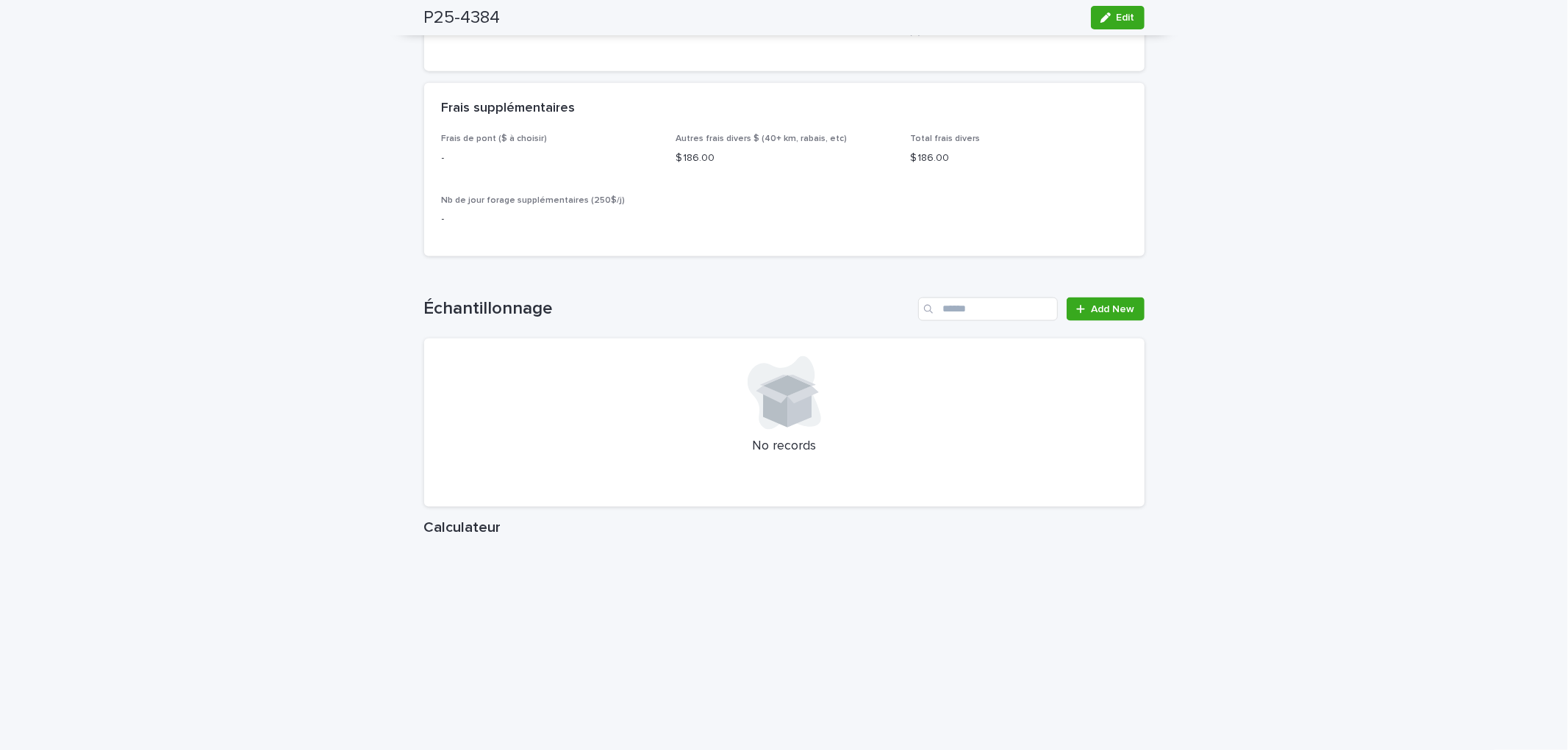
scroll to position [1551, 0]
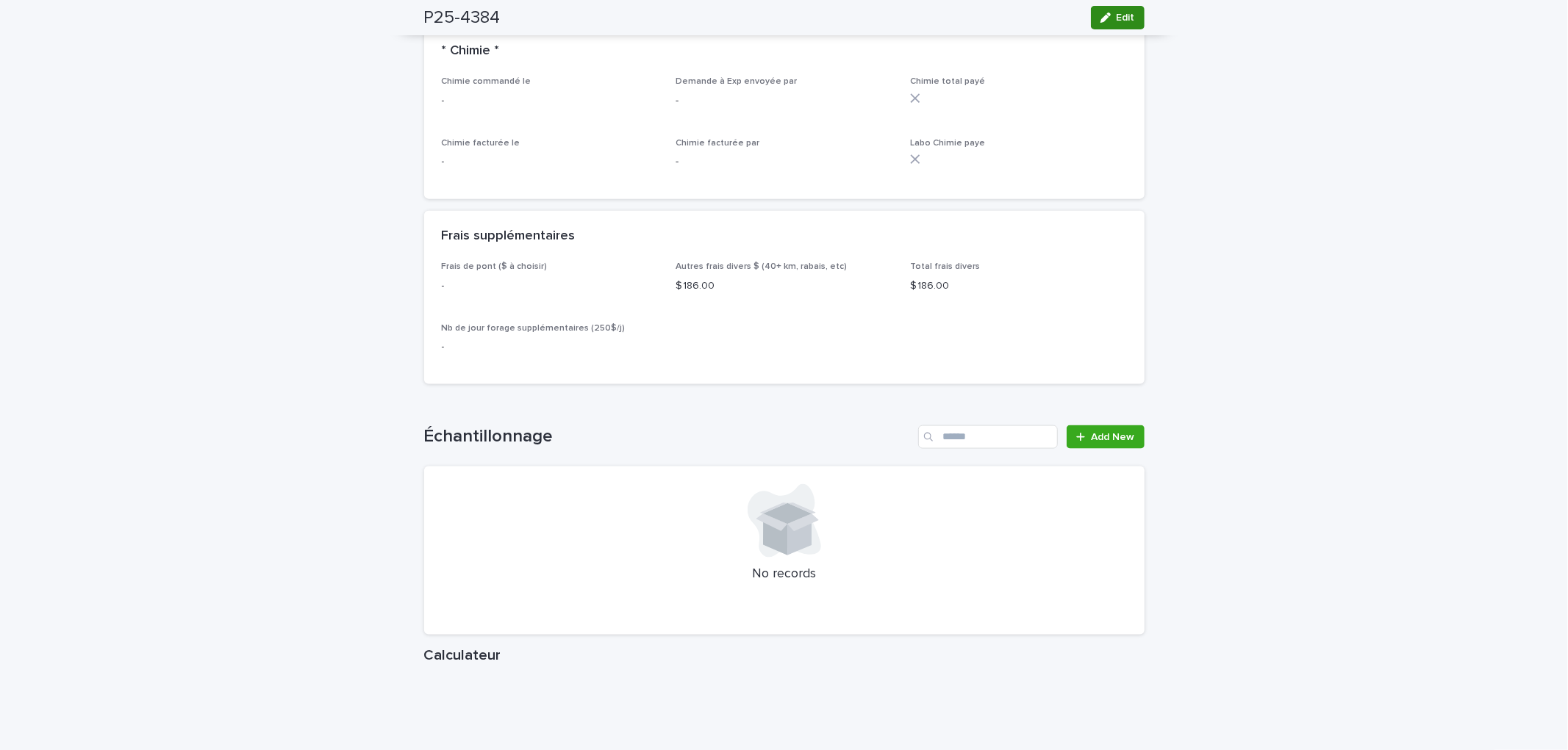
click at [1101, 20] on icon "button" at bounding box center [1106, 18] width 11 height 11
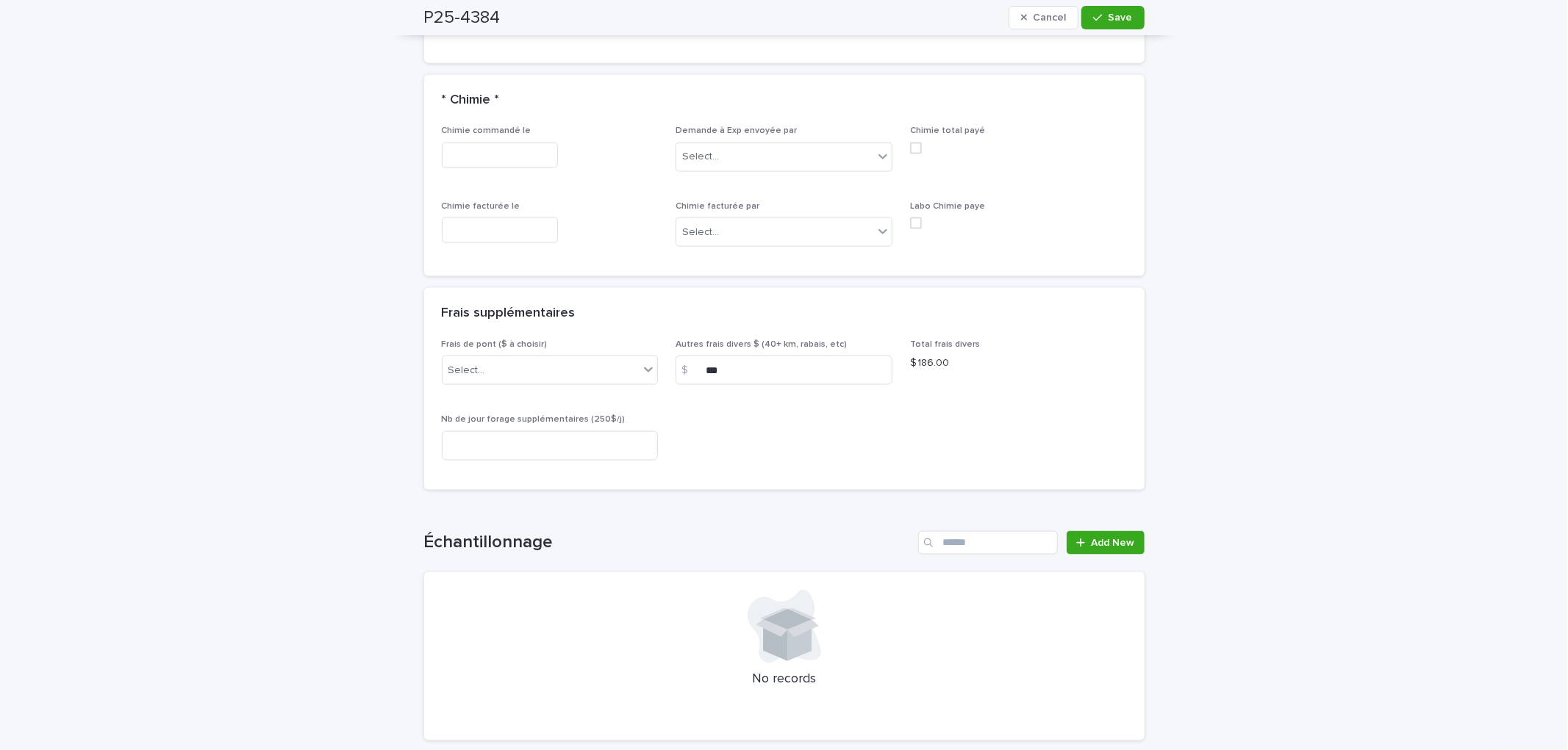
scroll to position [1679, 0]
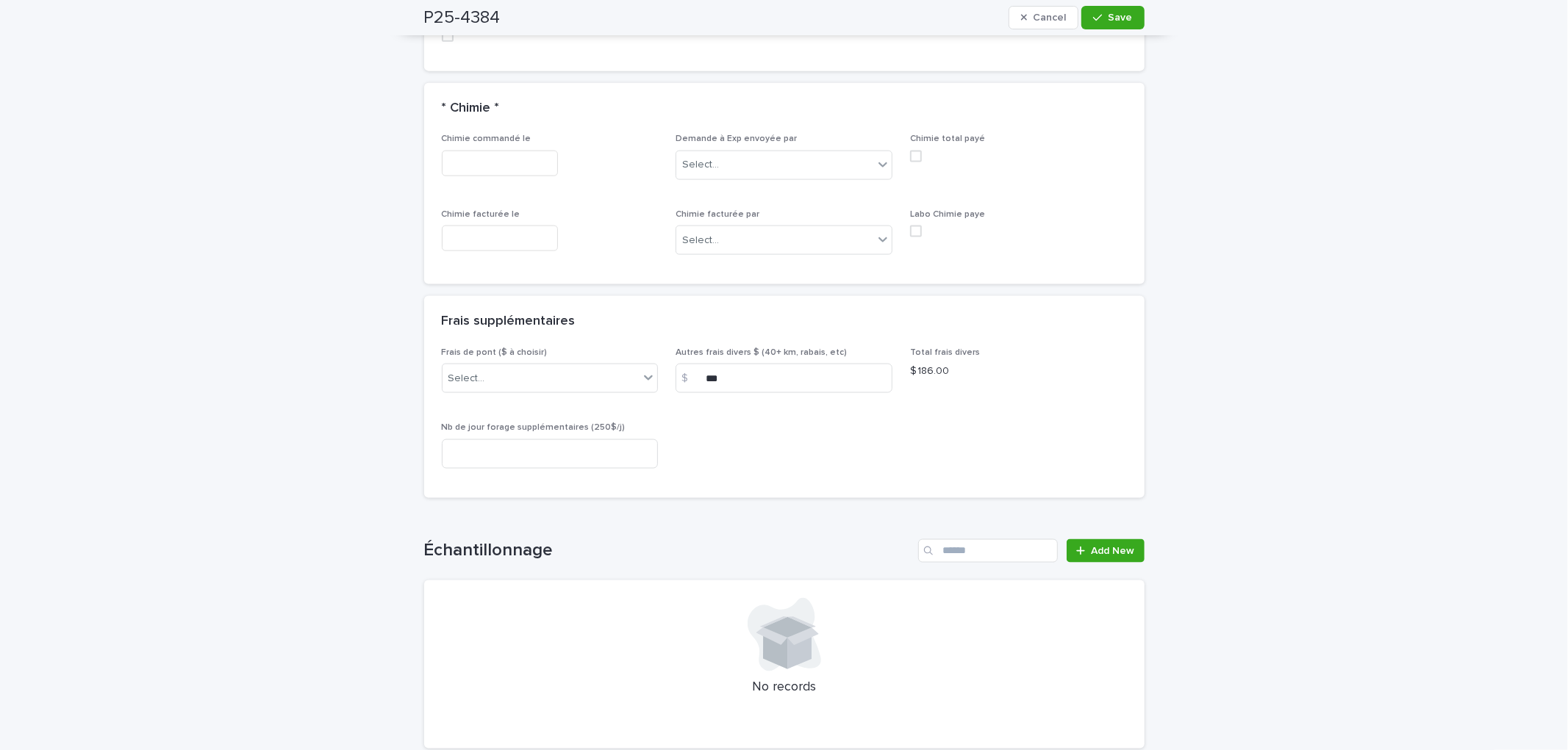
click at [539, 377] on div "Frais de pont ($ à choisir) Select..." at bounding box center [550, 377] width 217 height 57
click at [534, 367] on div "Select..." at bounding box center [541, 379] width 197 height 24
click at [582, 421] on div "B) [GEOGRAPHIC_DATA] et Ouest ([GEOGRAPHIC_DATA], etc.) 2024: 25$" at bounding box center [543, 417] width 216 height 26
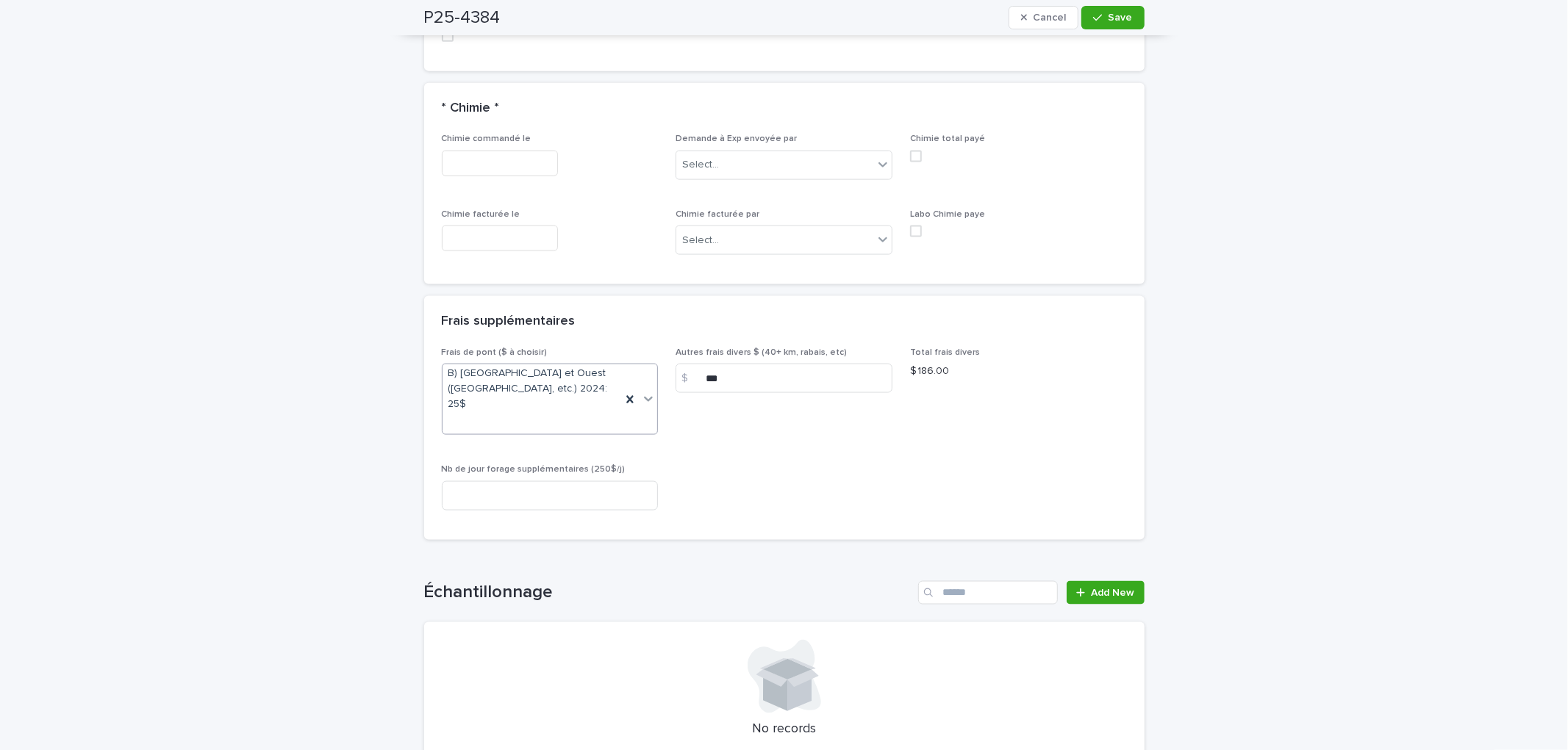
scroll to position [1693, 0]
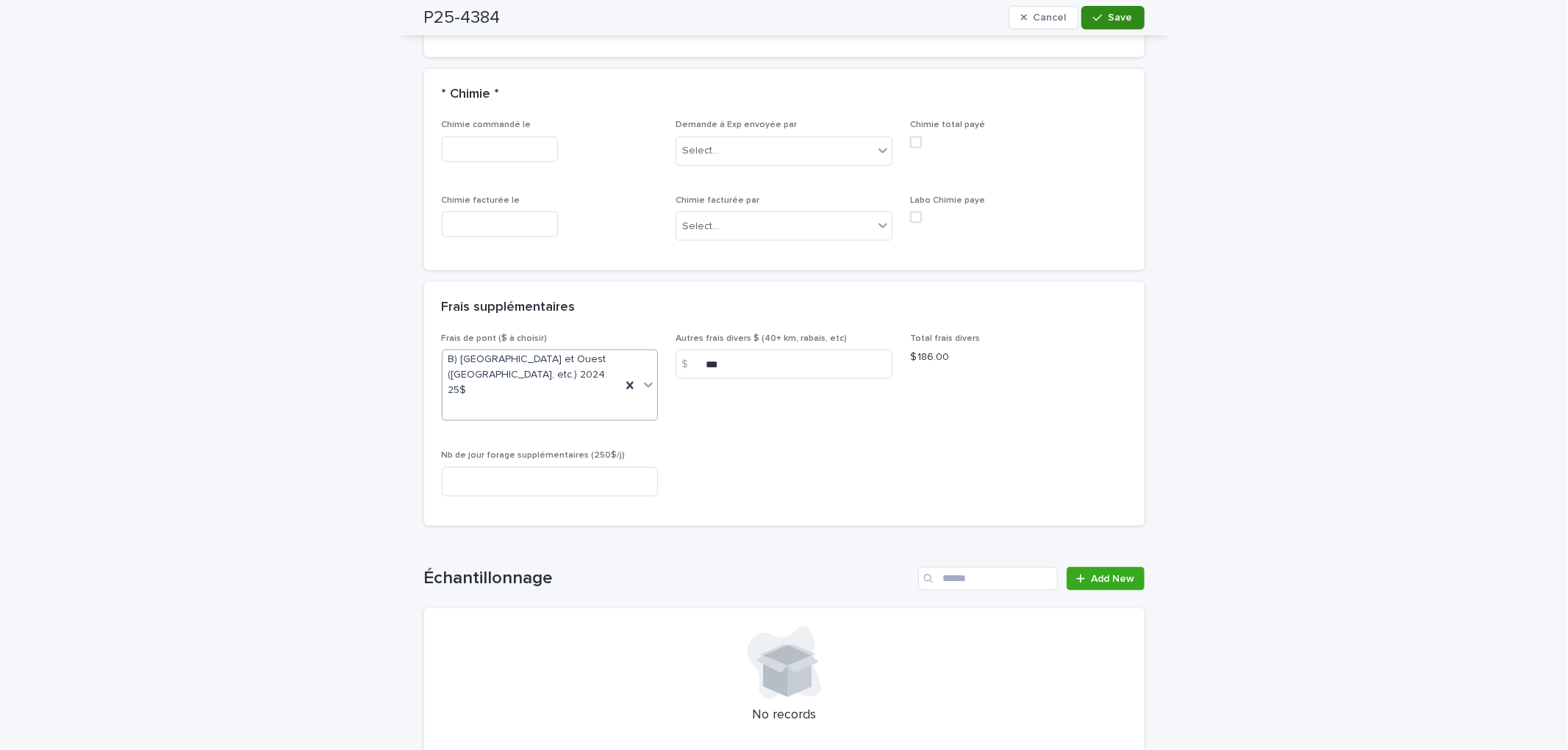
click at [1119, 20] on span "Save" at bounding box center [1121, 18] width 24 height 11
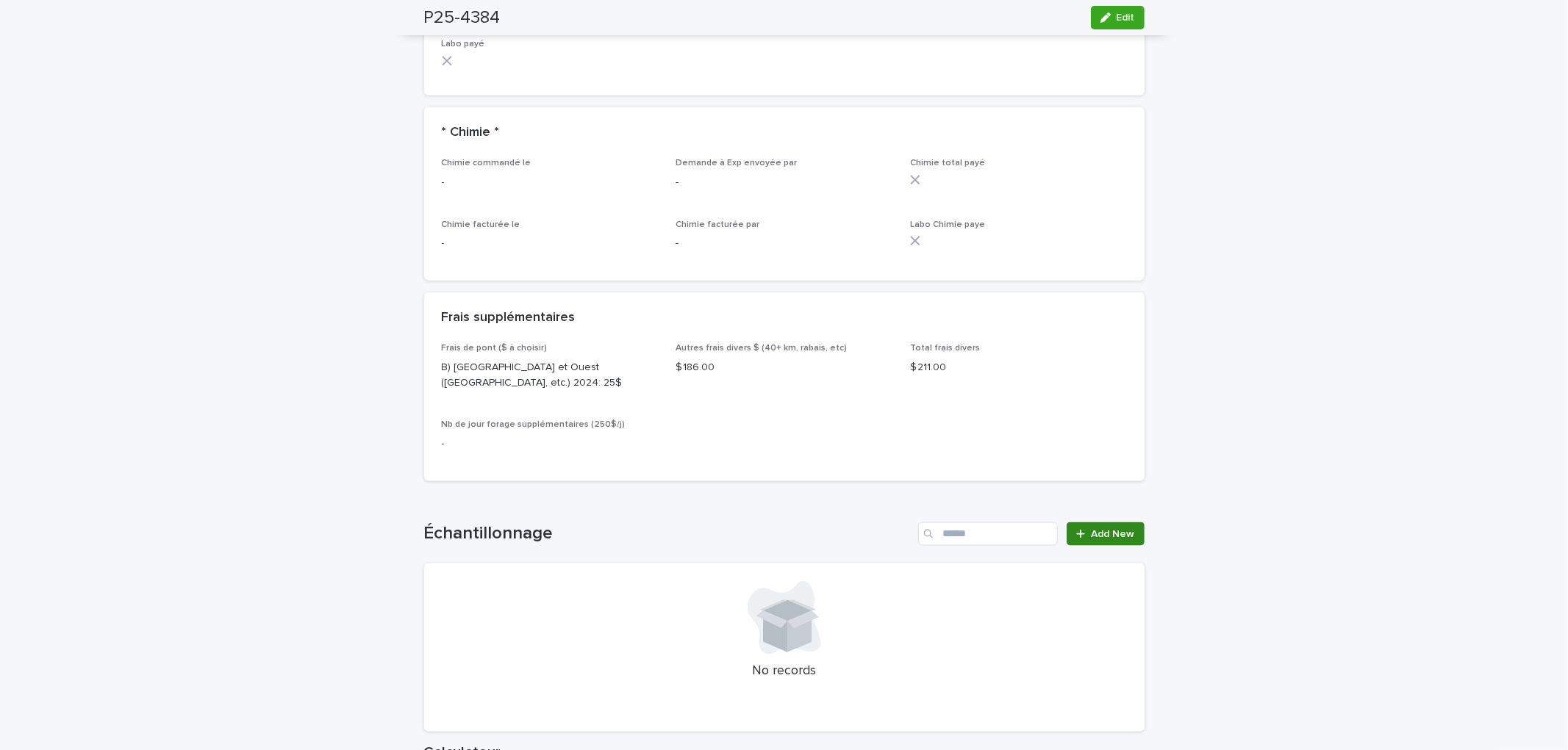
scroll to position [1477, 0]
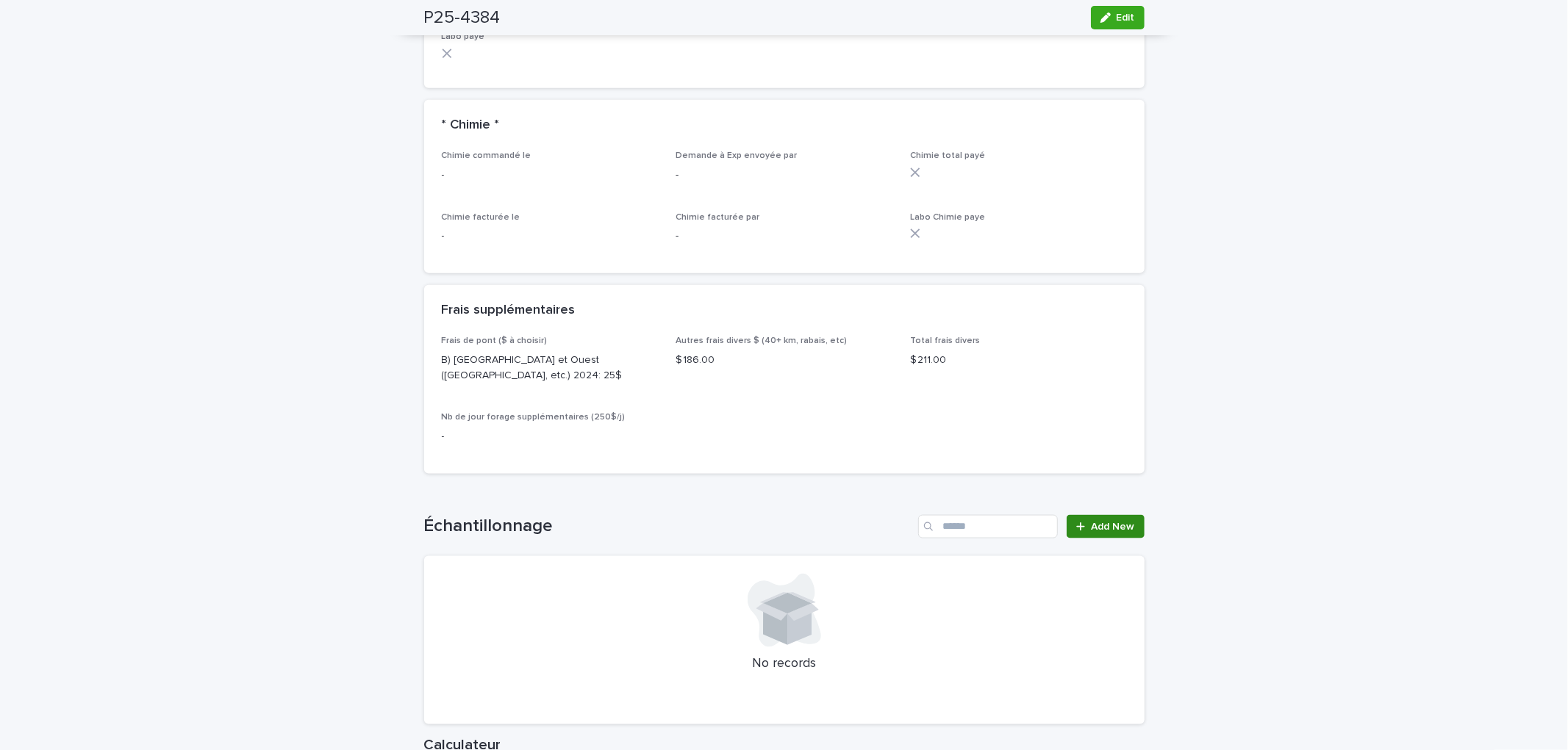
click at [1114, 522] on span "Add New" at bounding box center [1113, 527] width 43 height 11
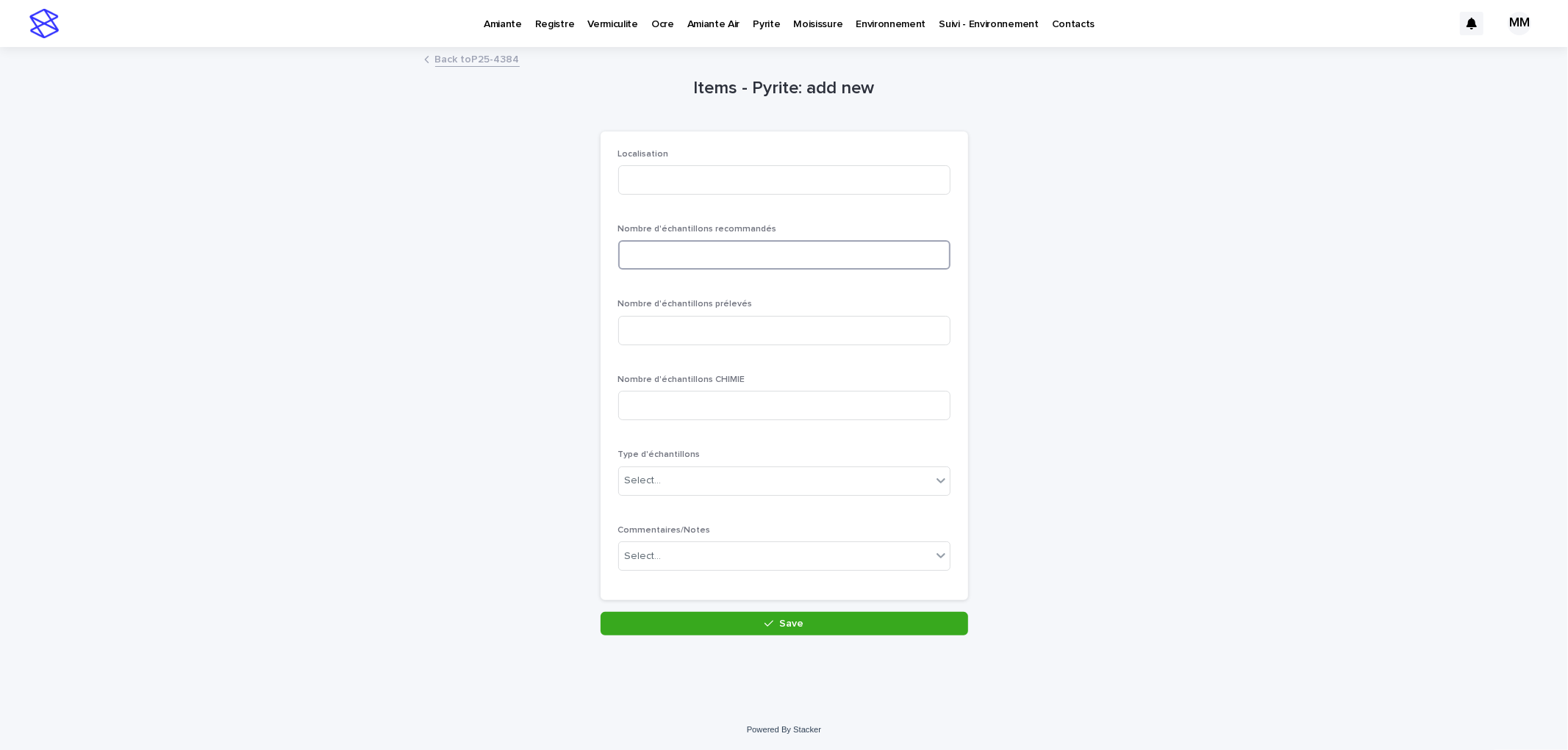
click at [659, 259] on input at bounding box center [784, 255] width 332 height 29
type input "*"
click at [681, 333] on input at bounding box center [784, 330] width 332 height 29
type input "*"
click at [643, 181] on input at bounding box center [784, 180] width 332 height 29
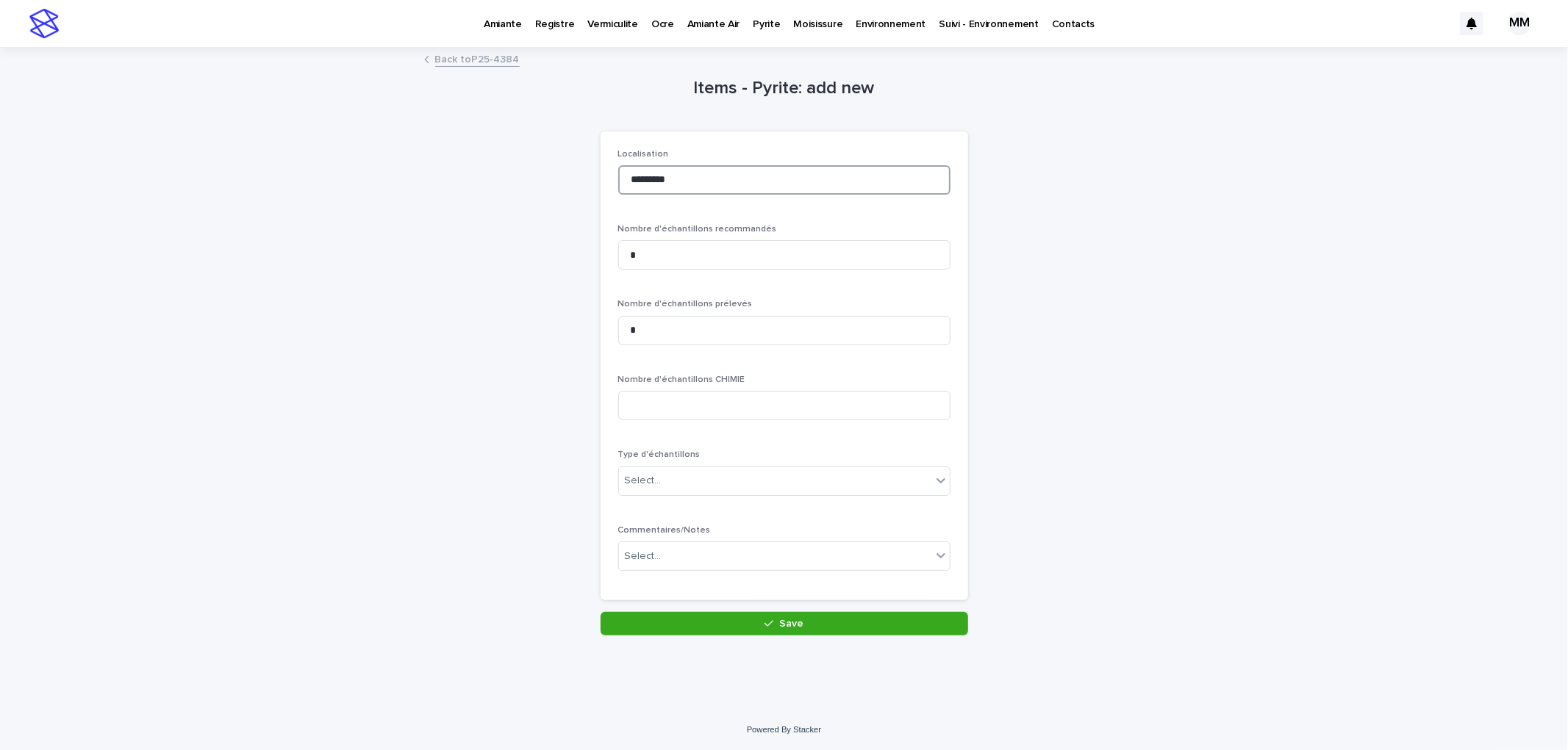
scroll to position [1, 0]
type input "********"
click at [694, 489] on div "Select..." at bounding box center [775, 480] width 312 height 24
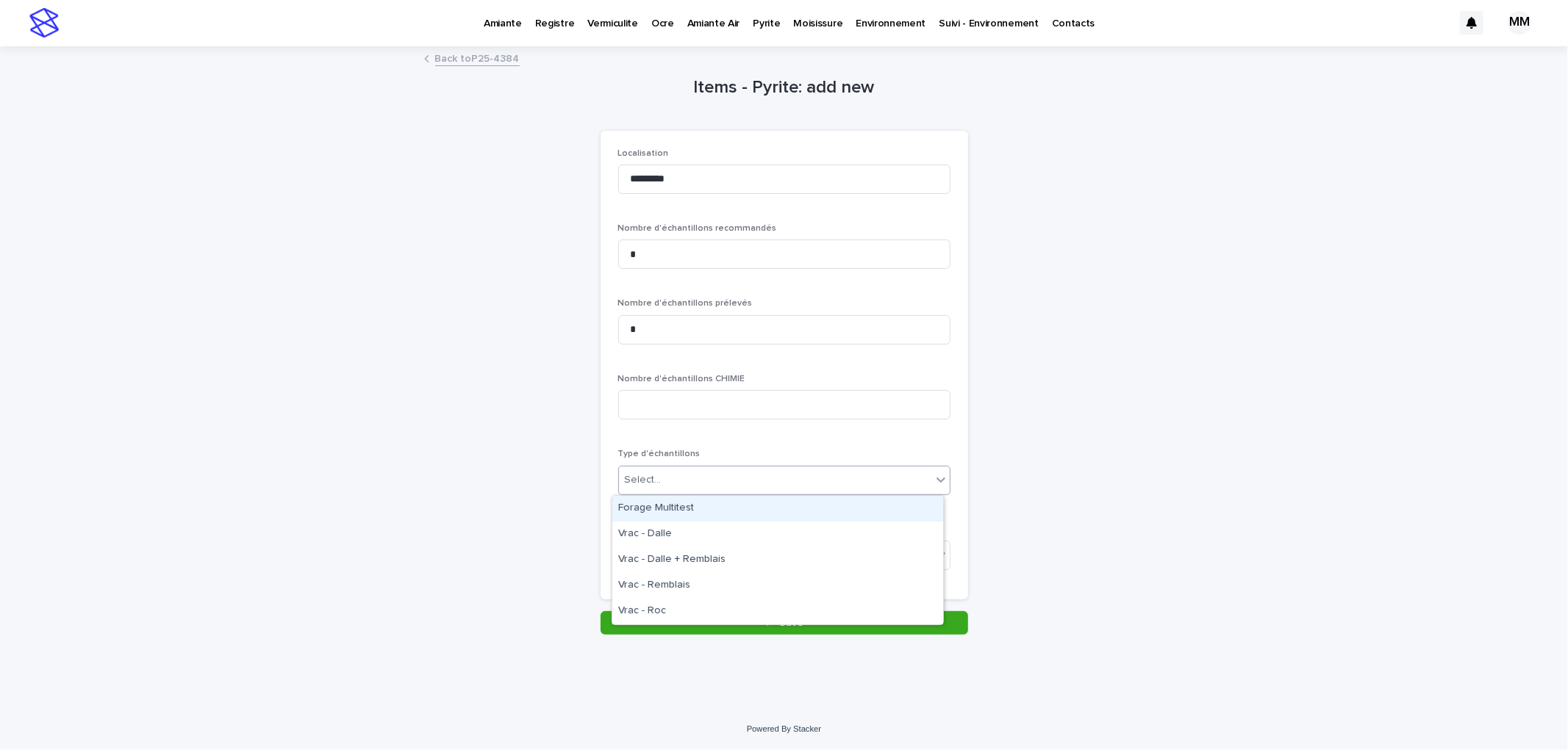
click at [693, 512] on div "Forage Multitest" at bounding box center [778, 509] width 331 height 26
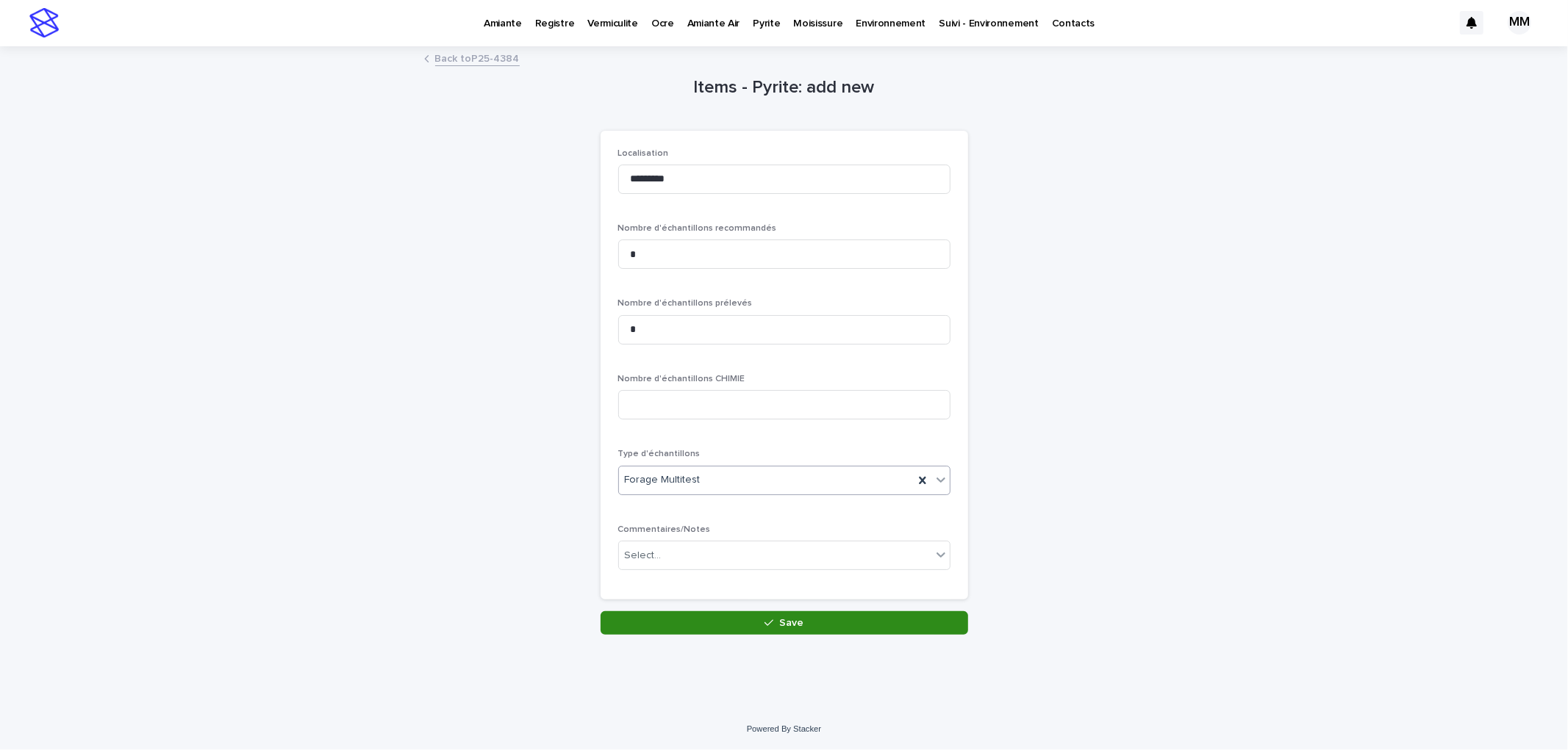
click at [744, 619] on button "Save" at bounding box center [784, 623] width 368 height 23
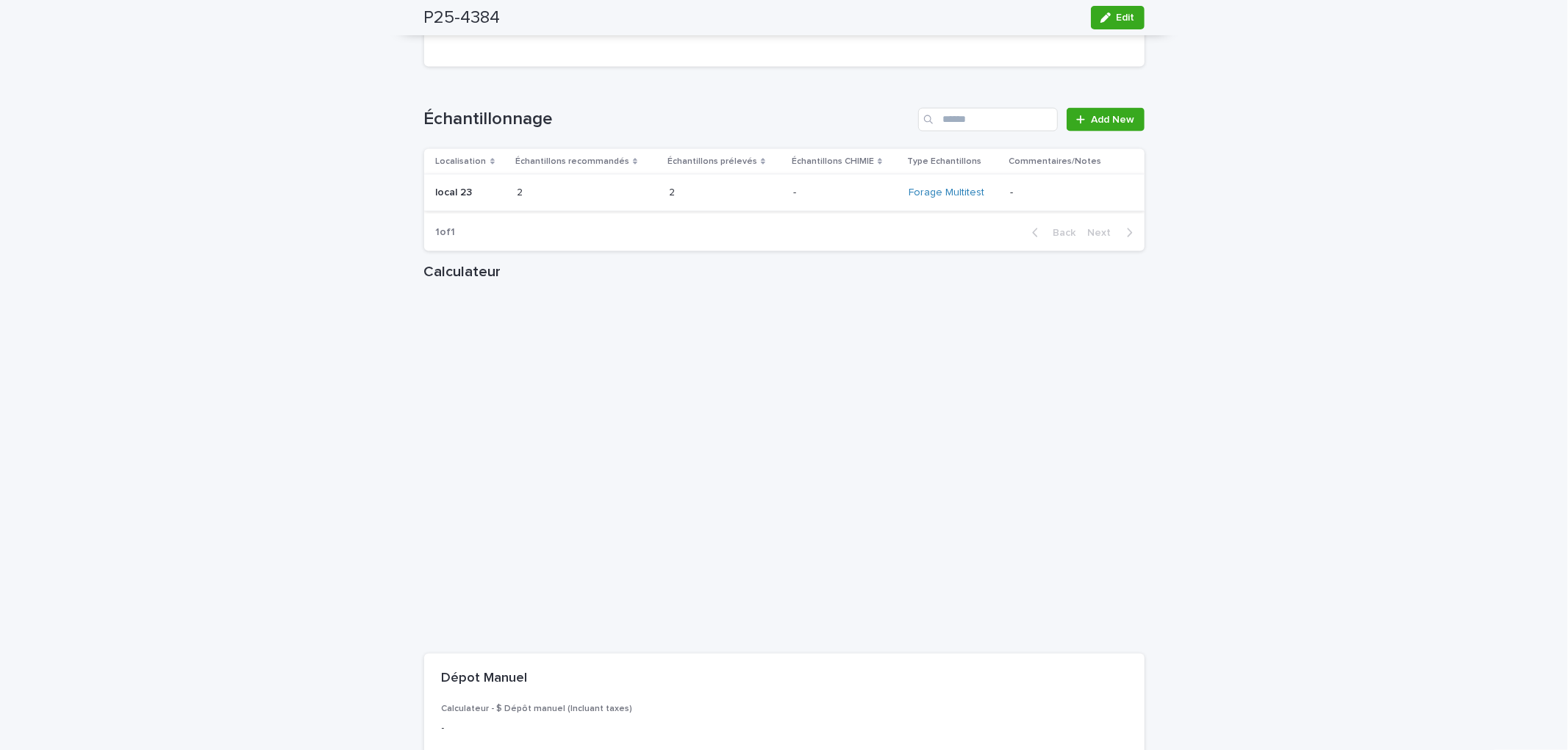
scroll to position [1877, 0]
click at [1098, 121] on span "Add New" at bounding box center [1113, 126] width 43 height 11
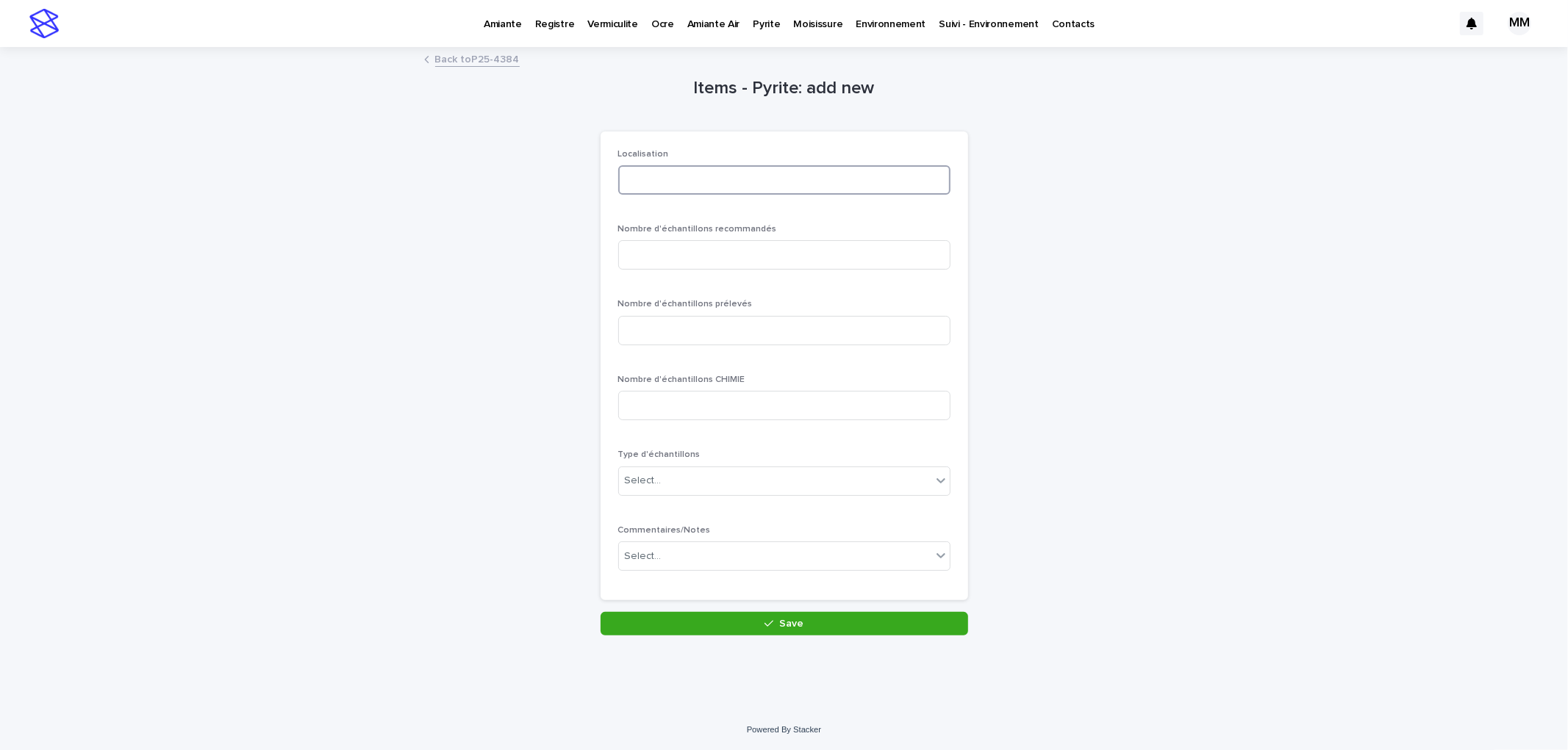
click at [650, 170] on input at bounding box center [784, 180] width 332 height 29
type input "**********"
click at [699, 464] on div "Type d'échantillons Select..." at bounding box center [784, 479] width 332 height 57
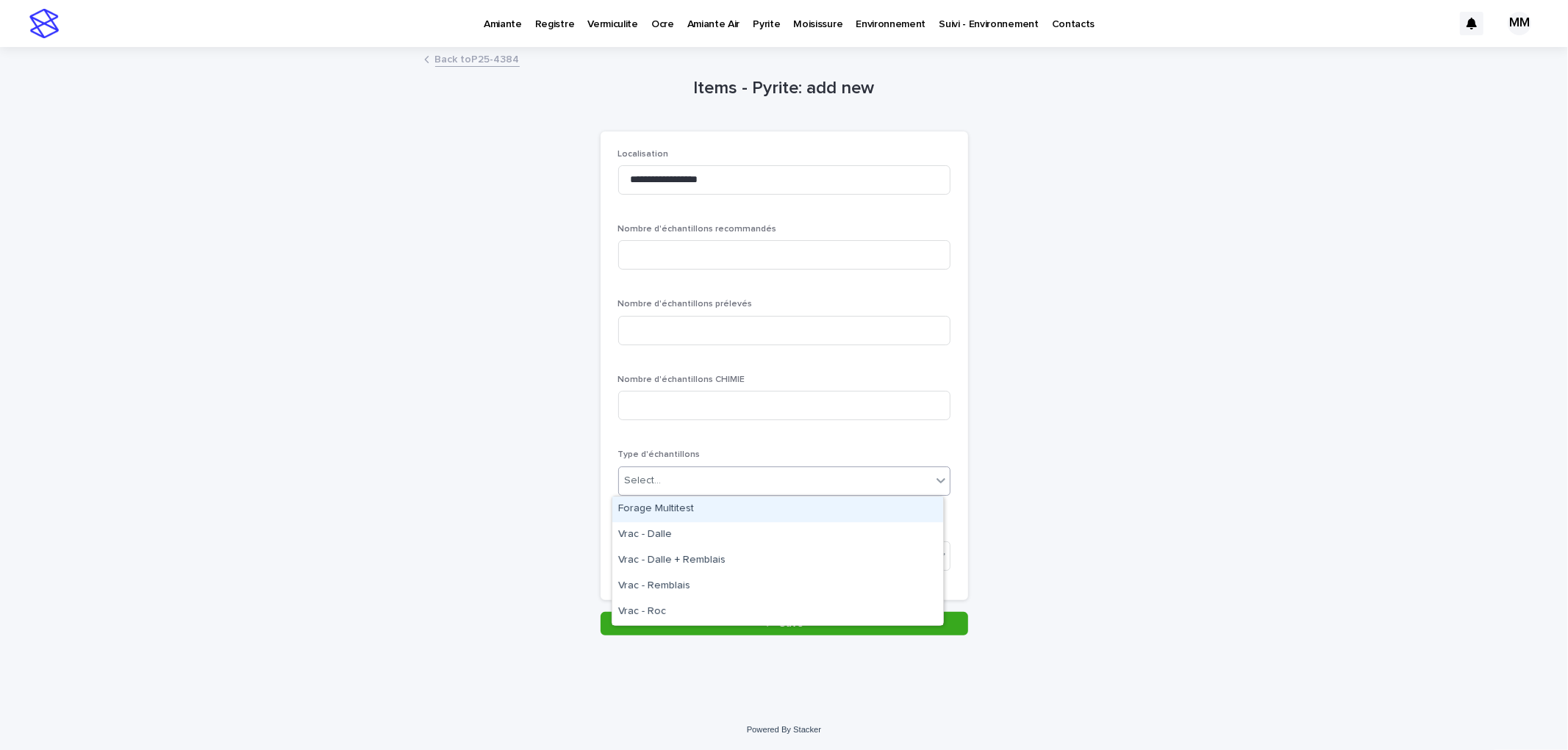
click at [703, 494] on div "Select..." at bounding box center [784, 481] width 332 height 29
click at [695, 514] on div "Forage Multitest" at bounding box center [778, 510] width 331 height 26
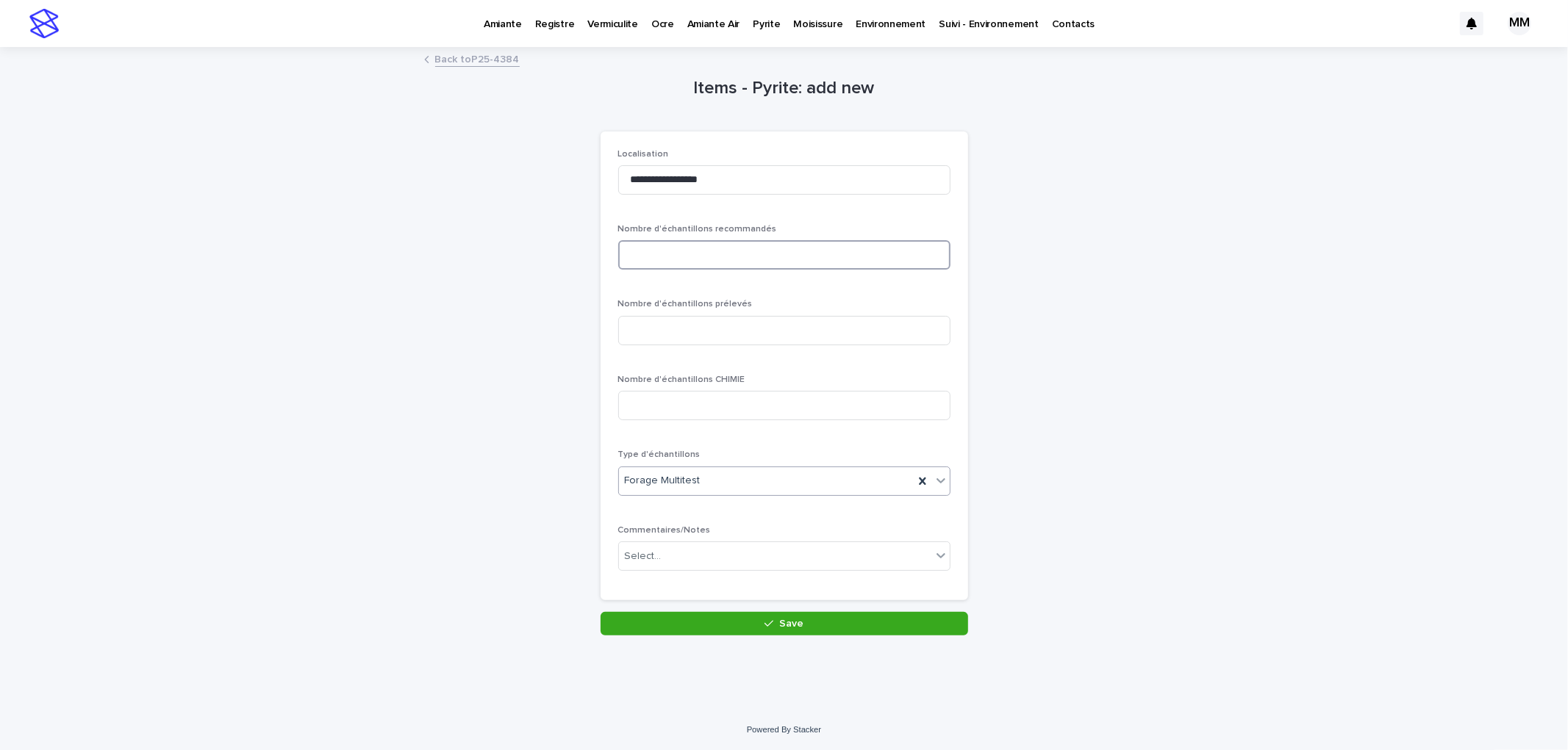
click at [701, 261] on input at bounding box center [784, 255] width 332 height 29
type input "*"
click at [704, 333] on input at bounding box center [784, 330] width 332 height 29
type input "*"
click at [770, 366] on div "**********" at bounding box center [784, 365] width 332 height 433
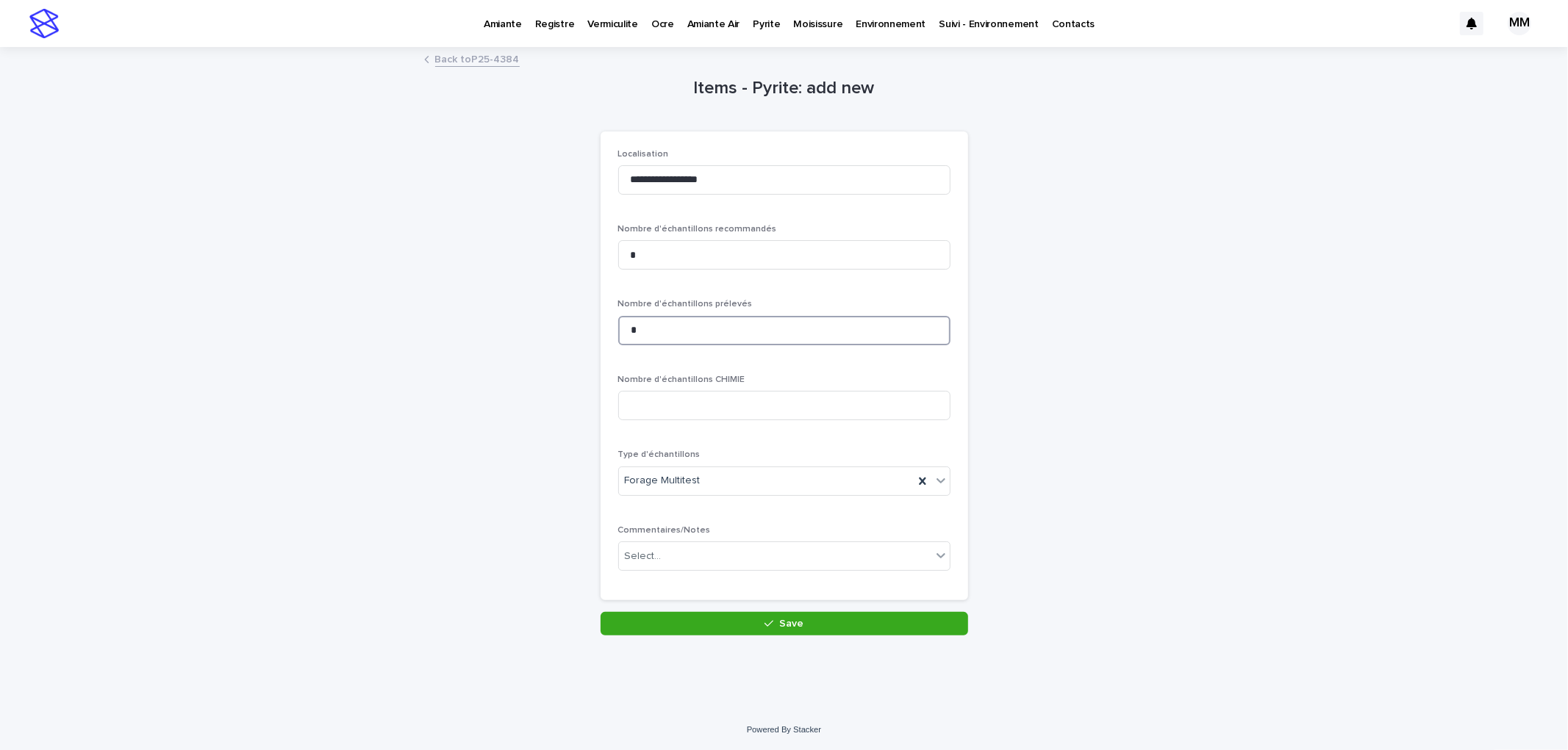
drag, startPoint x: 648, startPoint y: 328, endPoint x: 613, endPoint y: 325, distance: 35.1
click at [618, 325] on input "*" at bounding box center [784, 330] width 332 height 29
type input "*"
click at [843, 377] on p "Nombre d'échantillons CHIMIE" at bounding box center [784, 380] width 332 height 11
click at [654, 319] on input "*" at bounding box center [784, 330] width 332 height 29
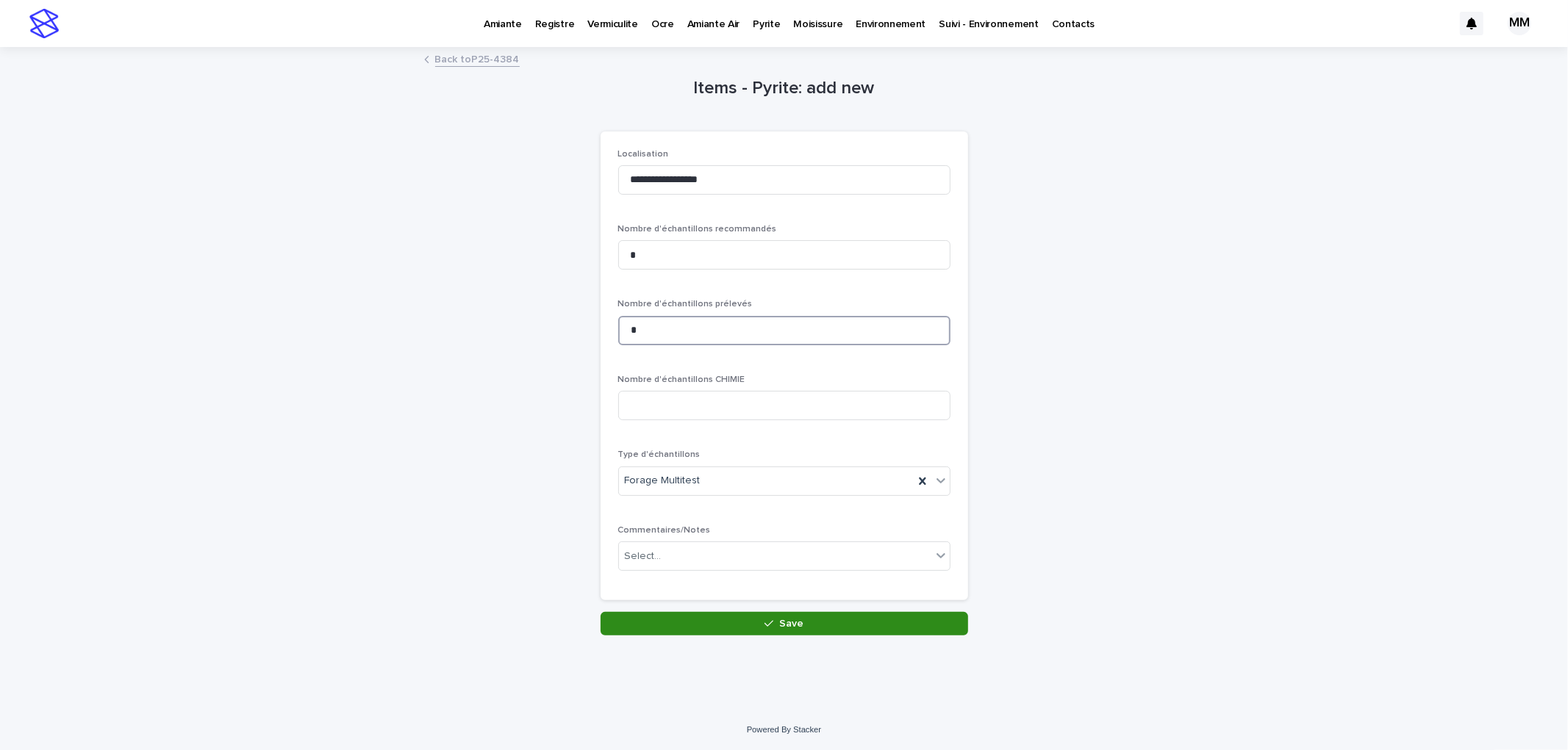
type input "*"
click at [780, 625] on span "Save" at bounding box center [791, 624] width 24 height 11
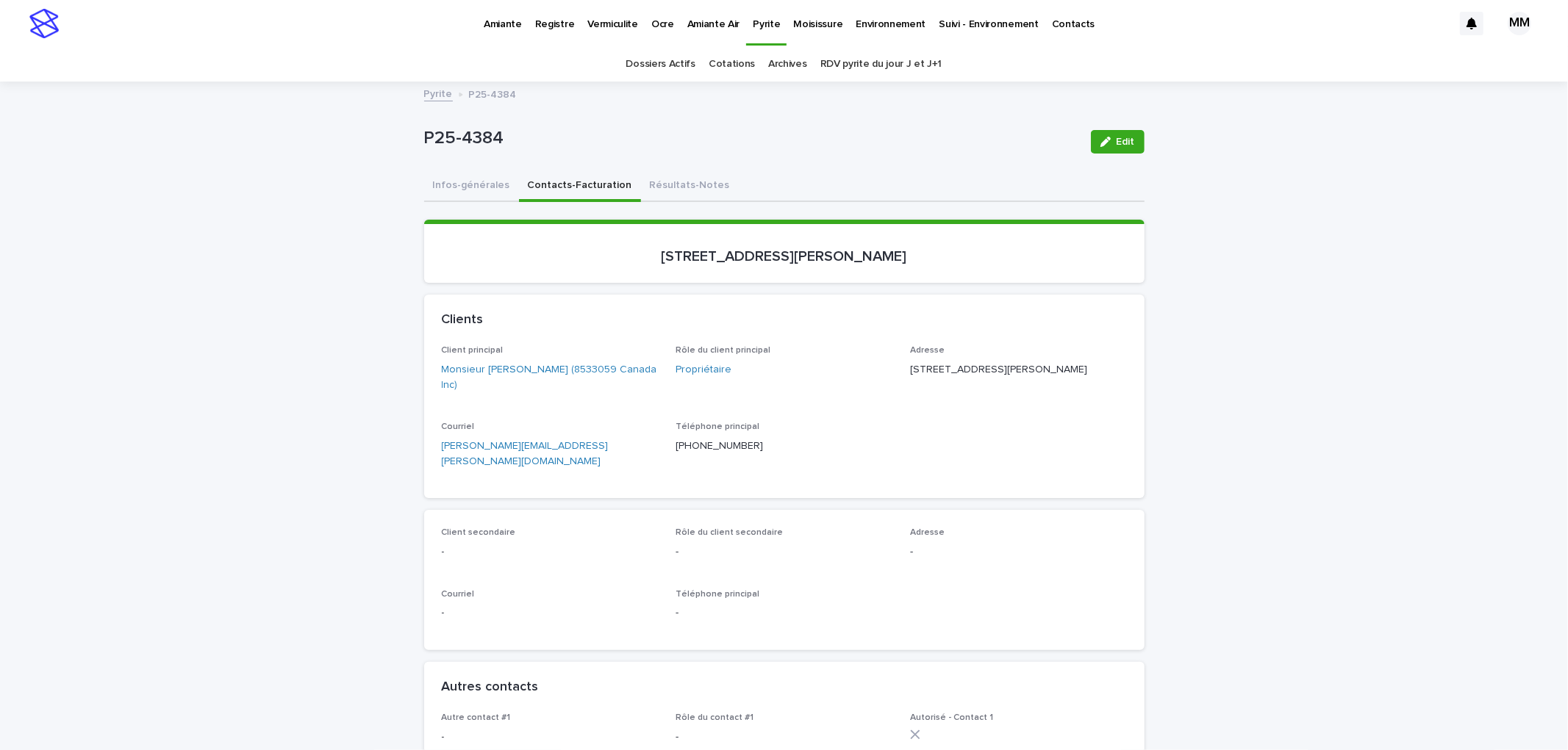
click at [431, 195] on button "Infos-générales" at bounding box center [471, 186] width 95 height 31
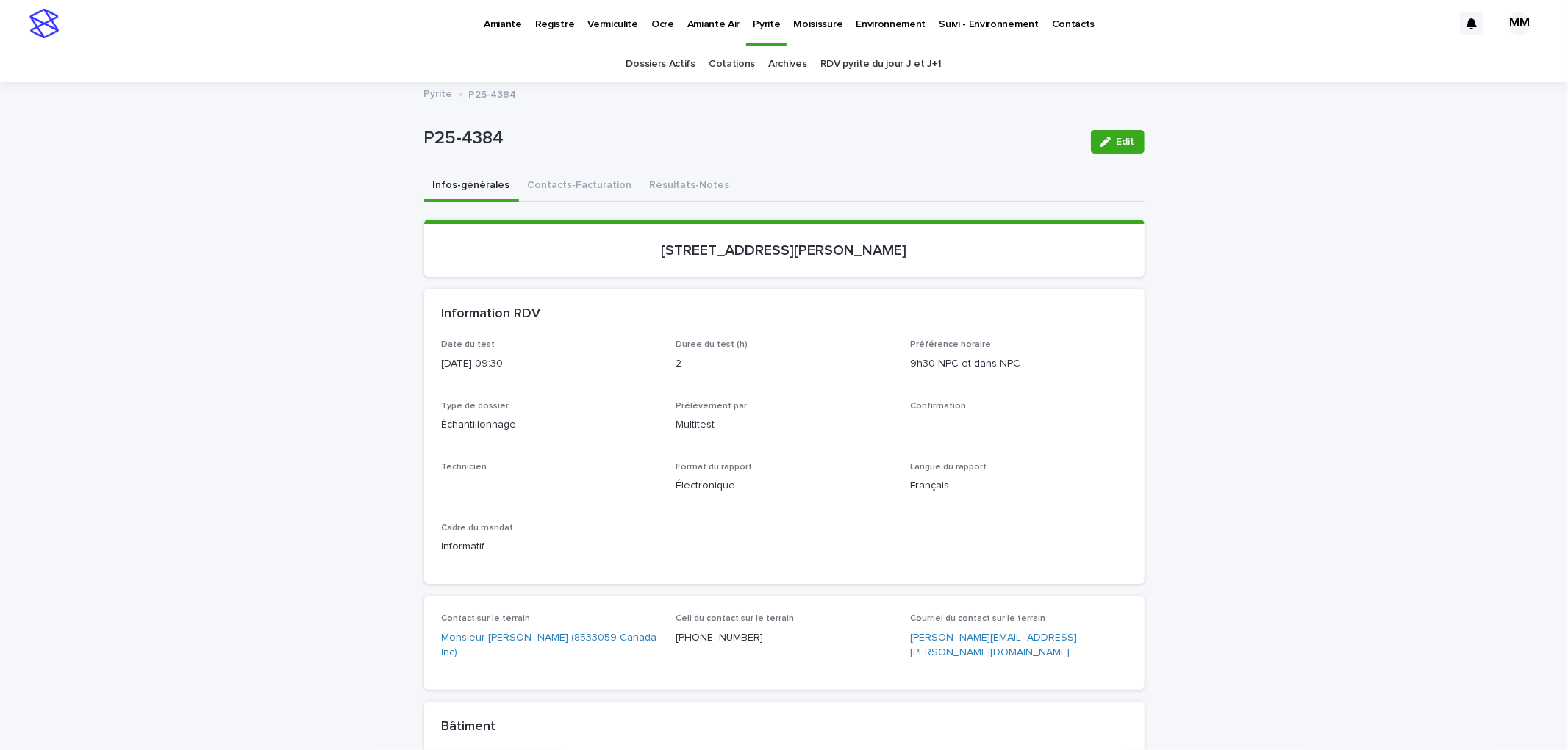
scroll to position [571, 0]
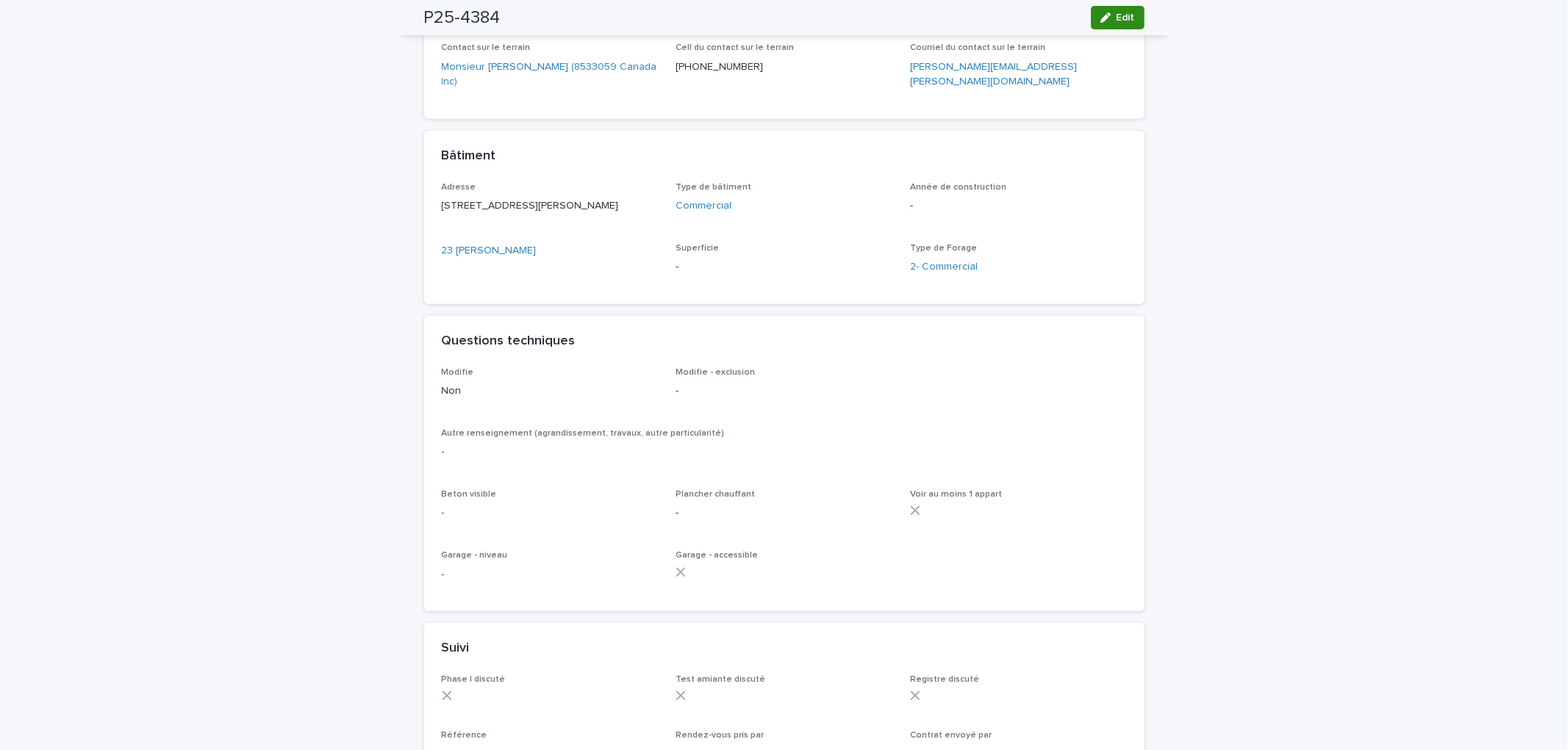
click at [1116, 17] on span "Edit" at bounding box center [1126, 18] width 18 height 11
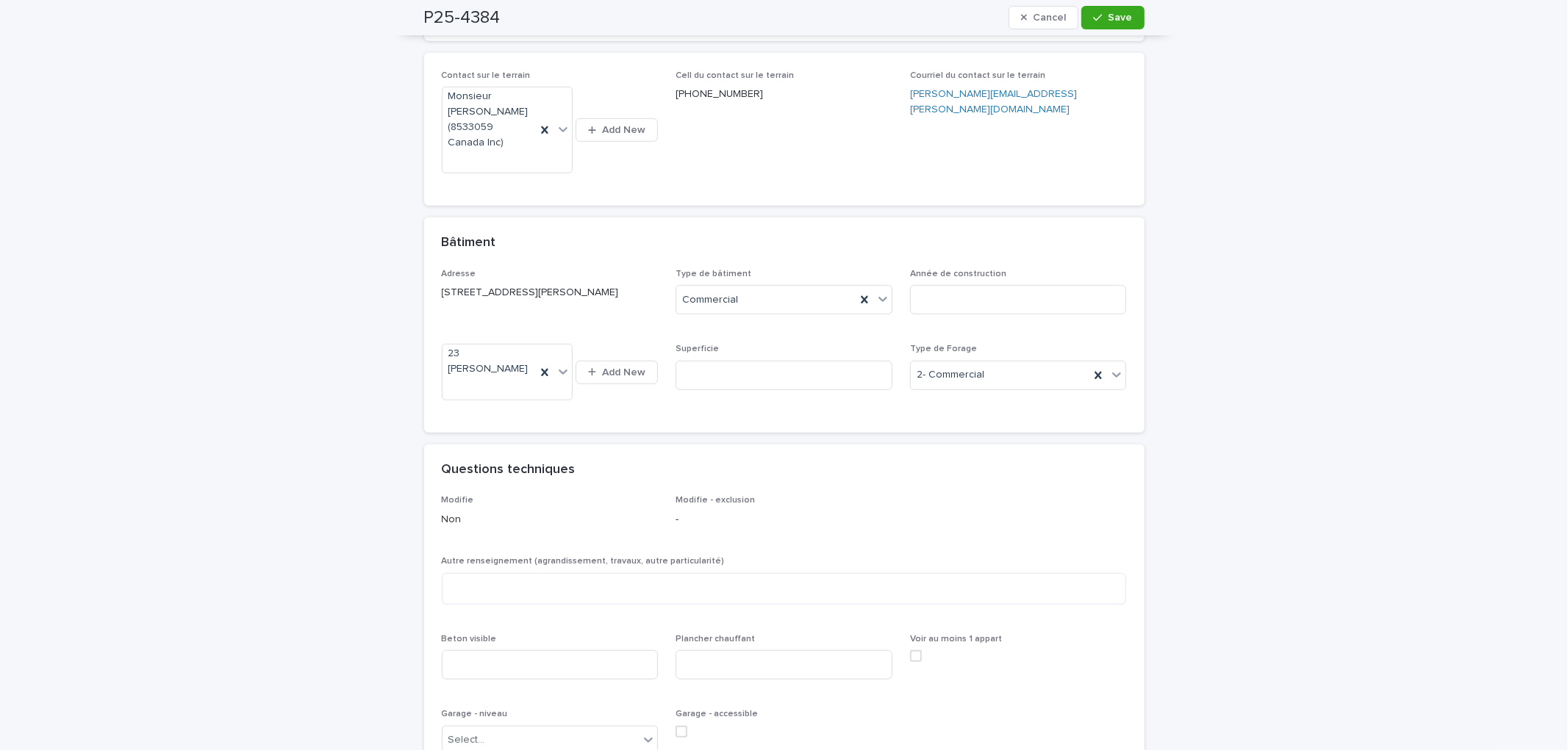
scroll to position [0, 0]
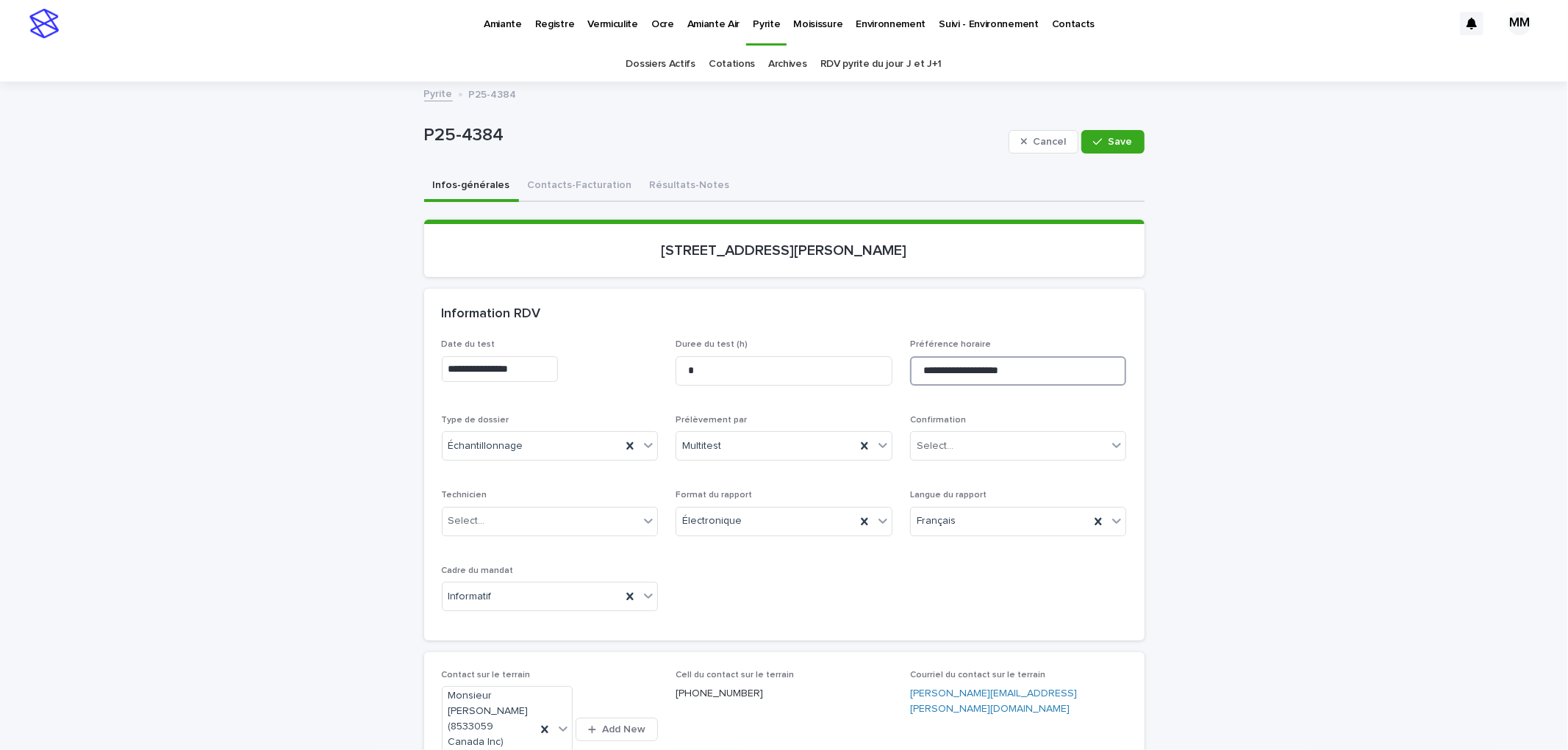
drag, startPoint x: 998, startPoint y: 366, endPoint x: 1010, endPoint y: 364, distance: 12.2
click at [1000, 366] on input "**********" at bounding box center [1018, 370] width 217 height 29
type input "**********"
click at [1123, 143] on span "Save" at bounding box center [1121, 142] width 24 height 11
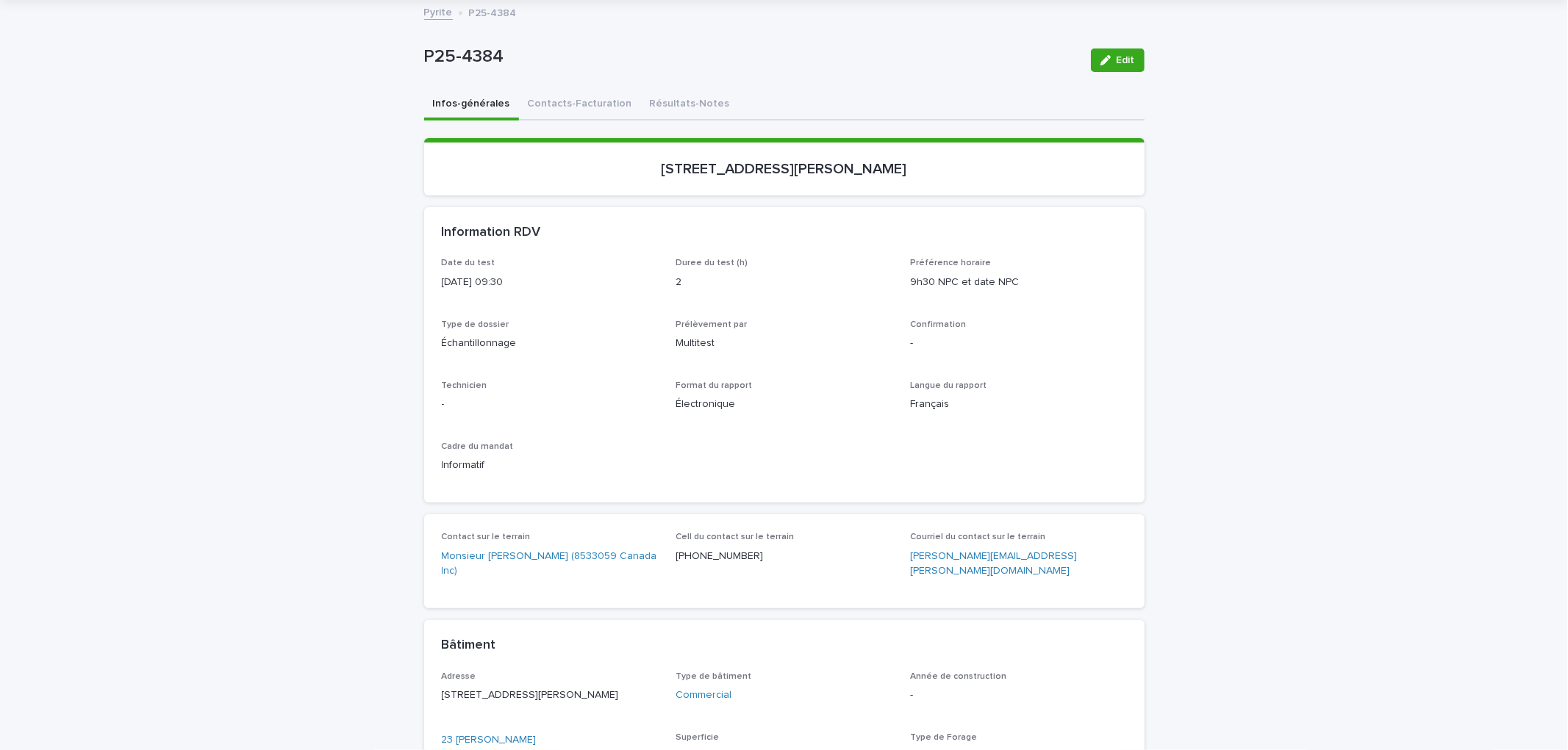
scroll to position [408, 0]
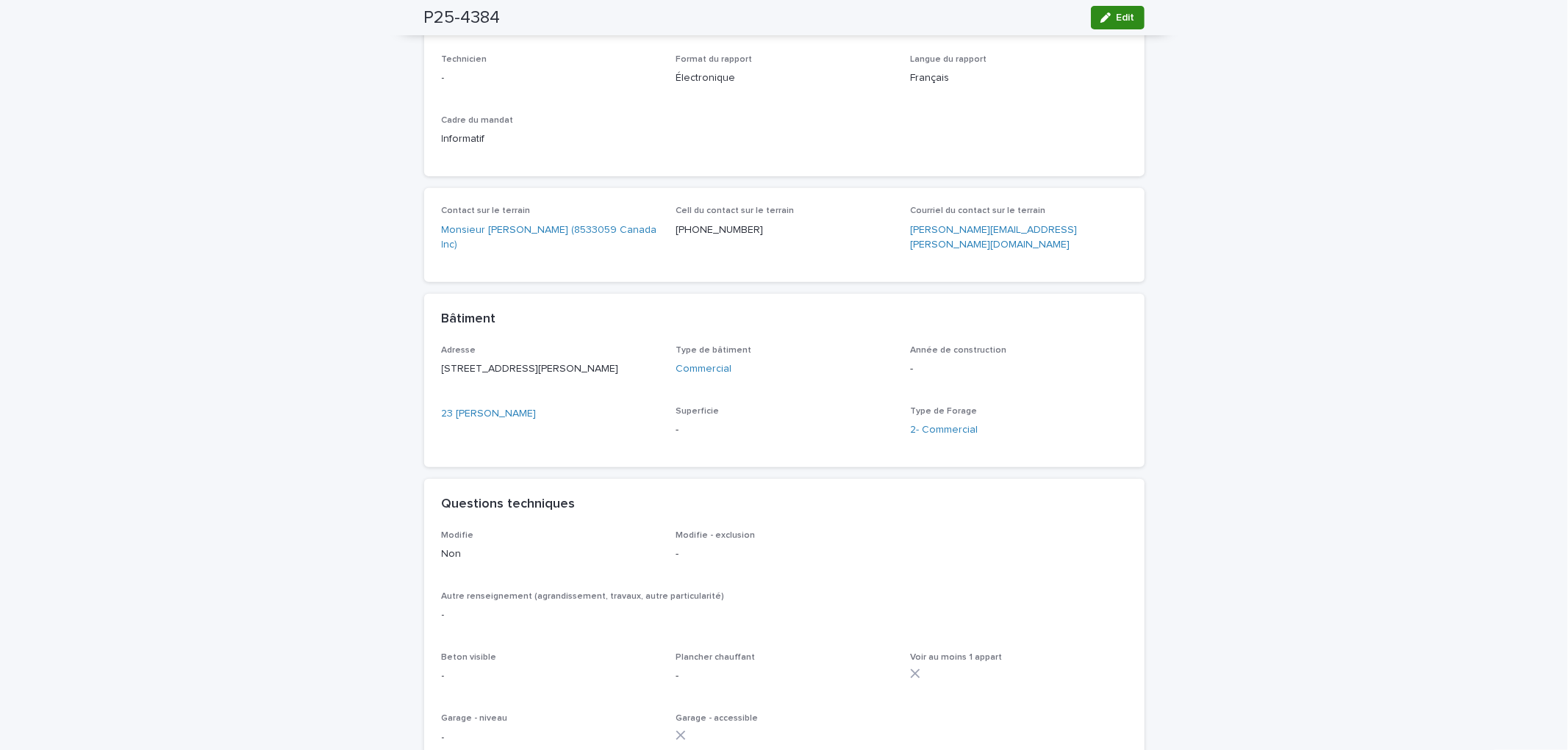
click at [1126, 22] on span "Edit" at bounding box center [1126, 18] width 18 height 11
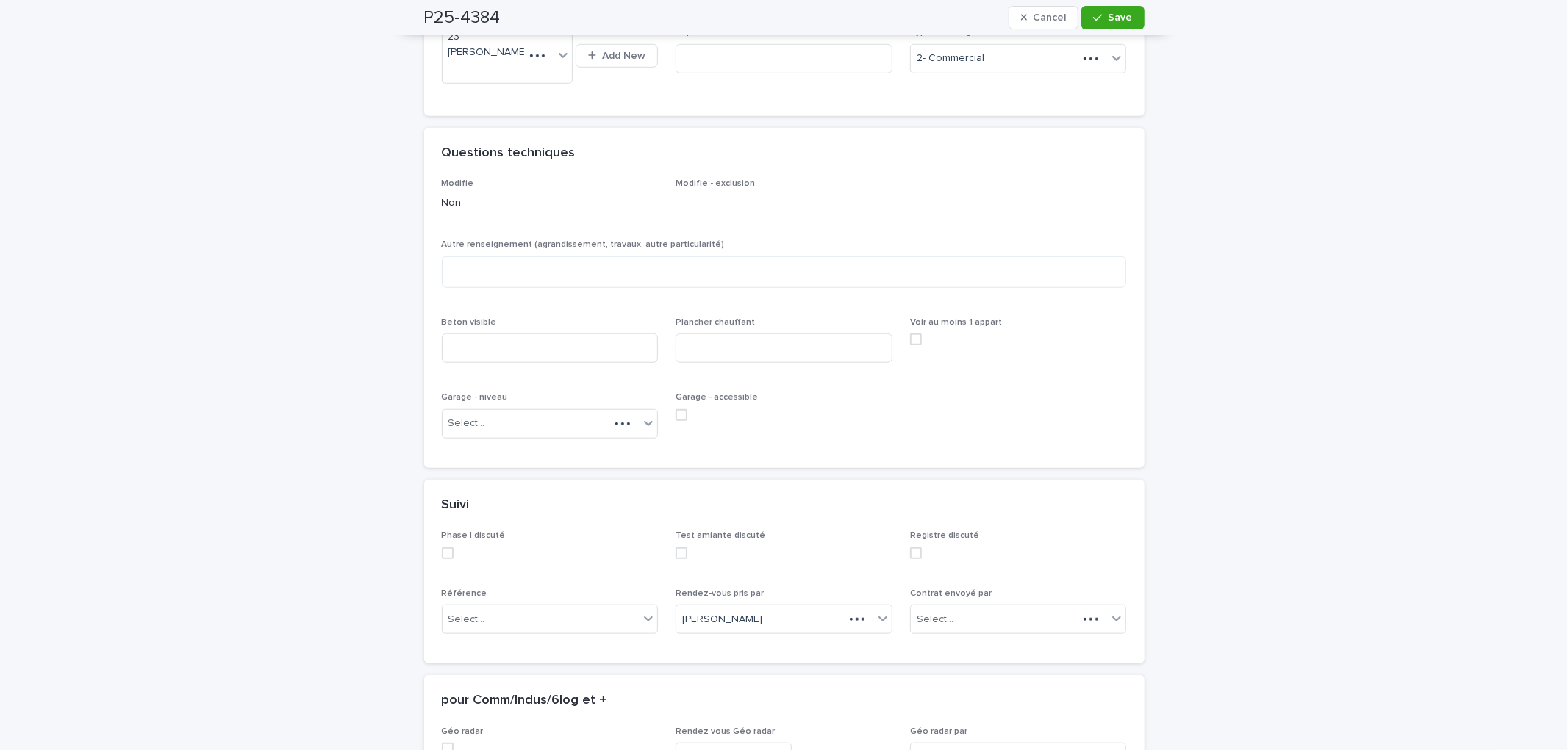
scroll to position [1015, 0]
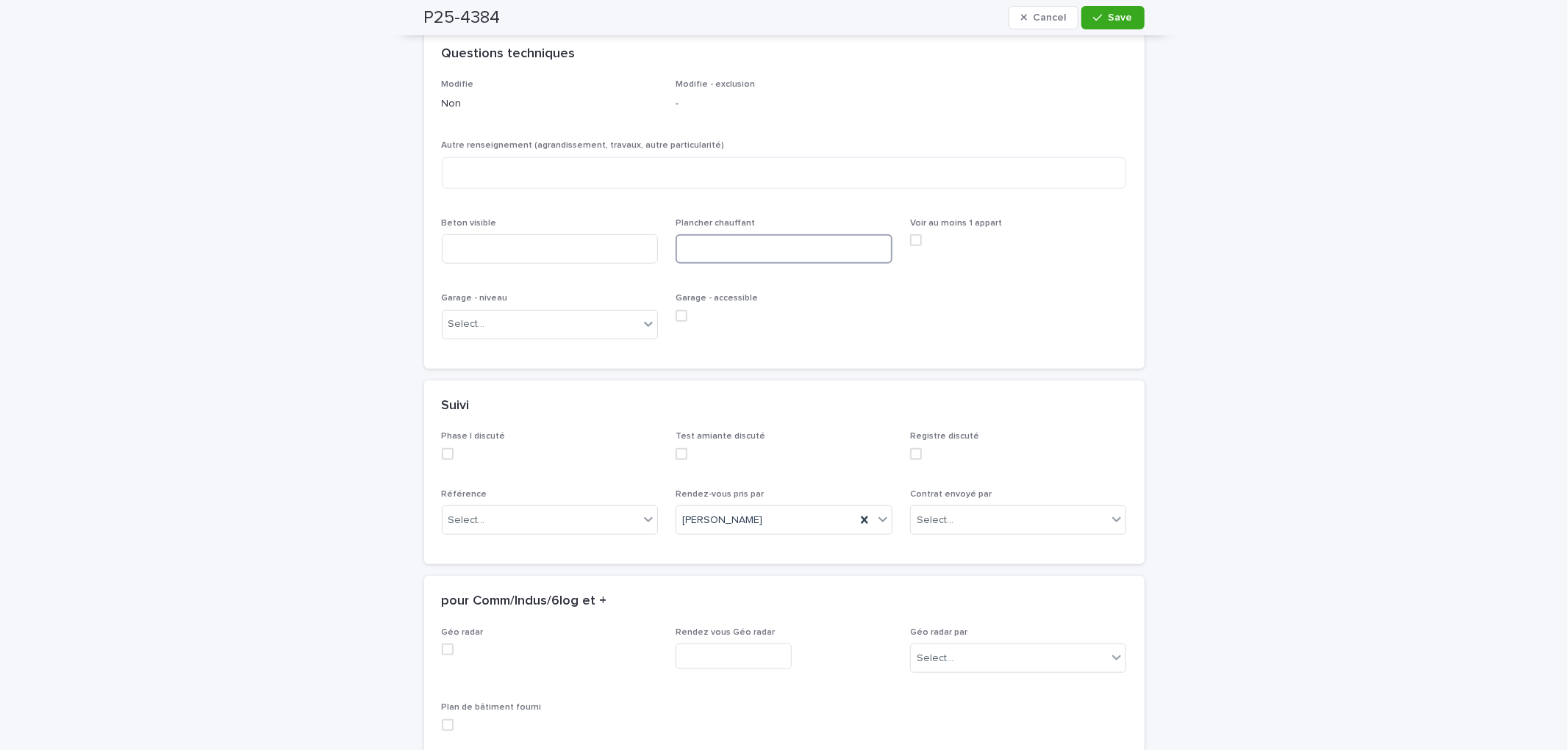
click at [841, 249] on input at bounding box center [784, 249] width 217 height 29
type input "**********"
drag, startPoint x: 501, startPoint y: 240, endPoint x: 510, endPoint y: 248, distance: 12.0
click at [502, 241] on input at bounding box center [550, 249] width 217 height 29
type input "***"
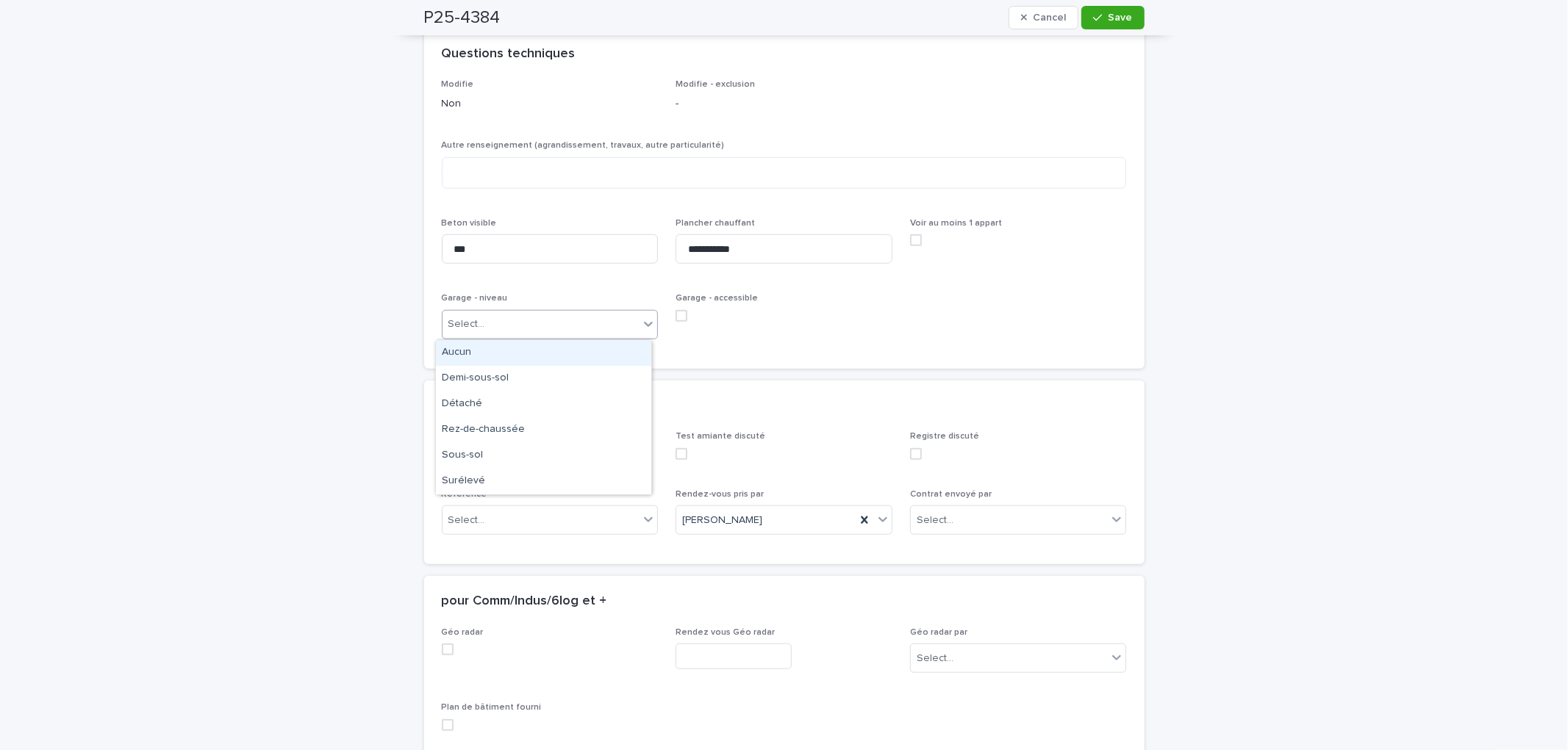
click at [486, 318] on div "Select..." at bounding box center [541, 324] width 197 height 24
click at [520, 358] on div "Aucun" at bounding box center [543, 353] width 216 height 26
click at [522, 178] on textarea at bounding box center [784, 173] width 685 height 32
type textarea "*"
type textarea "**********"
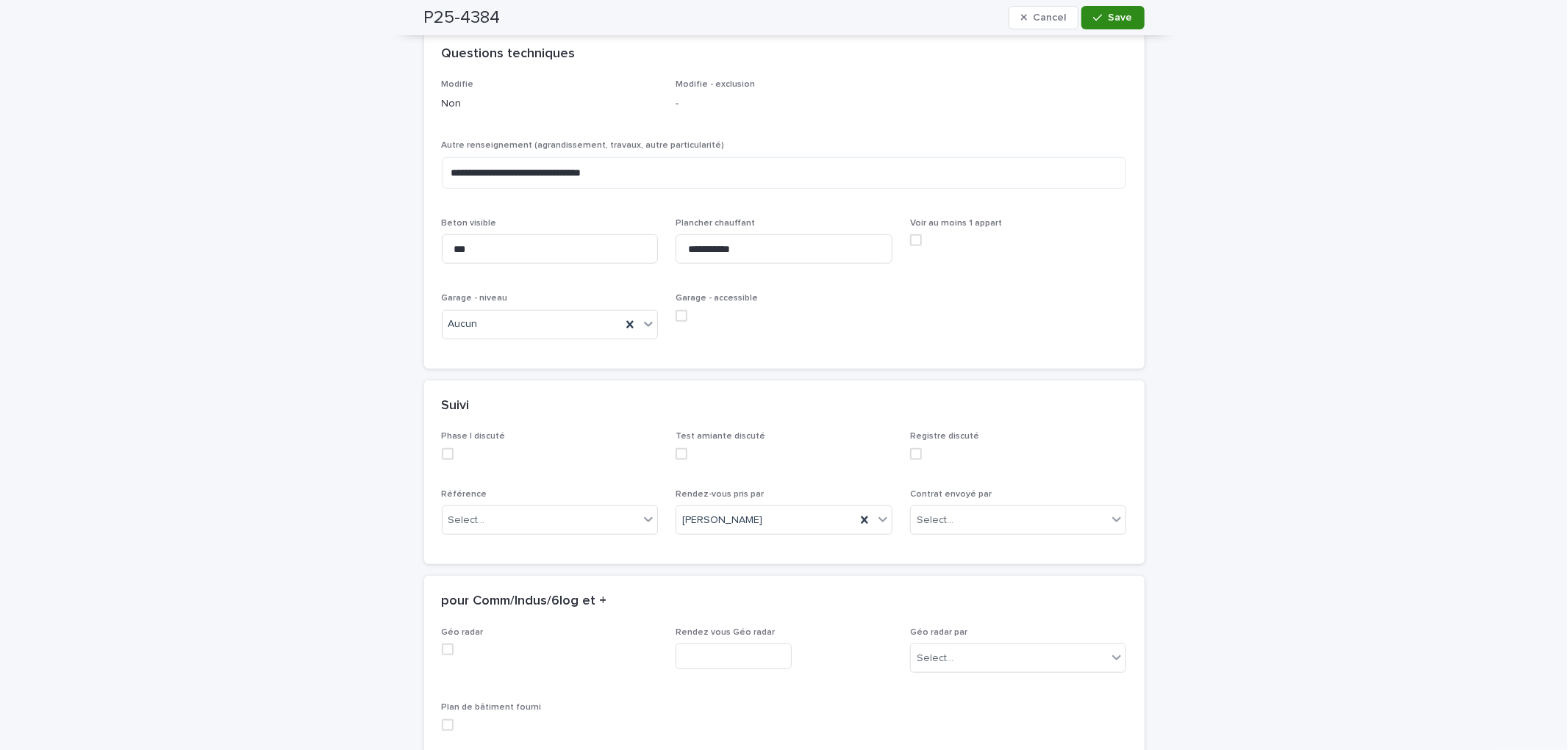
click at [1109, 17] on span "Save" at bounding box center [1121, 18] width 24 height 11
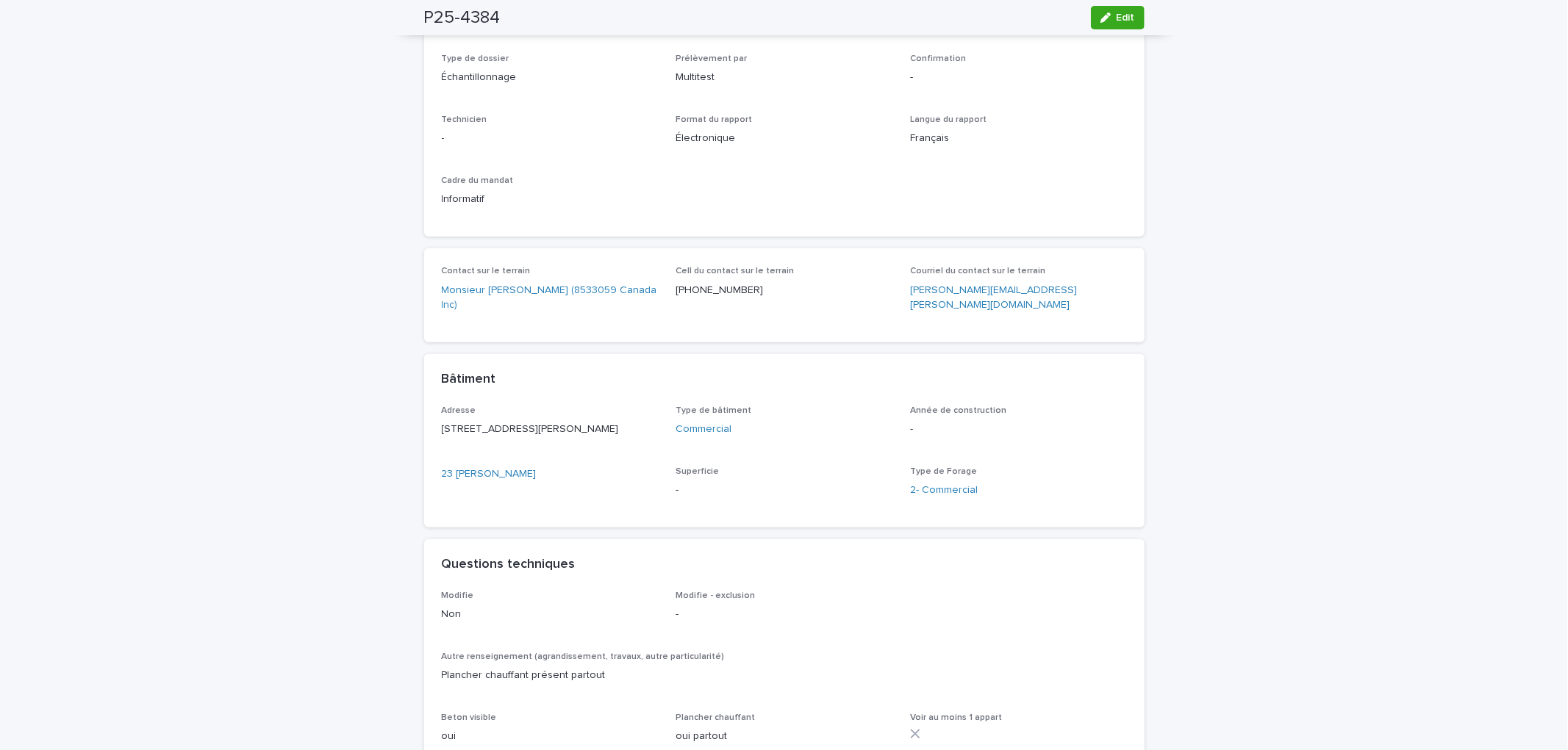
scroll to position [90, 0]
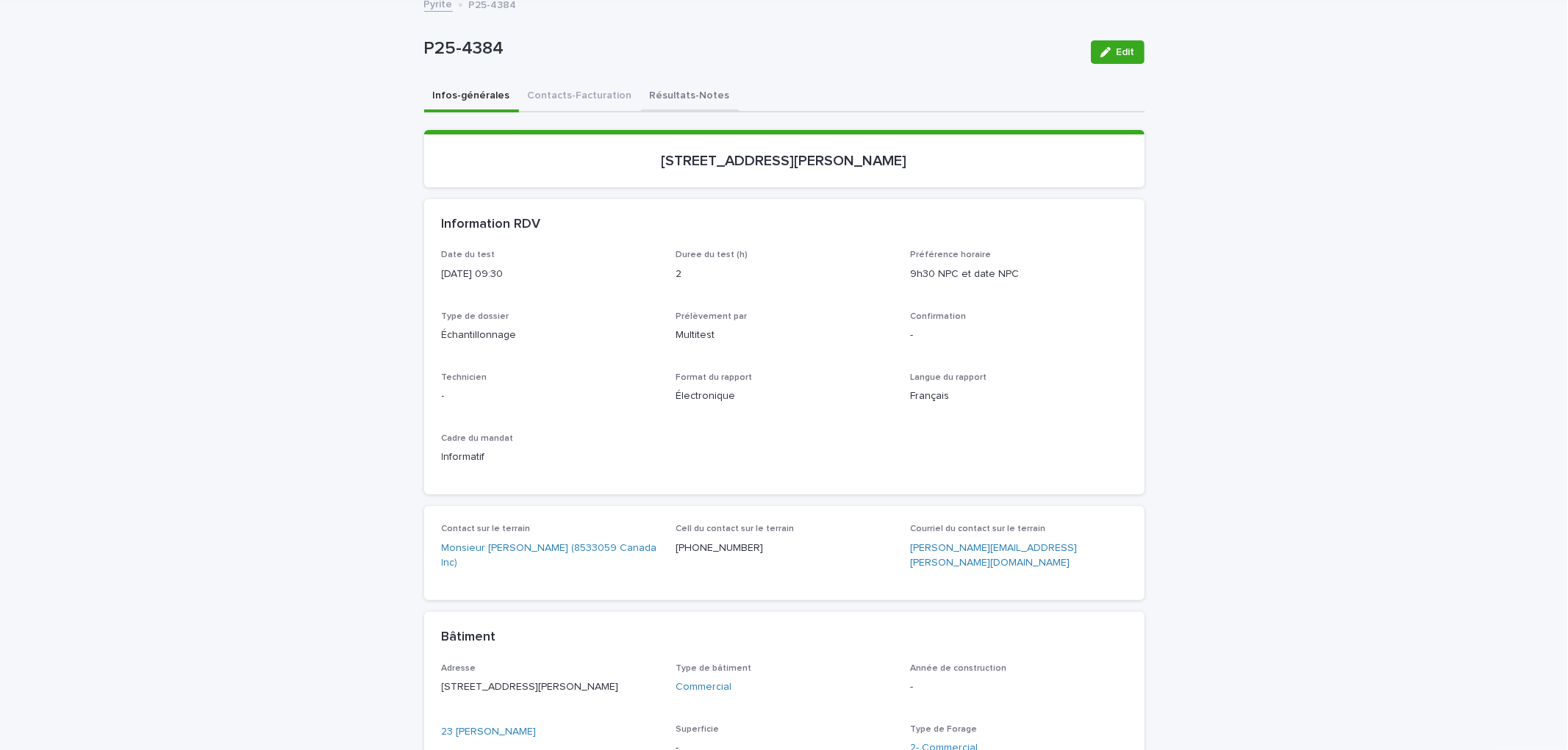
click at [657, 85] on button "Résultats-Notes" at bounding box center [690, 97] width 98 height 31
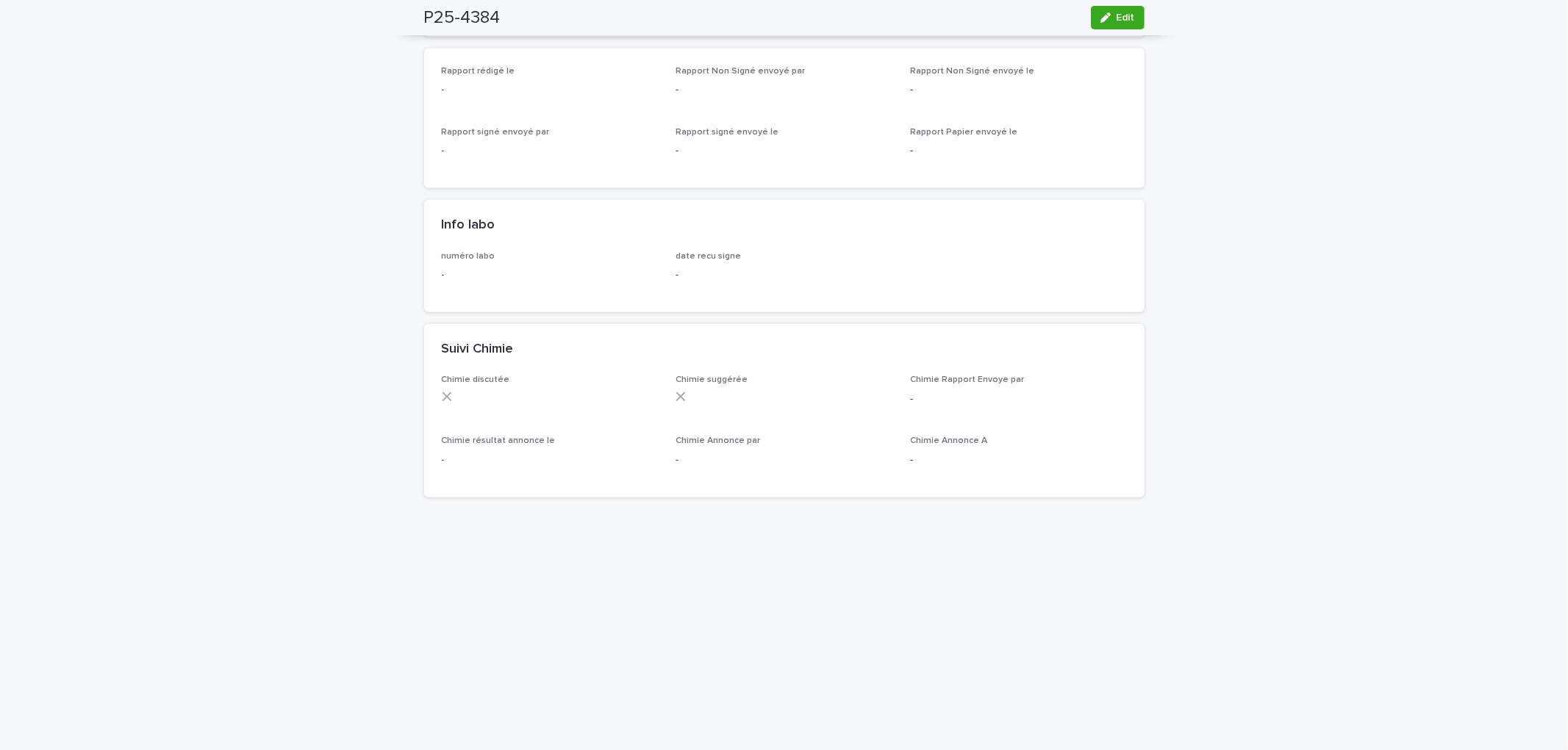
scroll to position [964, 0]
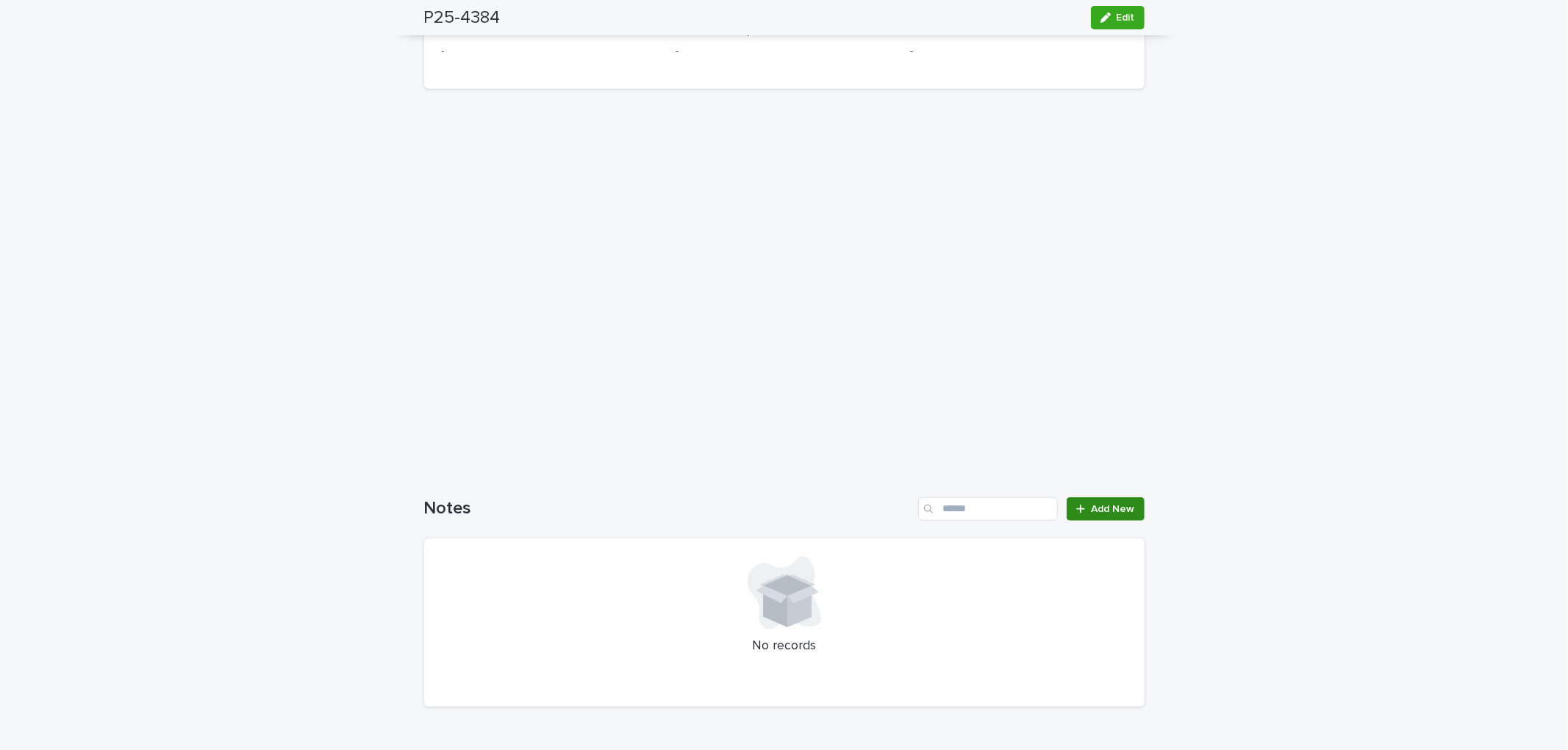
click at [1101, 500] on link "Add New" at bounding box center [1105, 509] width 77 height 23
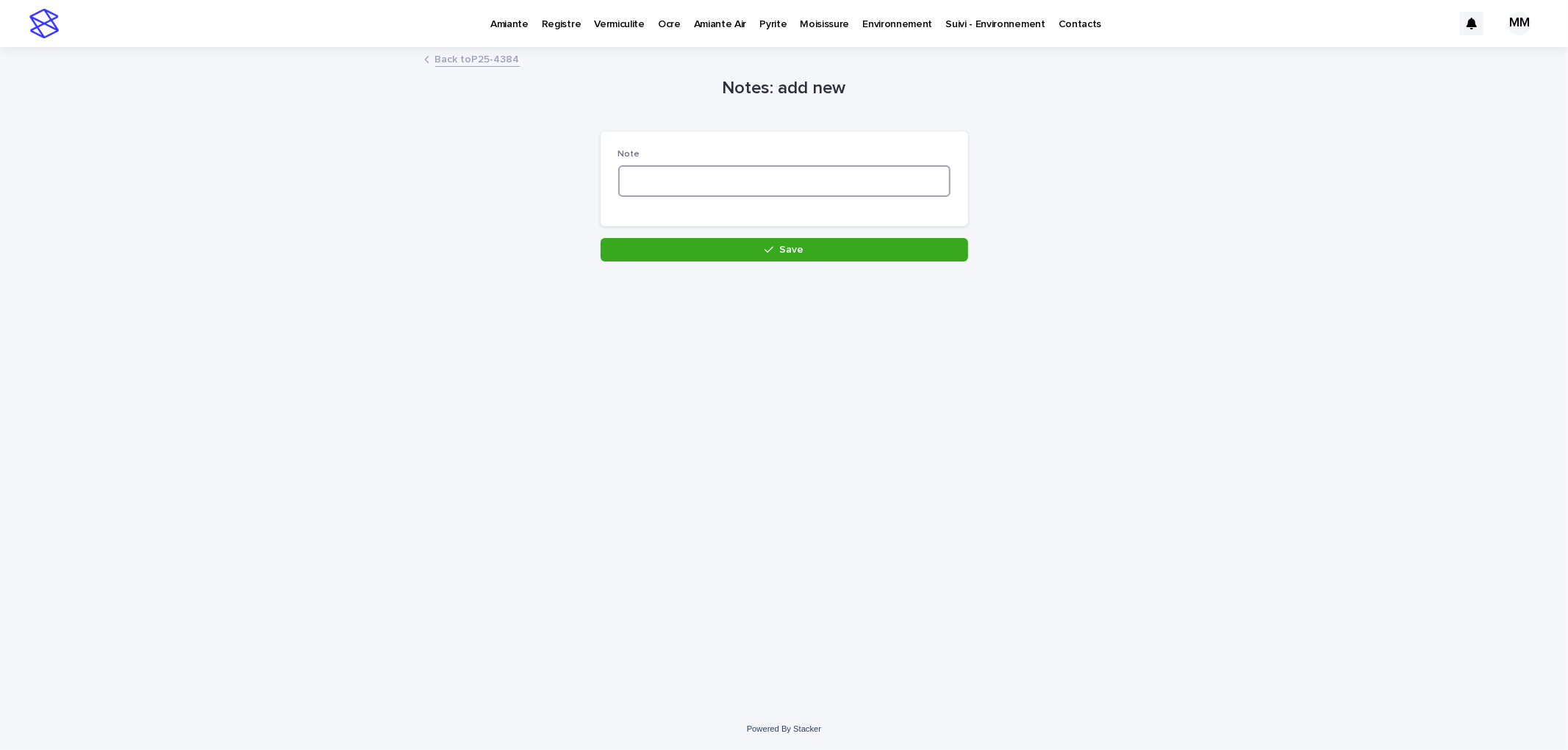
click at [679, 188] on textarea at bounding box center [784, 181] width 332 height 32
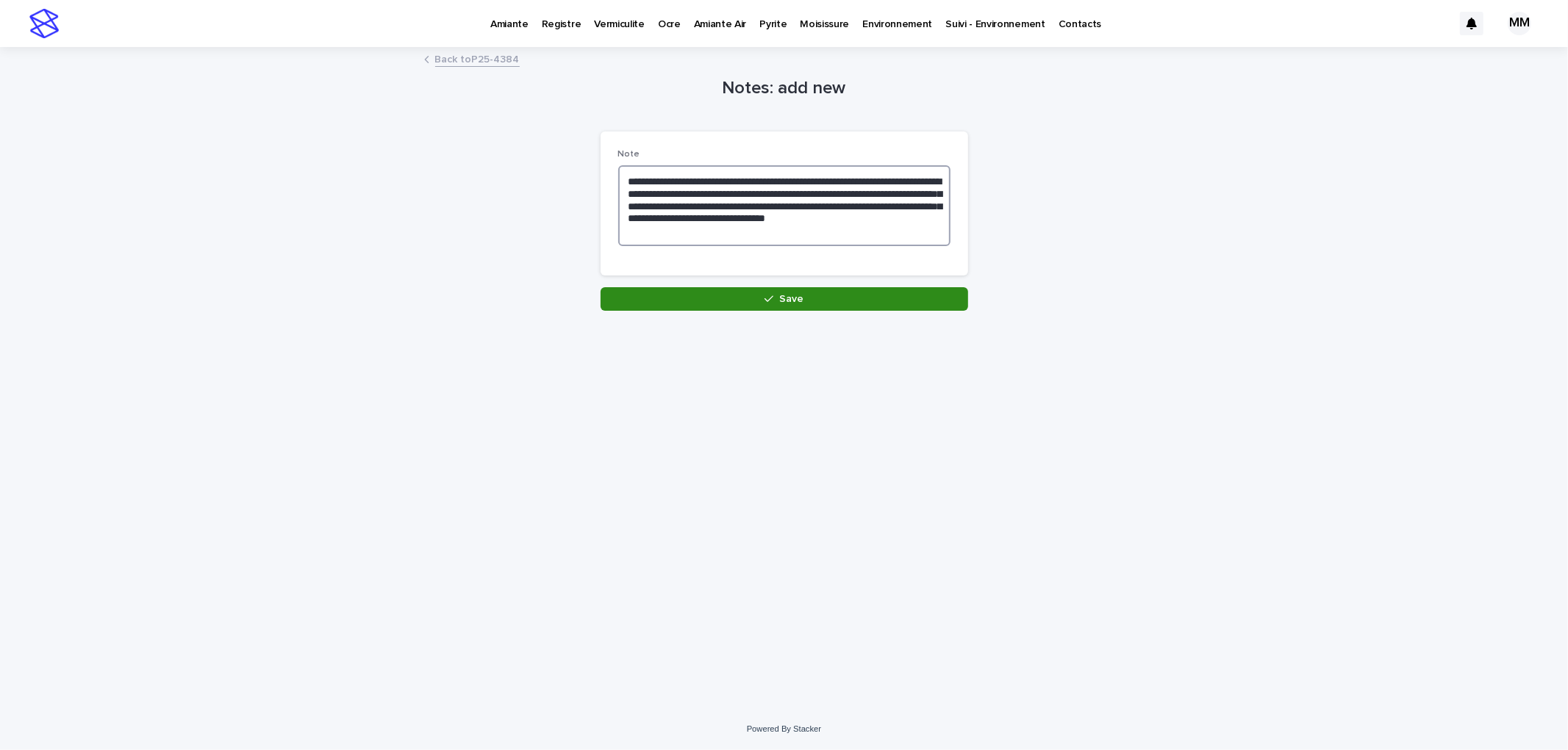
type textarea "**********"
click at [832, 298] on button "Save" at bounding box center [784, 299] width 368 height 23
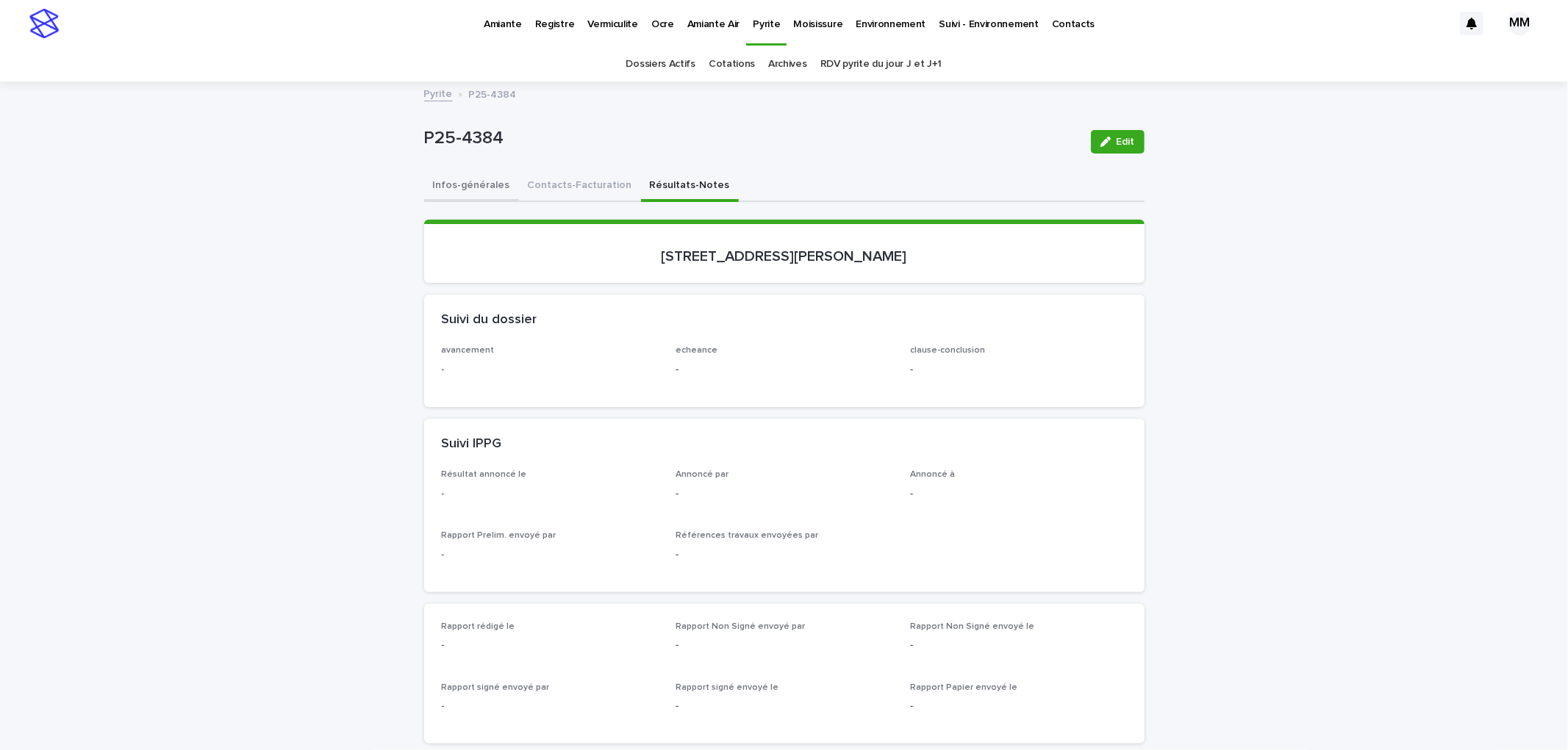
drag, startPoint x: 467, startPoint y: 175, endPoint x: 1118, endPoint y: 182, distance: 651.0
click at [467, 176] on button "Infos-générales" at bounding box center [471, 186] width 95 height 31
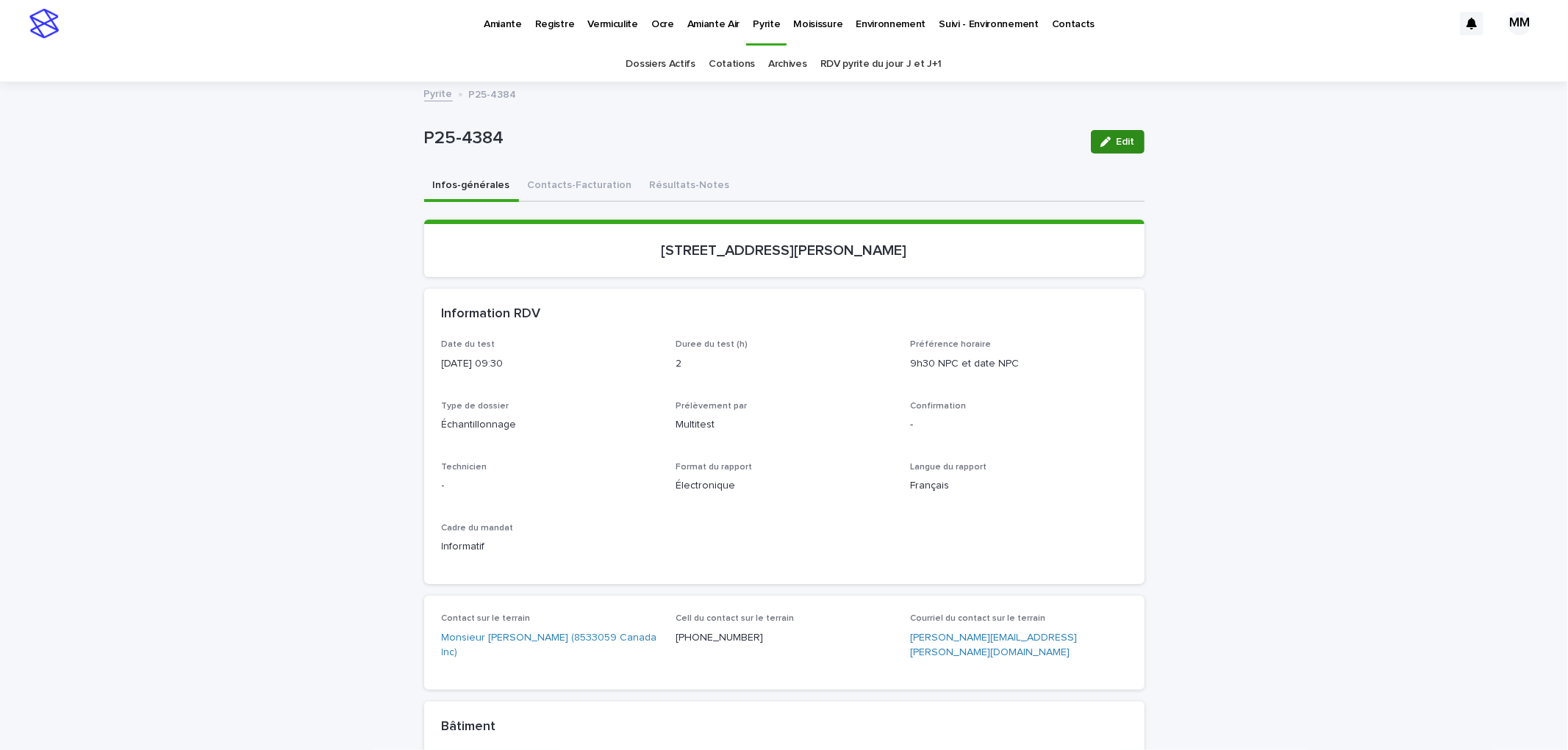
click at [1121, 148] on button "Edit" at bounding box center [1117, 141] width 54 height 23
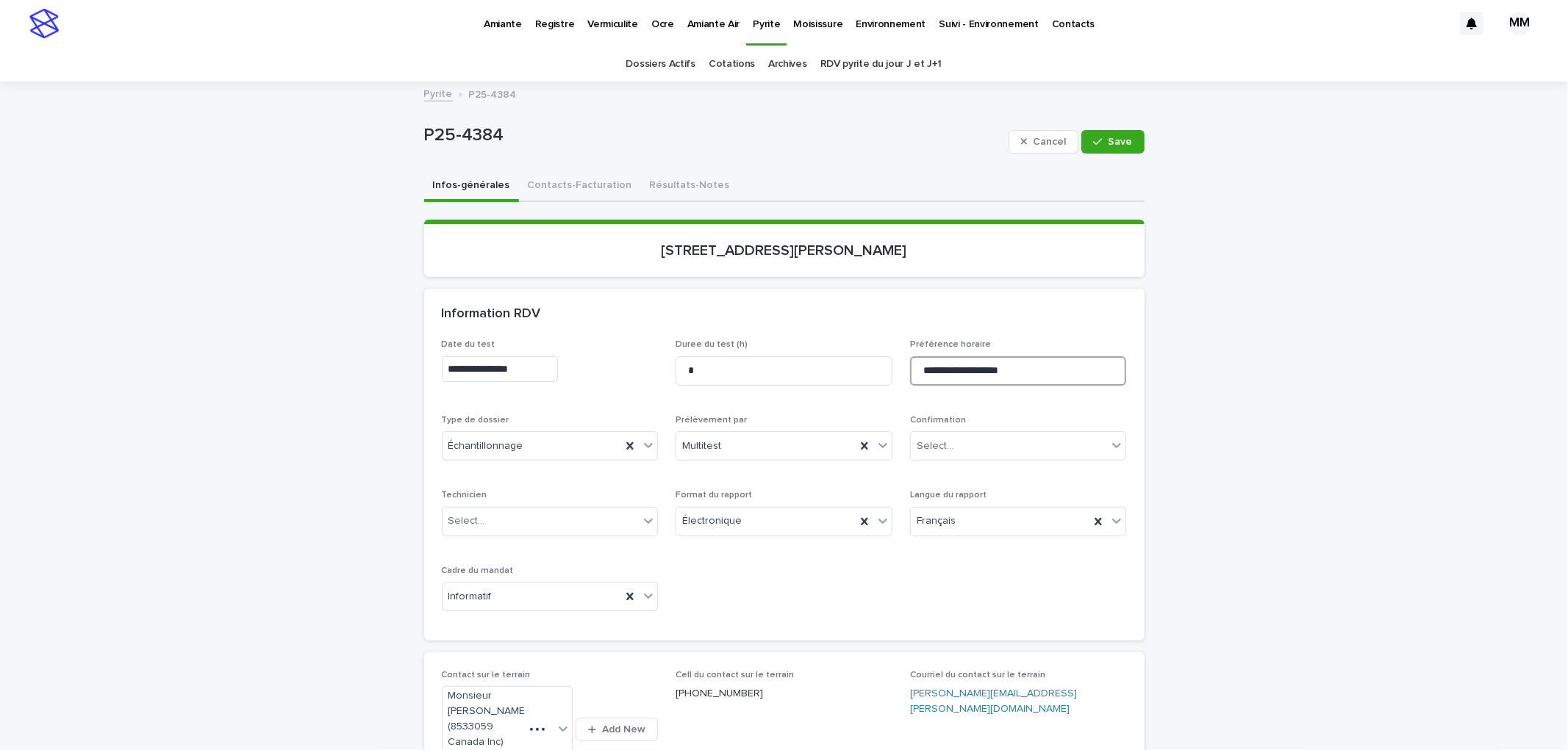
drag, startPoint x: 1033, startPoint y: 370, endPoint x: 1167, endPoint y: 370, distance: 134.0
click at [1037, 370] on input "**********" at bounding box center [1018, 370] width 217 height 29
type input "**********"
click at [1109, 140] on span "Save" at bounding box center [1121, 142] width 24 height 11
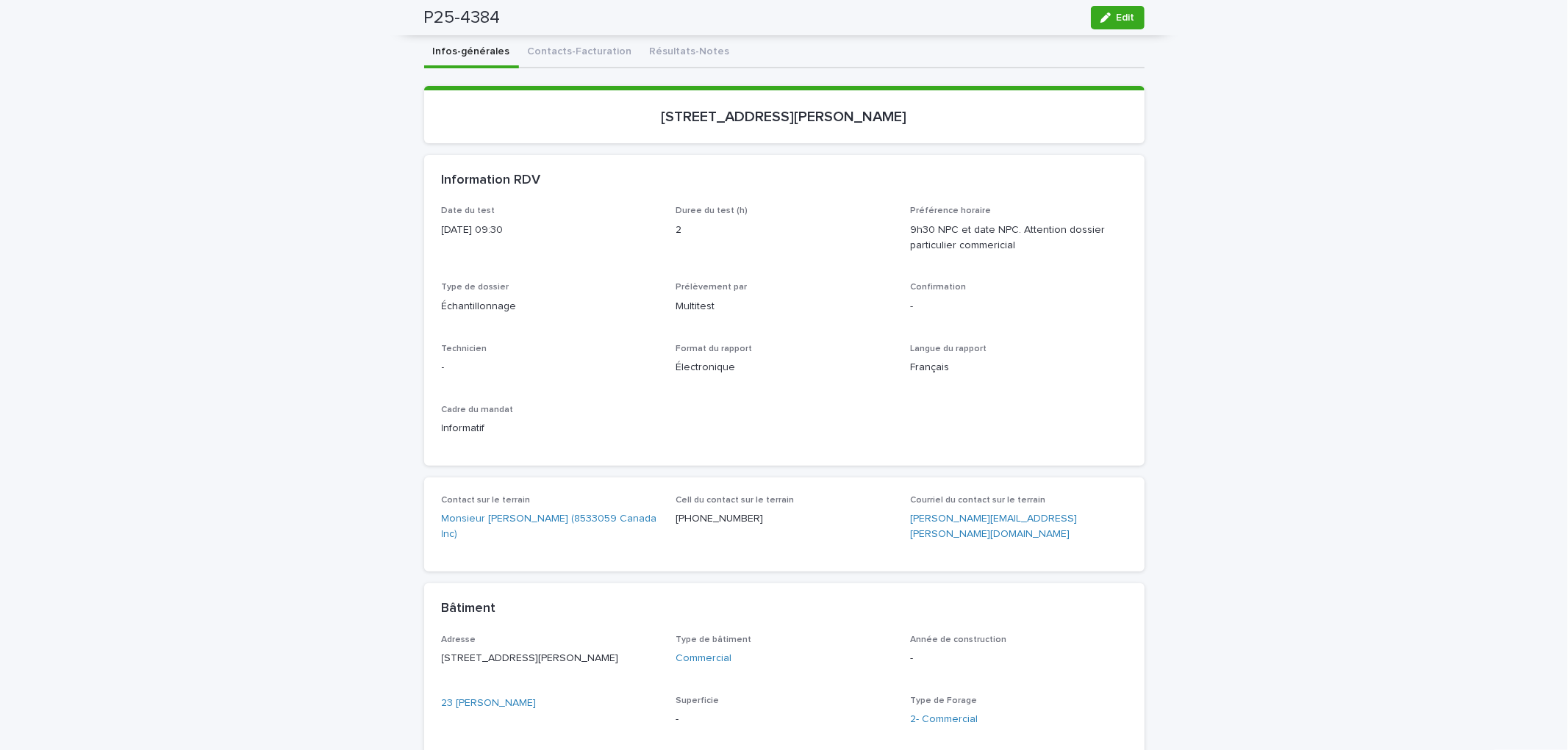
scroll to position [0, 0]
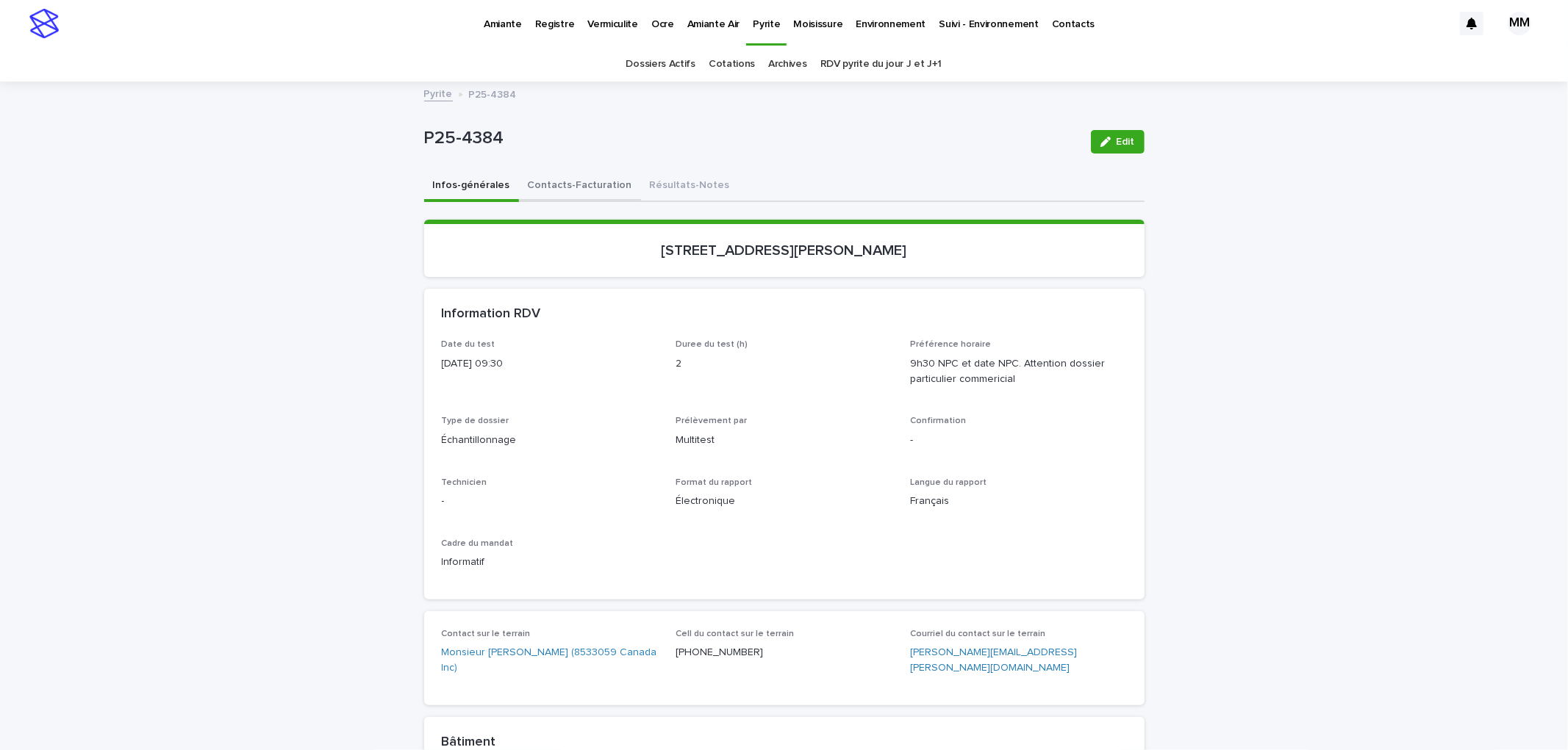
click at [564, 187] on button "Contacts-Facturation" at bounding box center [579, 186] width 122 height 31
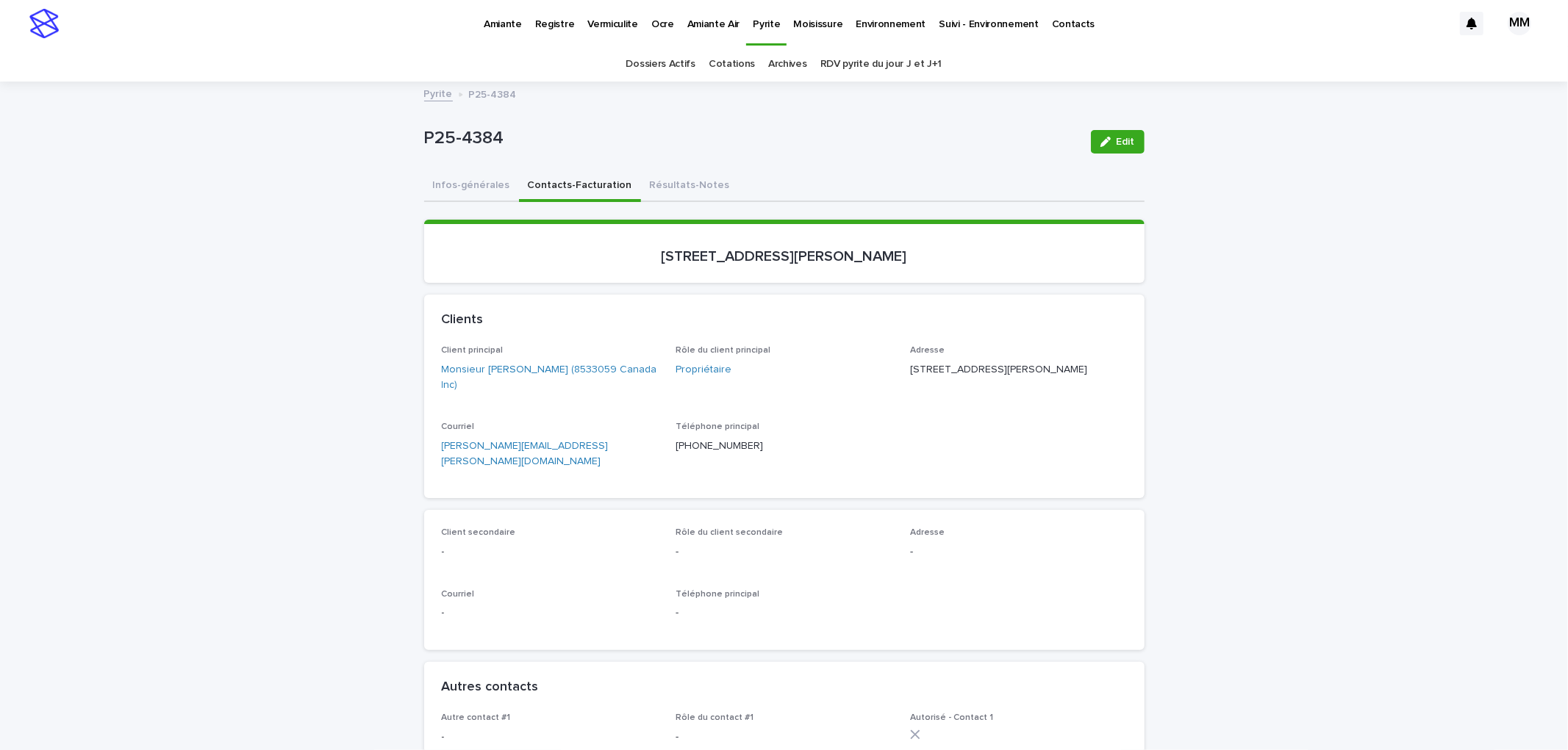
drag, startPoint x: 450, startPoint y: 196, endPoint x: 743, endPoint y: 200, distance: 293.0
click at [450, 196] on button "Infos-générales" at bounding box center [471, 186] width 95 height 31
